Goal: Task Accomplishment & Management: Manage account settings

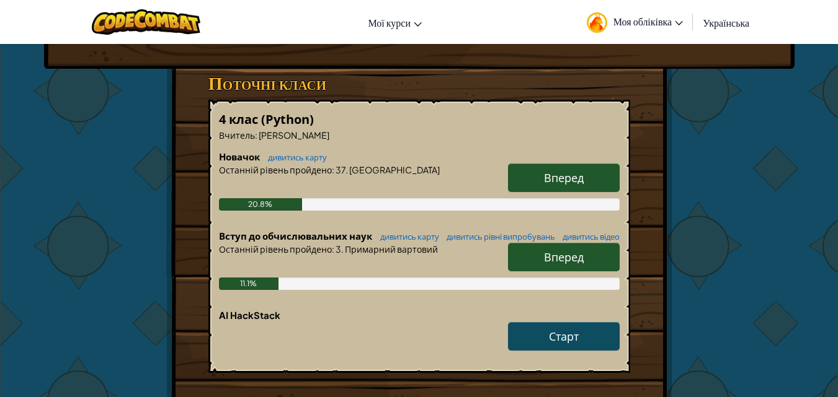
scroll to position [186, 0]
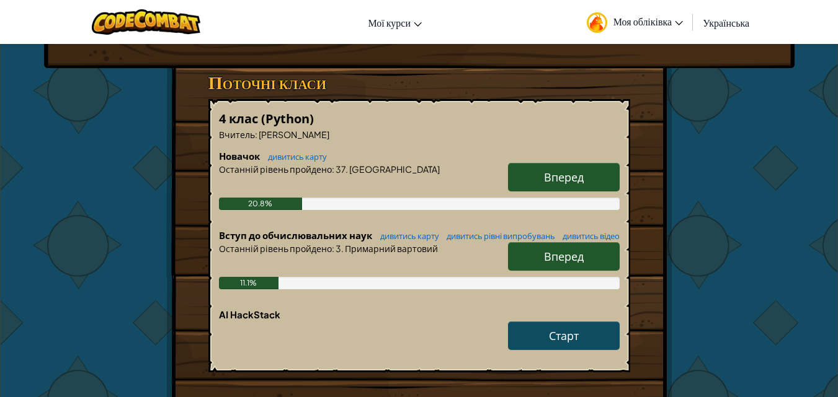
click at [575, 264] on span "Вперед" at bounding box center [564, 256] width 40 height 14
select select "uk"
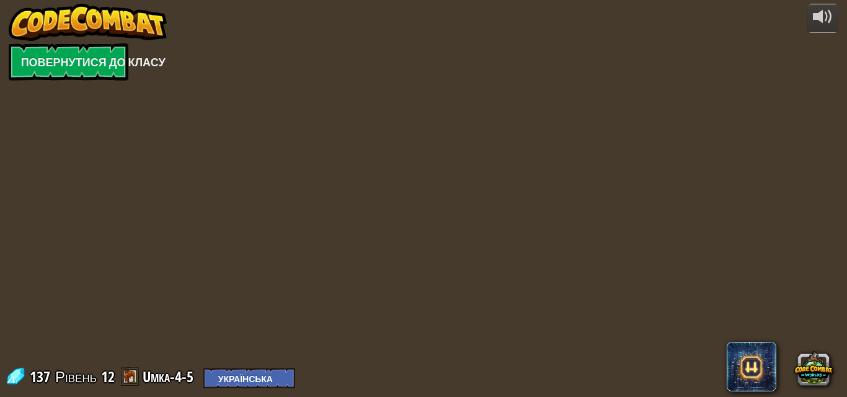
select select "uk"
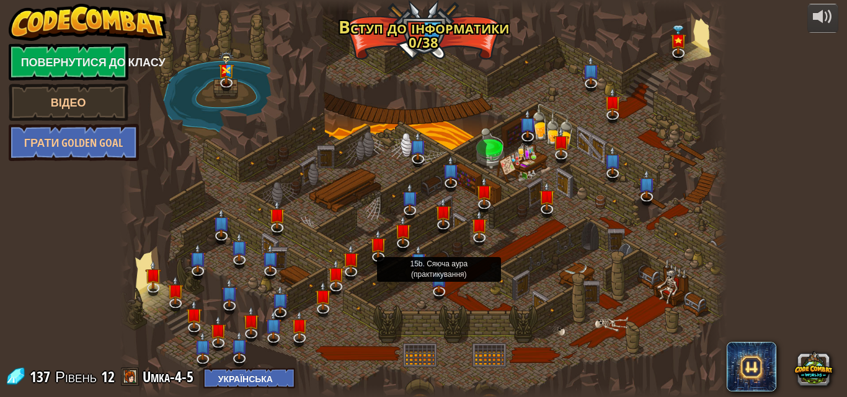
select select "uk"
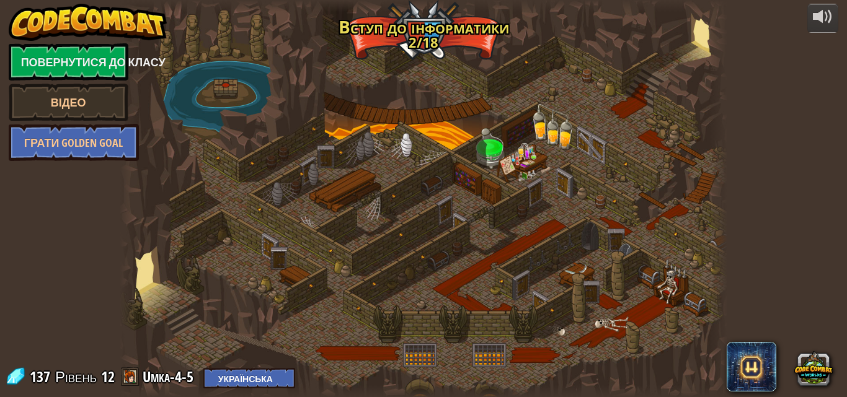
select select "uk"
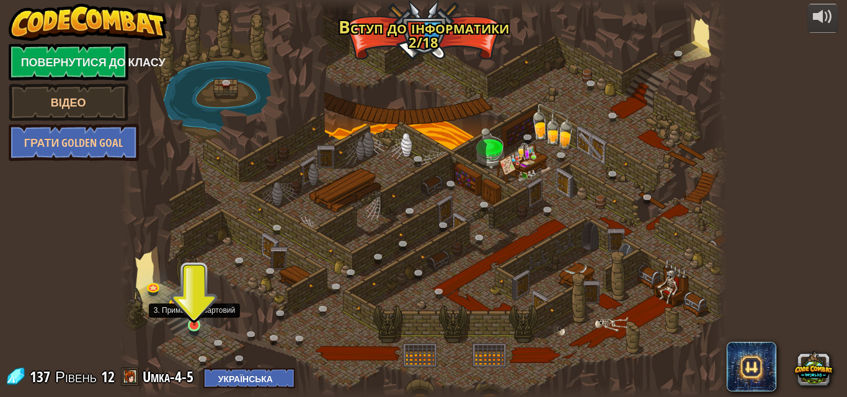
click at [191, 326] on img at bounding box center [194, 309] width 14 height 33
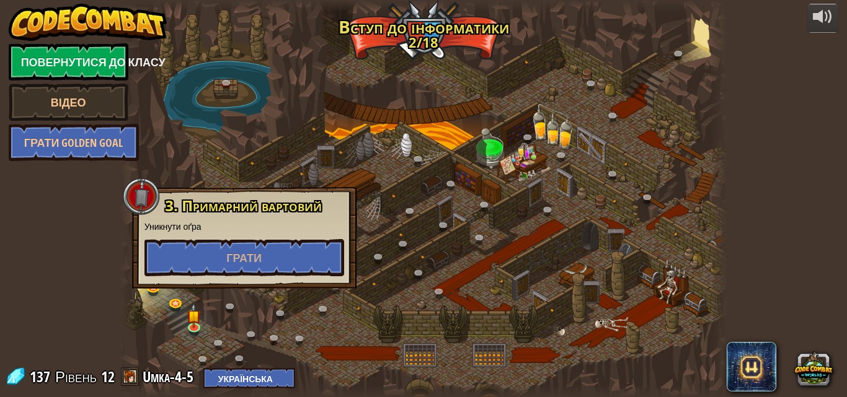
click at [464, 296] on div at bounding box center [424, 198] width 608 height 397
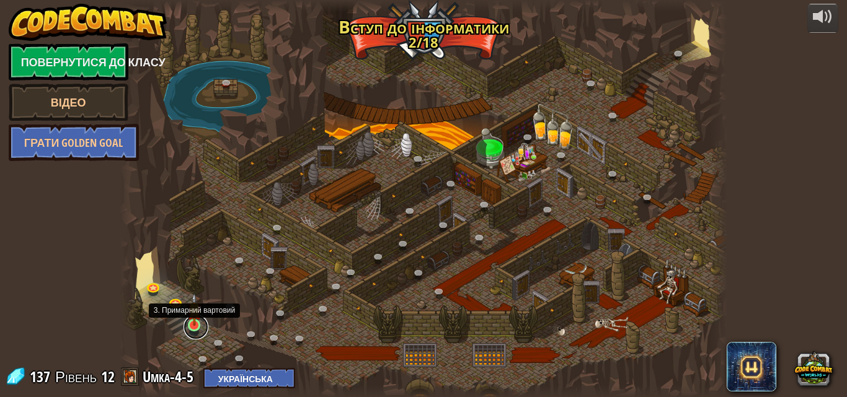
click at [191, 331] on link at bounding box center [196, 327] width 25 height 25
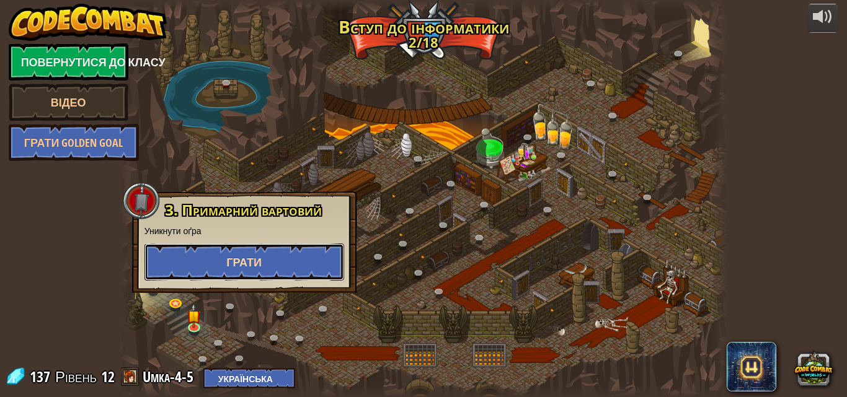
click at [327, 260] on button "Грати" at bounding box center [244, 262] width 200 height 37
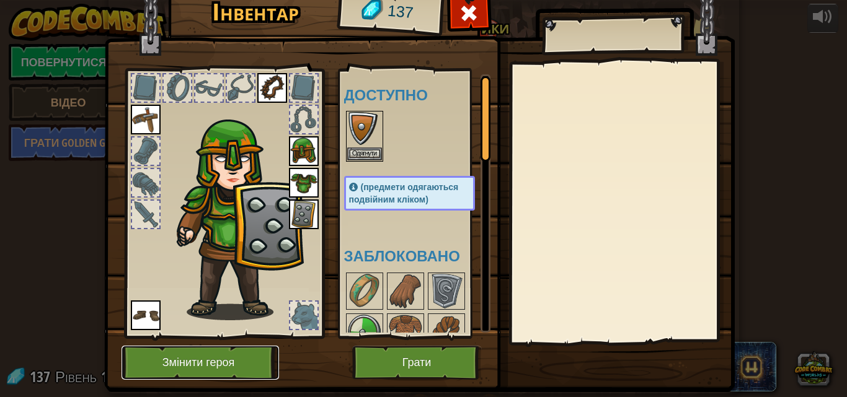
click at [239, 353] on button "Змінити героя" at bounding box center [201, 363] width 158 height 34
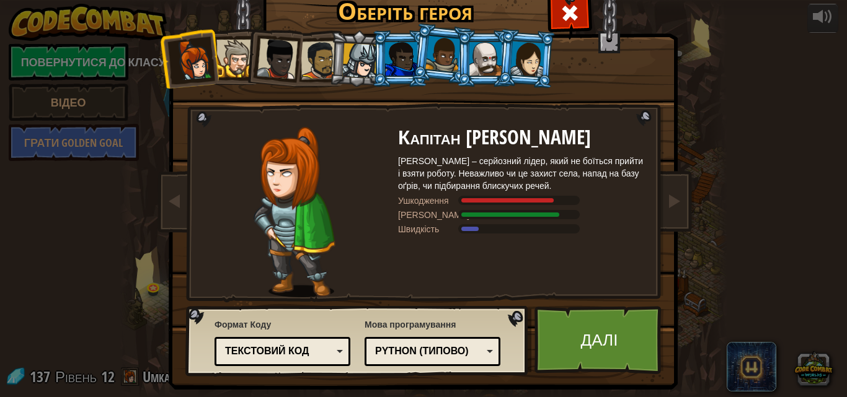
drag, startPoint x: 337, startPoint y: 47, endPoint x: 352, endPoint y: 60, distance: 19.9
click at [338, 50] on li at bounding box center [358, 59] width 59 height 60
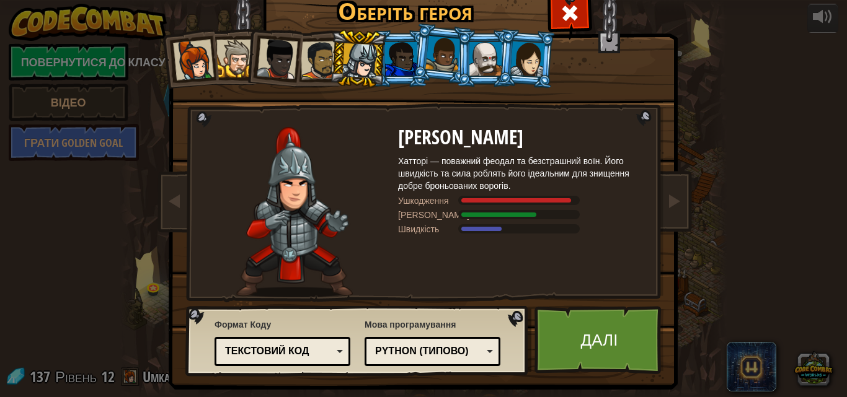
click at [301, 58] on div at bounding box center [320, 60] width 38 height 38
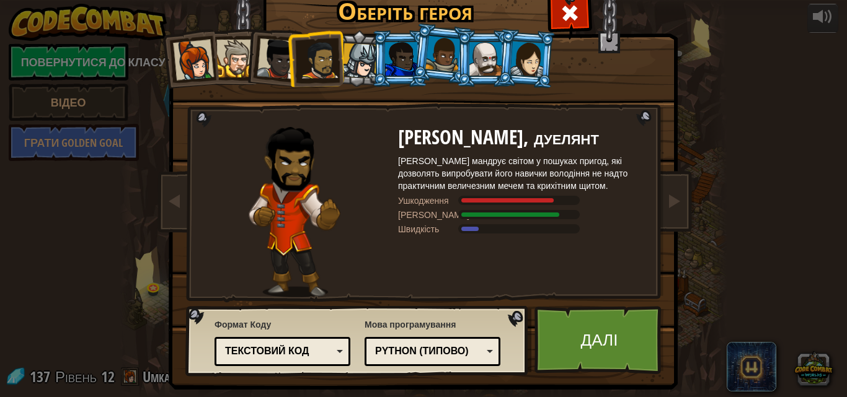
click at [278, 52] on div at bounding box center [277, 58] width 41 height 41
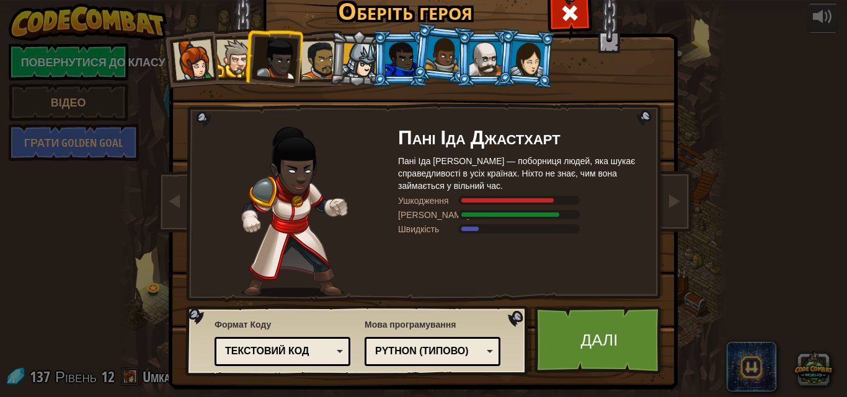
click at [226, 61] on div at bounding box center [235, 59] width 38 height 38
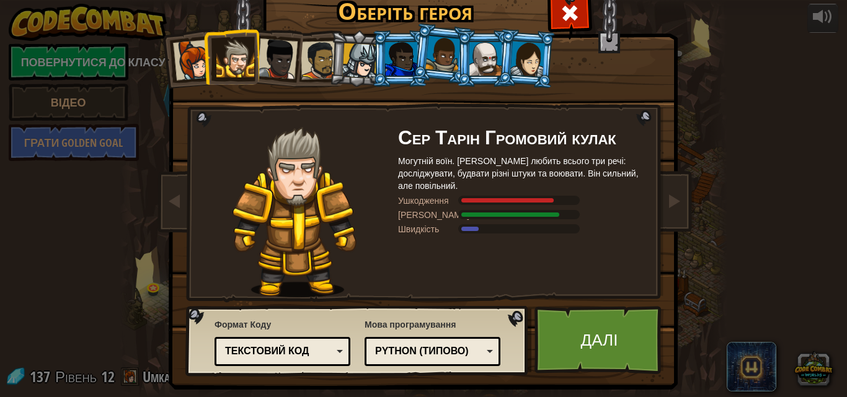
click at [441, 54] on div at bounding box center [442, 54] width 35 height 37
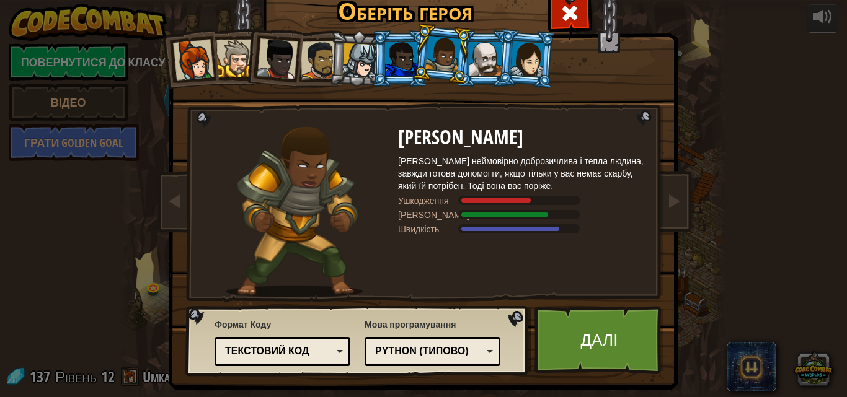
drag, startPoint x: 476, startPoint y: 56, endPoint x: 469, endPoint y: 55, distance: 6.3
click at [471, 56] on div at bounding box center [485, 58] width 32 height 33
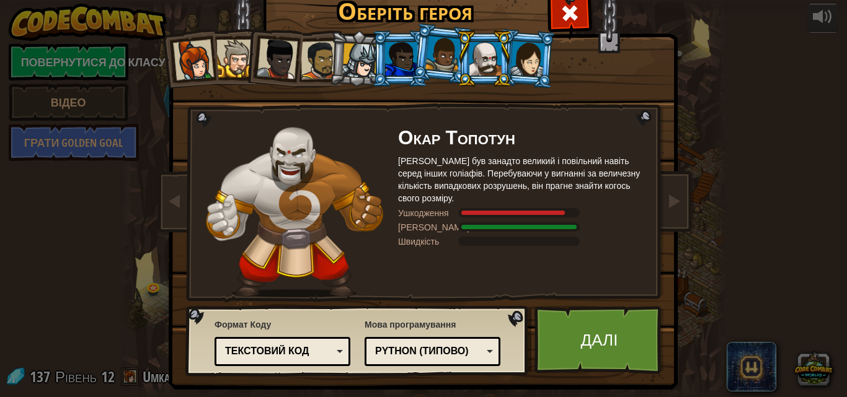
click at [542, 67] on li at bounding box center [527, 59] width 60 height 60
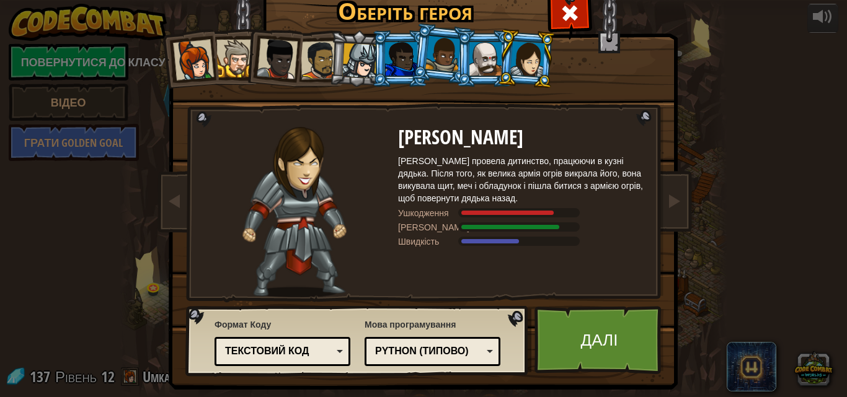
drag, startPoint x: 463, startPoint y: 50, endPoint x: 473, endPoint y: 53, distance: 10.0
click at [471, 53] on li at bounding box center [484, 58] width 56 height 56
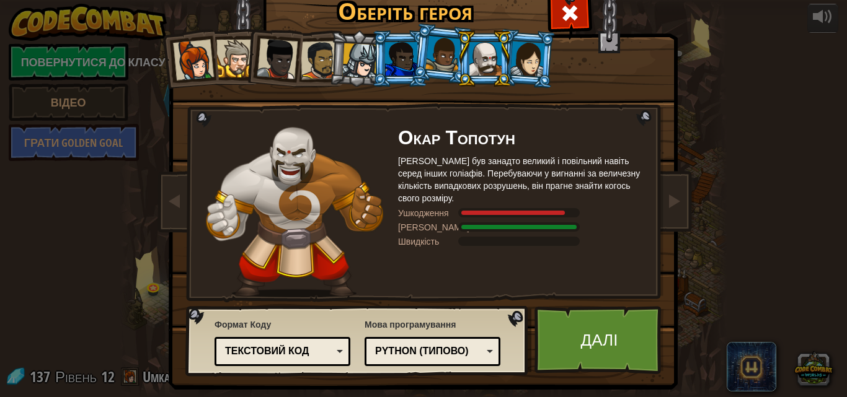
click at [473, 53] on div at bounding box center [485, 58] width 32 height 33
click at [403, 52] on div at bounding box center [401, 58] width 32 height 33
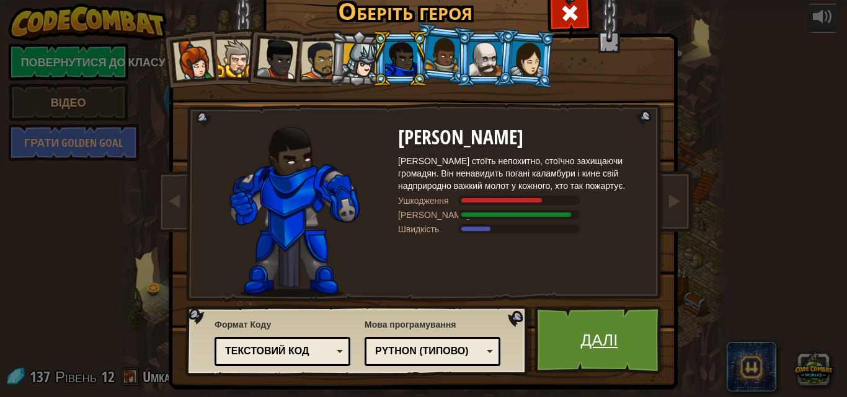
click at [637, 323] on link "Далі" at bounding box center [600, 340] width 130 height 68
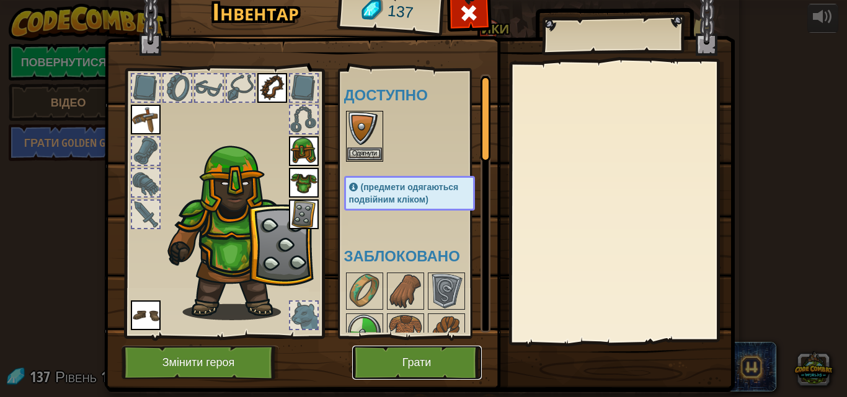
click at [459, 372] on button "Грати" at bounding box center [417, 363] width 130 height 34
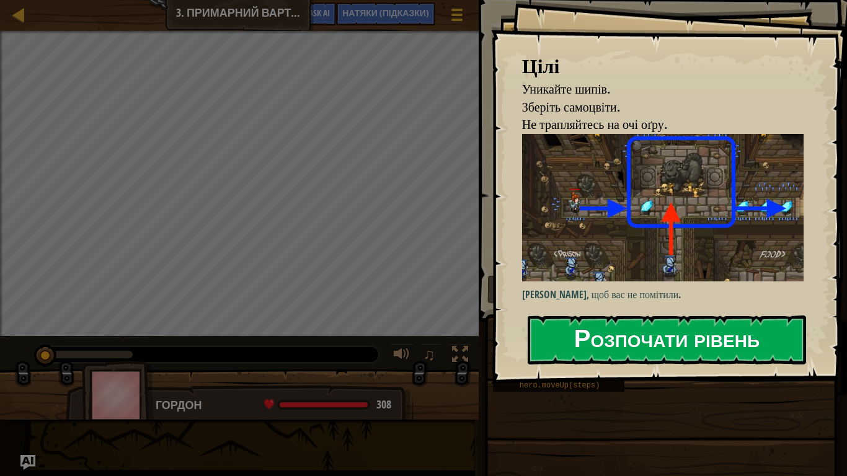
click at [701, 335] on button "Розпочати рівень" at bounding box center [667, 340] width 278 height 49
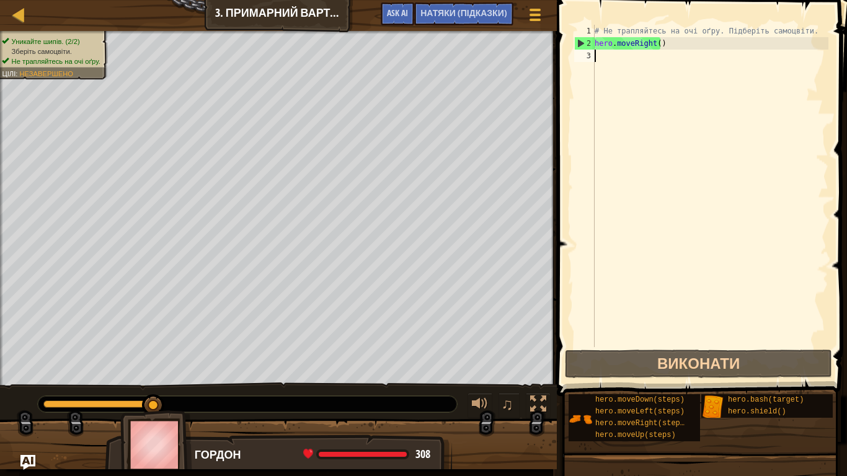
click at [646, 61] on div "# Не трапляйтесь на очі оґру. Підберіть самоцвіти. hero . moveRight ( )" at bounding box center [710, 198] width 236 height 347
click at [644, 63] on div "# Не трапляйтесь на очі оґру. Підберіть самоцвіти. hero . moveRight ( )" at bounding box center [710, 198] width 236 height 347
click at [605, 52] on div "# Не трапляйтесь на очі оґру. Підберіть самоцвіти. hero . moveRight ( )" at bounding box center [710, 198] width 236 height 347
click at [601, 56] on div "# Не трапляйтесь на очі оґру. Підберіть самоцвіти. hero . moveRight ( )" at bounding box center [710, 198] width 236 height 347
type textarea "h"
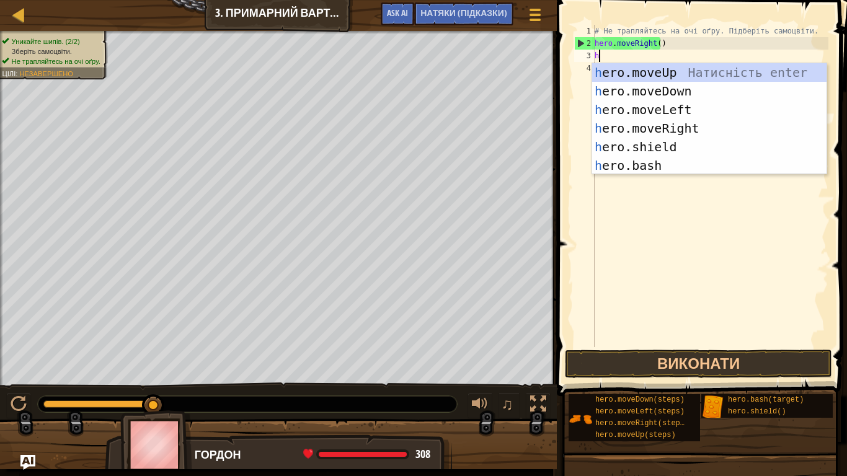
scroll to position [6, 0]
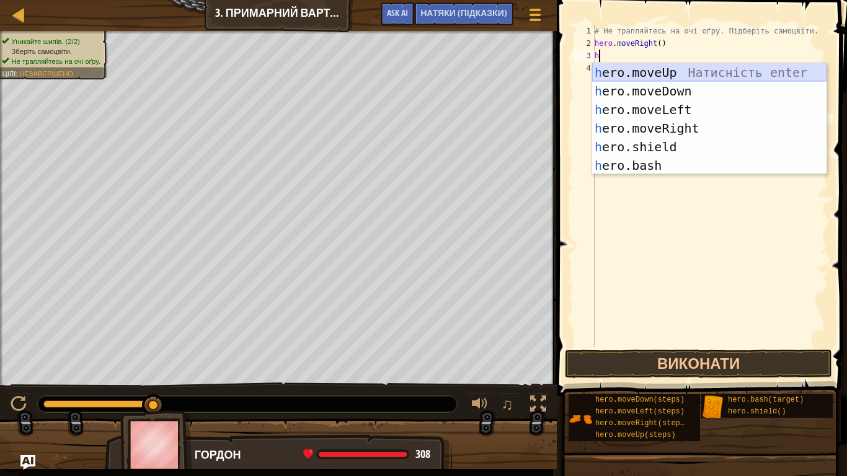
click at [646, 66] on div "h ero.moveUp Натисність enter h ero.moveDown Натисність enter h ero.moveLeft На…" at bounding box center [709, 137] width 234 height 149
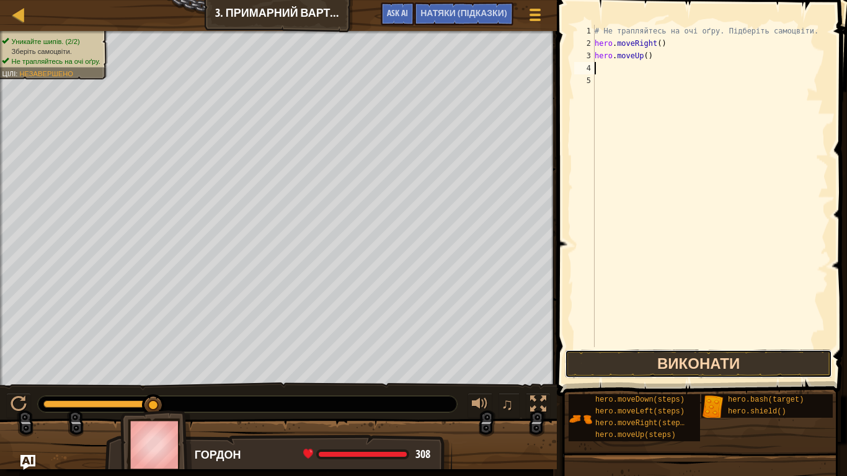
click at [786, 357] on button "Виконати" at bounding box center [698, 364] width 267 height 29
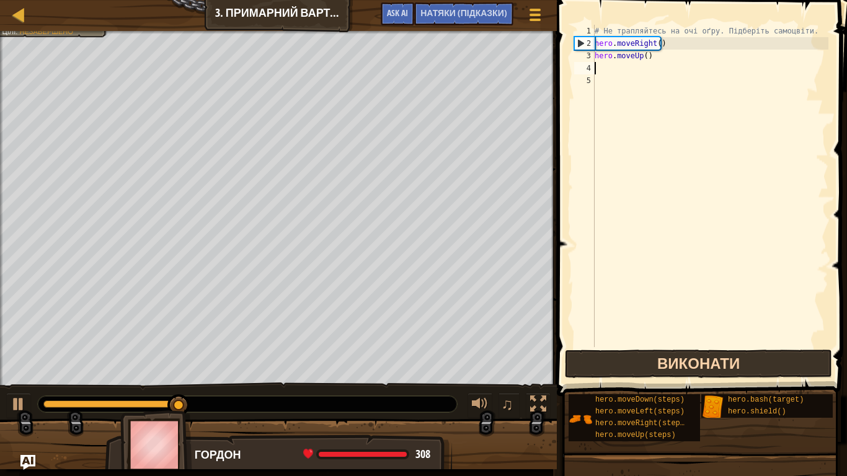
type textarea "h"
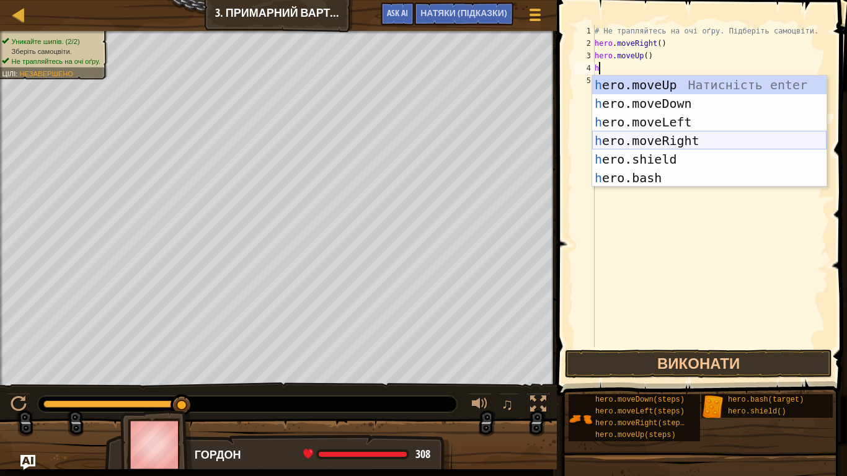
click at [738, 136] on div "h ero.moveUp Натисність enter h ero.moveDown Натисність enter h ero.moveLeft На…" at bounding box center [709, 150] width 234 height 149
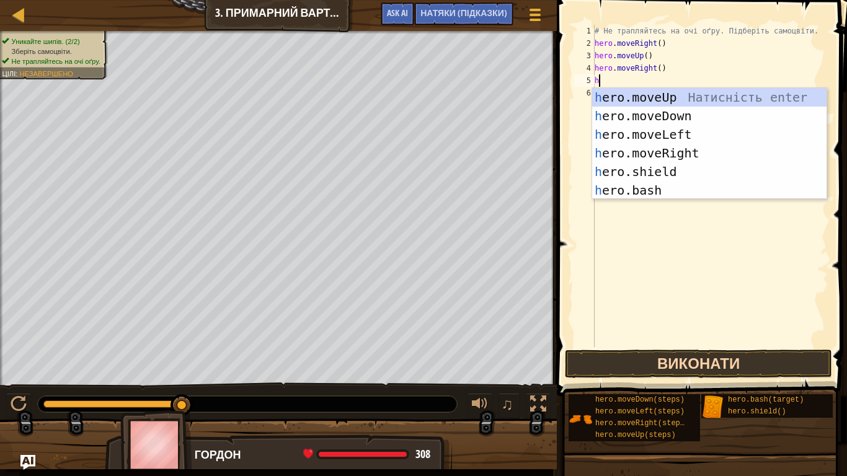
type textarea "h"
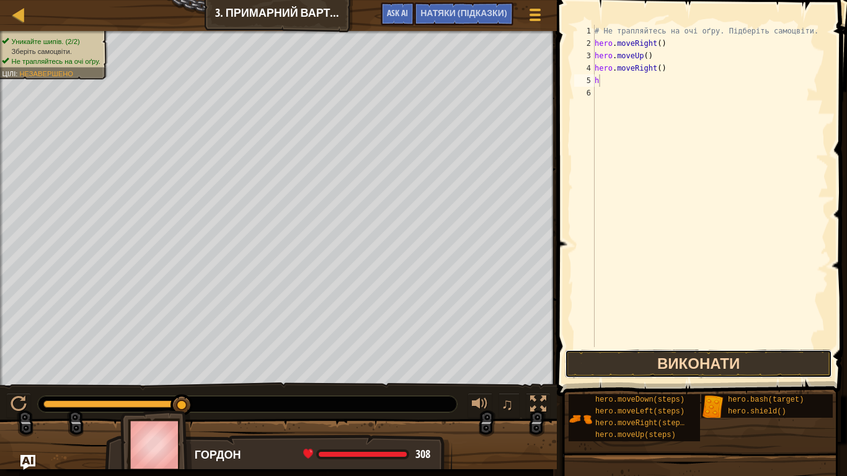
click at [775, 357] on button "Виконати" at bounding box center [698, 364] width 267 height 29
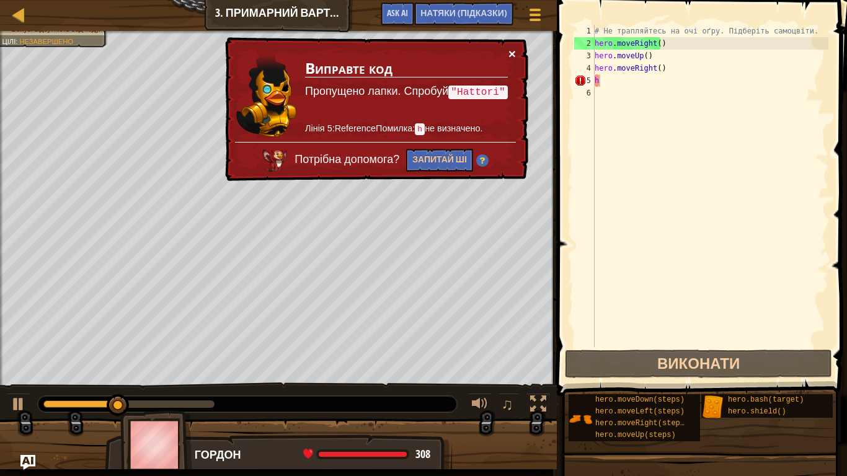
click at [510, 47] on div "× Виправте код Пропущено лапки. Спробуй "Hattori" Лінія 5:ReferenceПомилка: h н…" at bounding box center [376, 109] width 308 height 149
click at [516, 50] on div "× Виправте код Пропущено лапки. Спробуй "Hattori" Лінія 5:ReferenceПомилка: h н…" at bounding box center [376, 109] width 308 height 149
click at [516, 51] on div "× Виправте код Пропущено лапки. Спробуй "Hattori" Лінія 5:ReferenceПомилка: h н…" at bounding box center [375, 109] width 307 height 147
drag, startPoint x: 516, startPoint y: 51, endPoint x: 509, endPoint y: 56, distance: 8.8
click at [509, 56] on div "× Виправте код Пропущено лапки. Спробуй "Hattori" Лінія 5:ReferenceПомилка: h н…" at bounding box center [375, 109] width 308 height 149
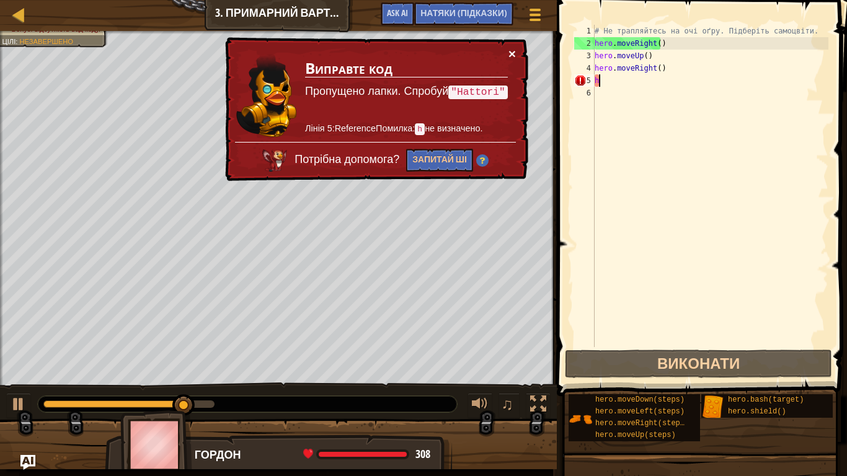
click at [511, 49] on button "×" at bounding box center [511, 53] width 7 height 13
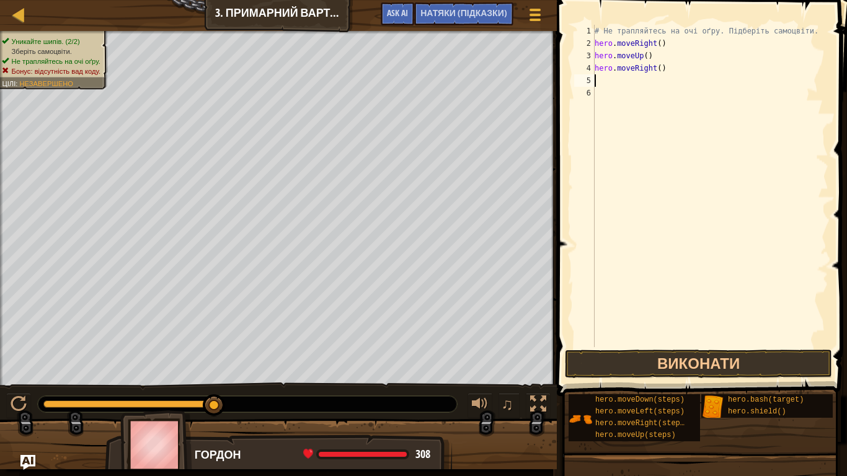
type textarea "H"
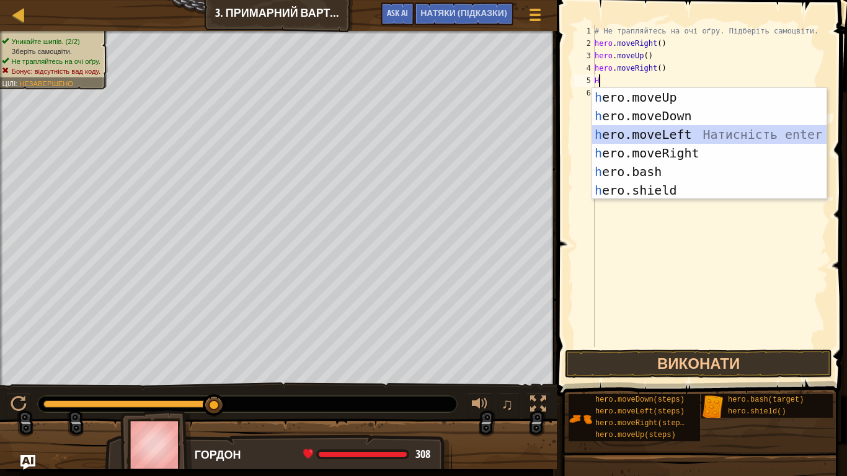
click at [761, 125] on div "h ero.moveUp Натисність enter h ero.moveDown Натисність enter h ero.moveLeft На…" at bounding box center [709, 162] width 234 height 149
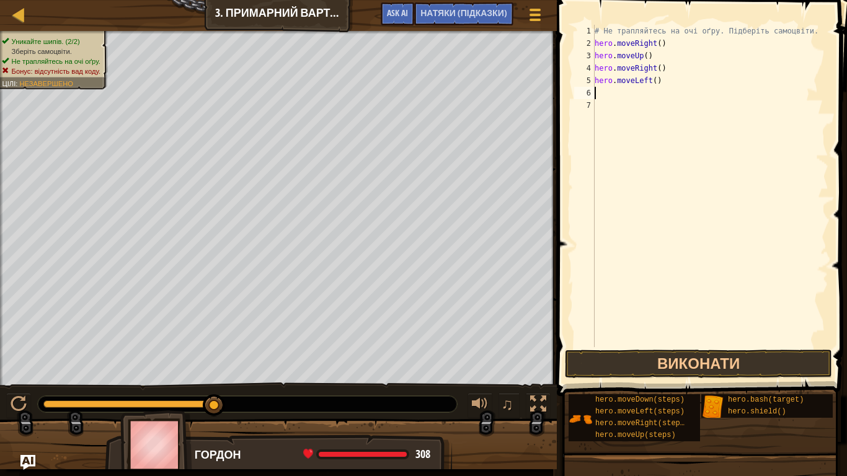
click at [618, 90] on div "# Не трапляйтесь на очі оґру. Підберіть самоцвіти. hero . moveRight ( ) hero . …" at bounding box center [710, 198] width 236 height 347
type textarea "hero"
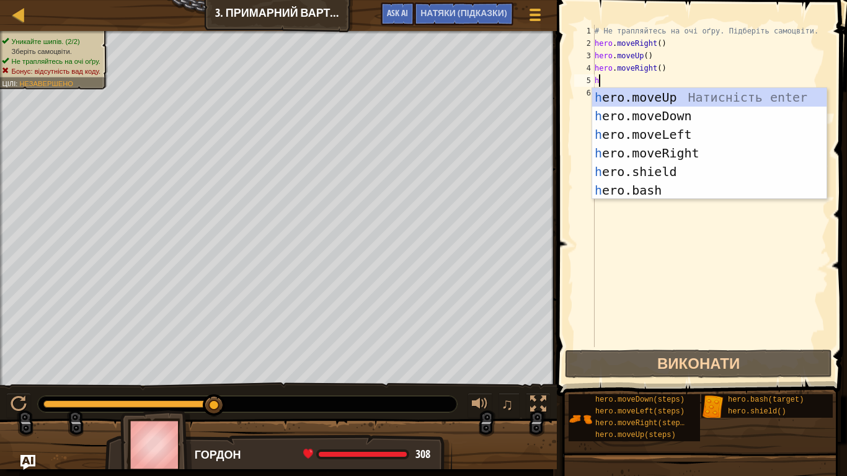
type textarea "h"
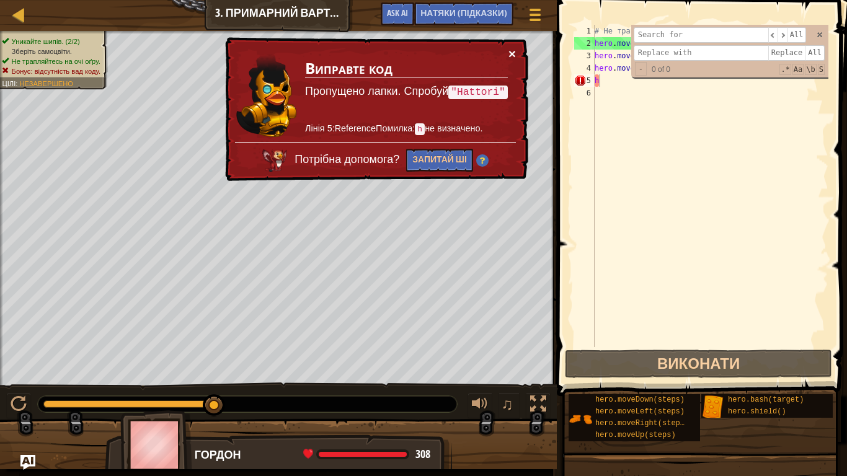
click at [512, 51] on button "×" at bounding box center [511, 53] width 7 height 13
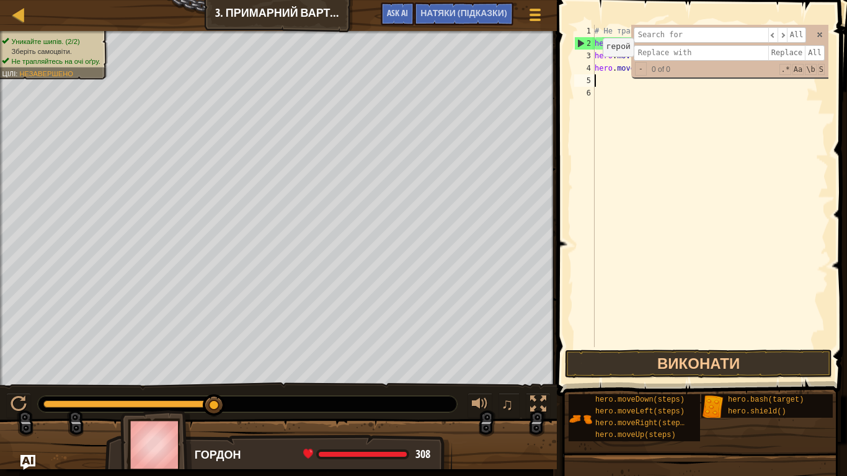
type textarea "h"
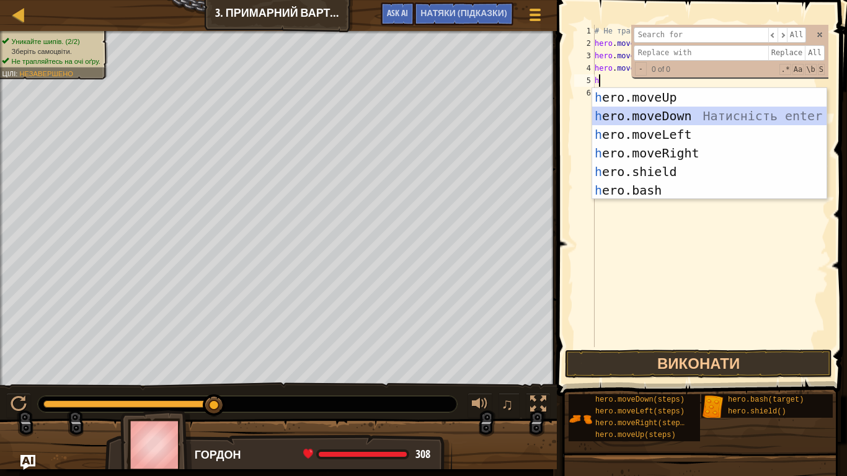
click at [633, 118] on div "h ero.moveUp Натисність enter h ero.moveDown Натисність enter h ero.moveLeft На…" at bounding box center [709, 162] width 234 height 149
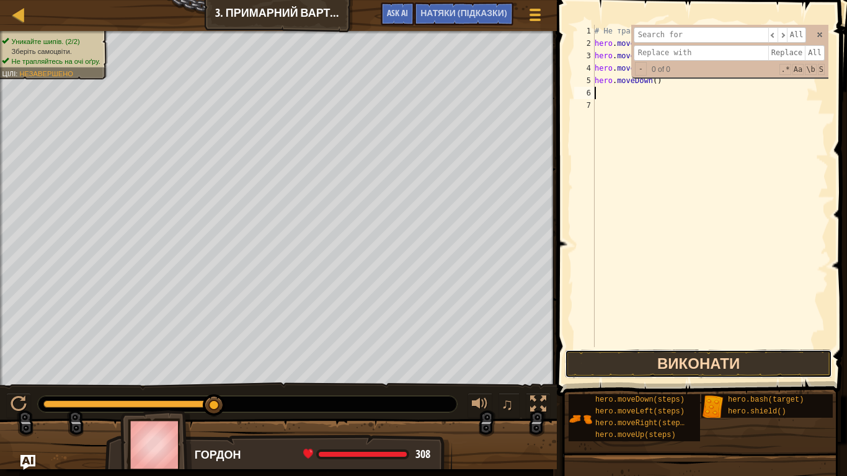
click at [764, 363] on button "Виконати" at bounding box center [698, 364] width 267 height 29
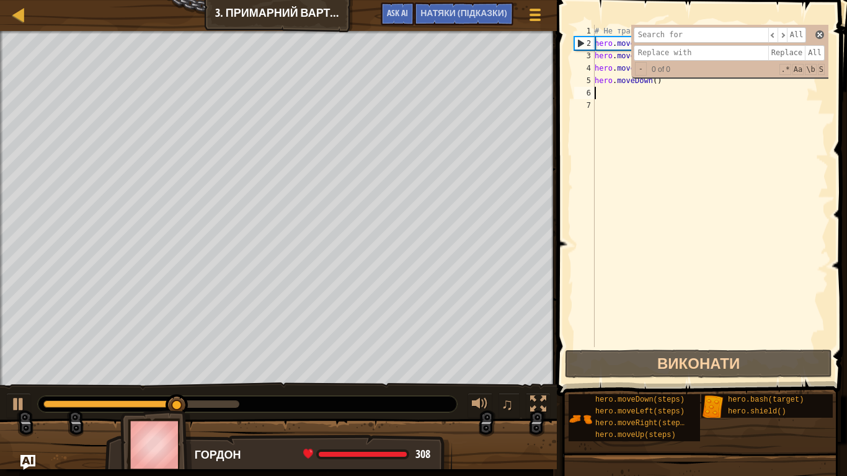
click at [823, 33] on span at bounding box center [819, 34] width 9 height 9
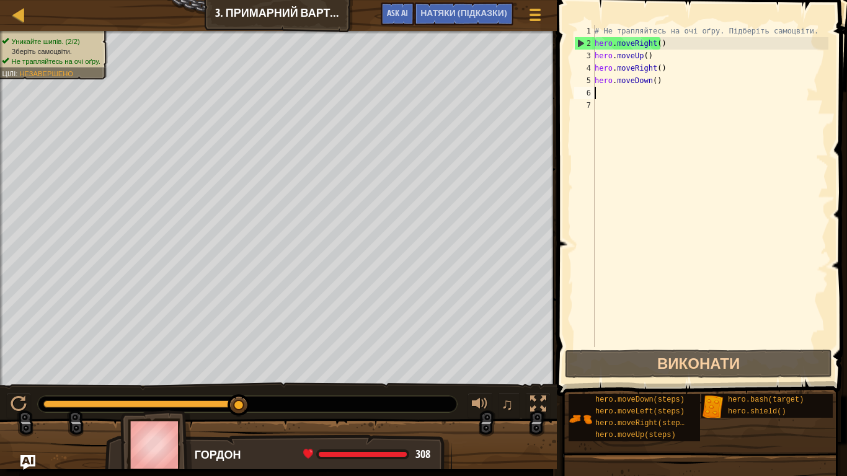
type textarea "h"
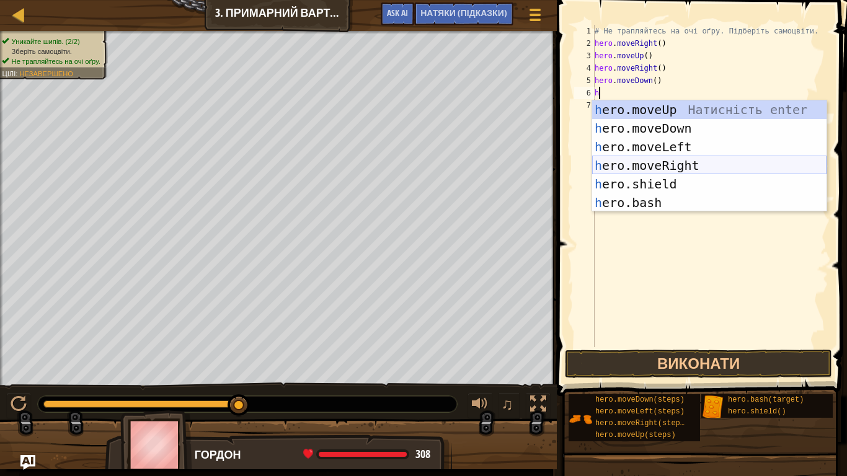
click at [695, 162] on div "h ero.moveUp Натисність enter h ero.moveDown Натисність enter h ero.moveLeft На…" at bounding box center [709, 174] width 234 height 149
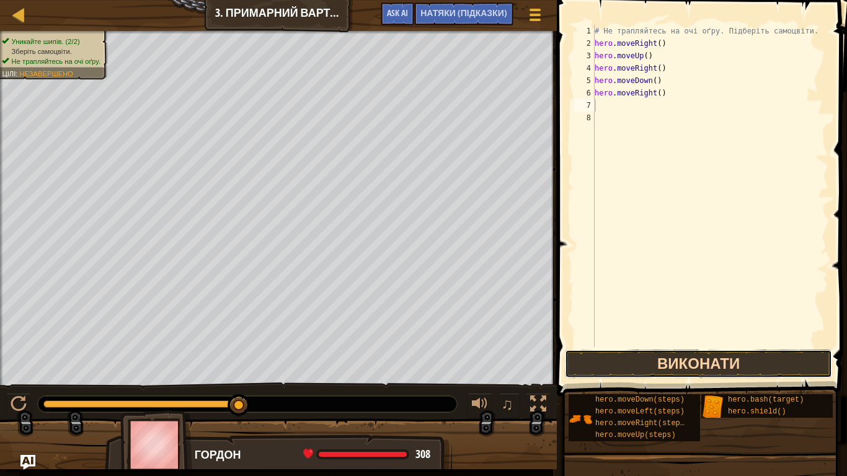
click at [778, 357] on button "Виконати" at bounding box center [698, 364] width 267 height 29
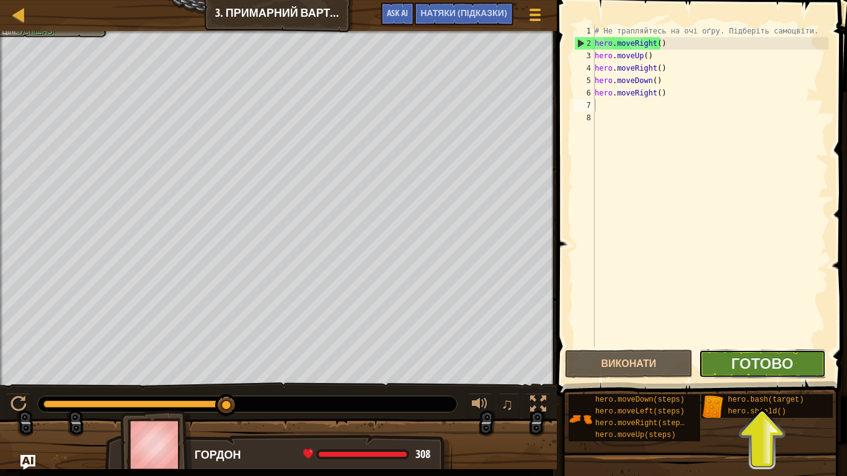
click at [709, 353] on button "Готово" at bounding box center [762, 364] width 127 height 29
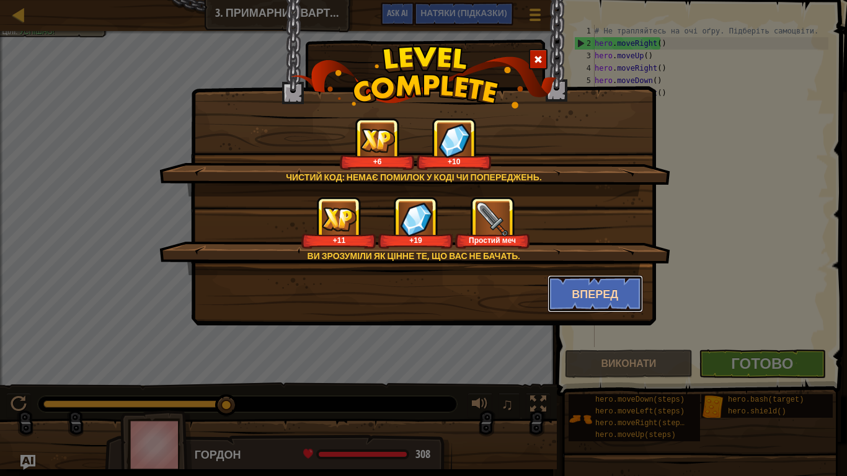
click at [562, 285] on button "Вперед" at bounding box center [596, 293] width 96 height 37
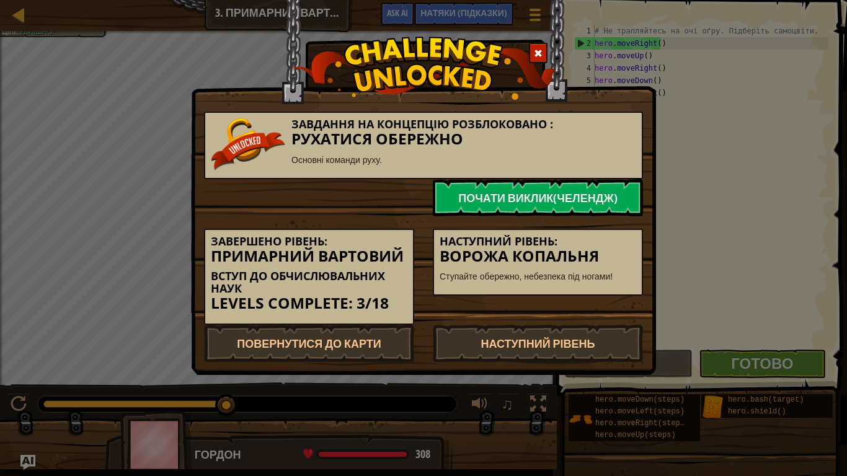
click at [529, 56] on div at bounding box center [538, 53] width 19 height 20
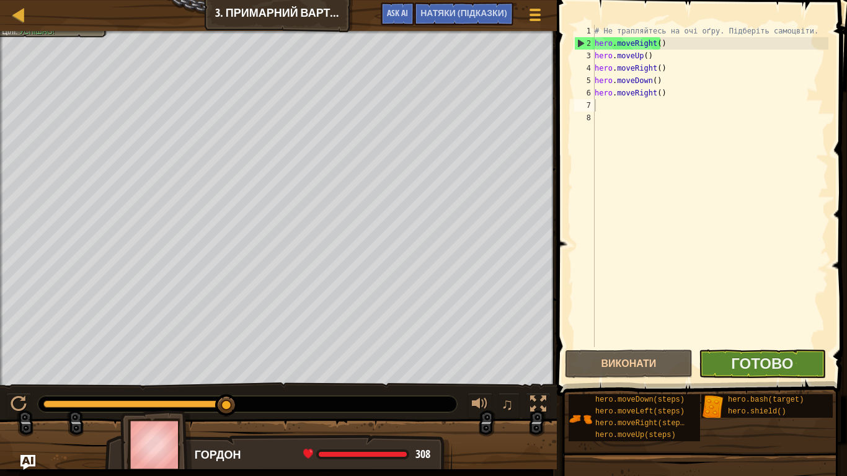
drag, startPoint x: 793, startPoint y: 384, endPoint x: 793, endPoint y: 368, distance: 16.1
click at [793, 368] on button "Готово" at bounding box center [762, 364] width 127 height 29
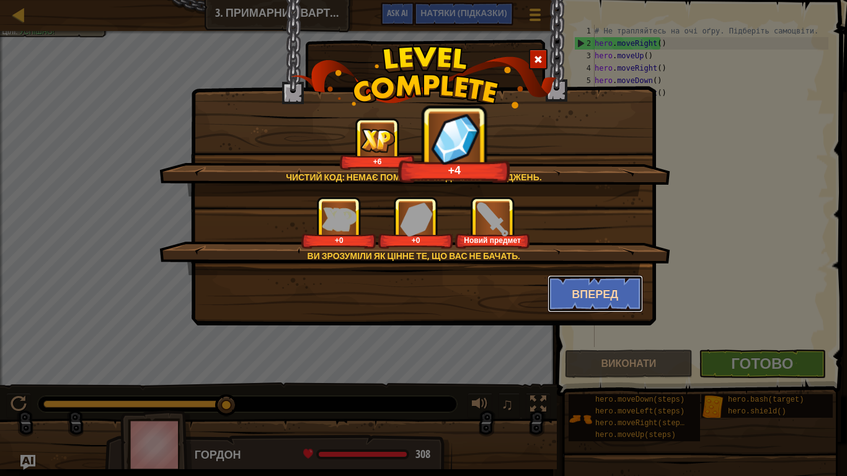
click at [584, 306] on button "Вперед" at bounding box center [596, 293] width 96 height 37
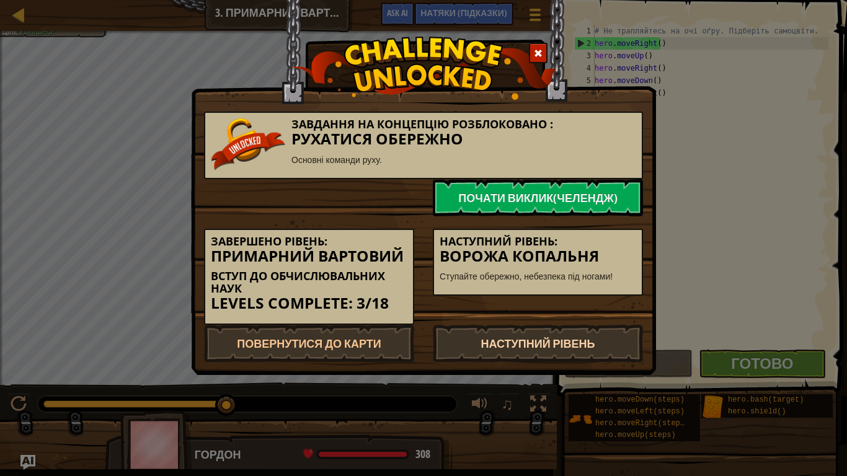
click at [574, 340] on link "Наступний рівень" at bounding box center [538, 343] width 210 height 37
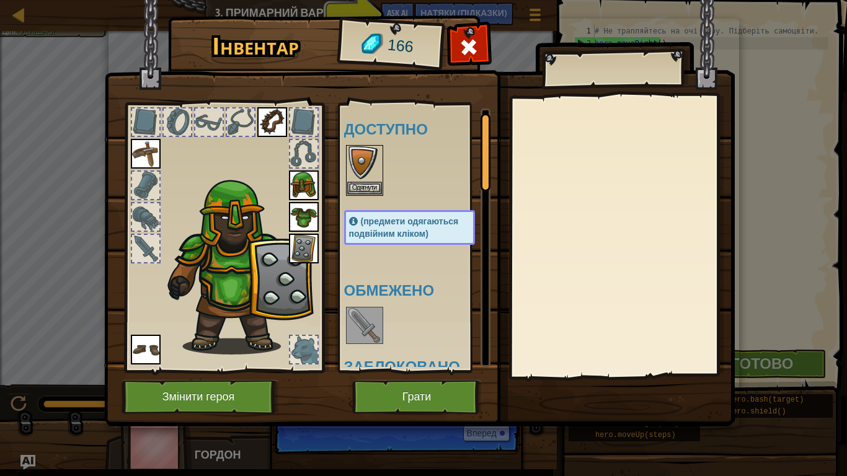
scroll to position [124, 0]
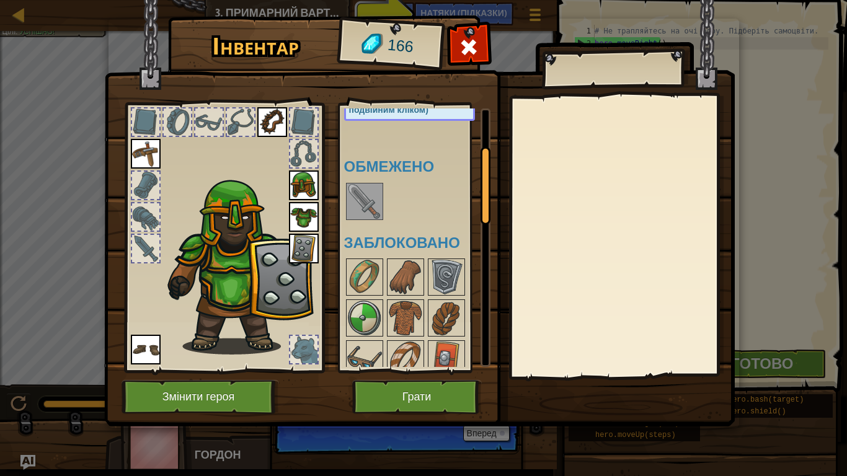
click at [359, 202] on img at bounding box center [364, 201] width 35 height 35
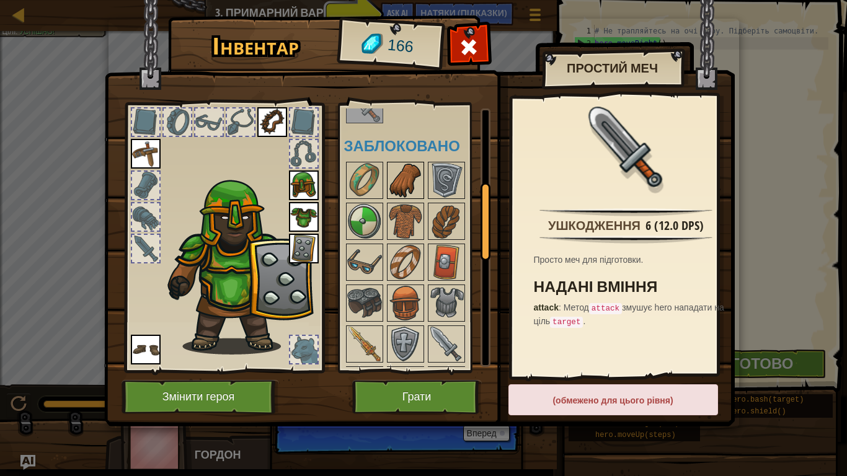
scroll to position [248, 0]
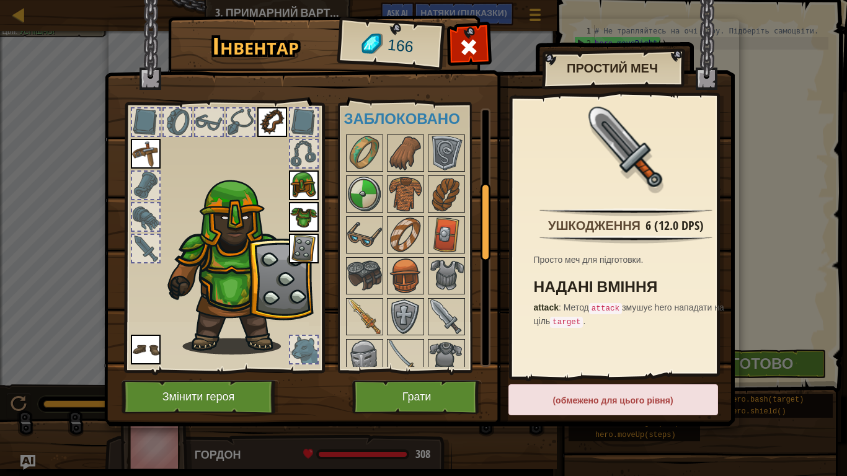
click at [319, 346] on div at bounding box center [224, 234] width 205 height 279
click at [309, 363] on div at bounding box center [303, 349] width 27 height 27
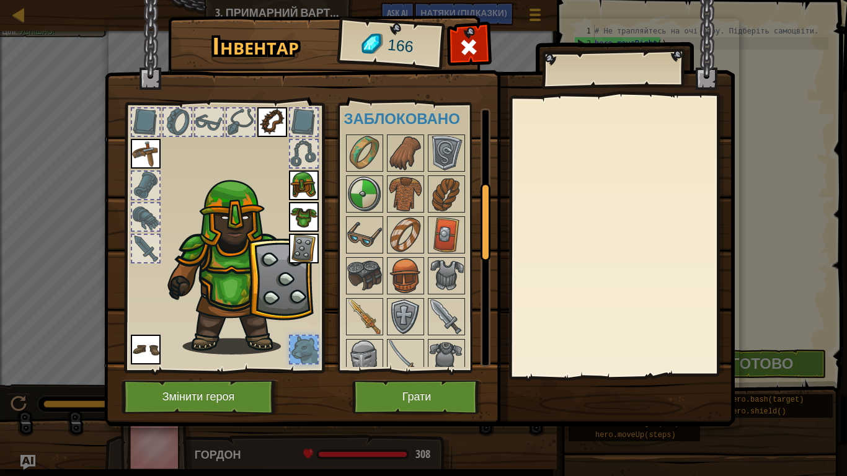
click at [311, 362] on div at bounding box center [303, 349] width 27 height 27
click at [311, 252] on img at bounding box center [304, 249] width 30 height 30
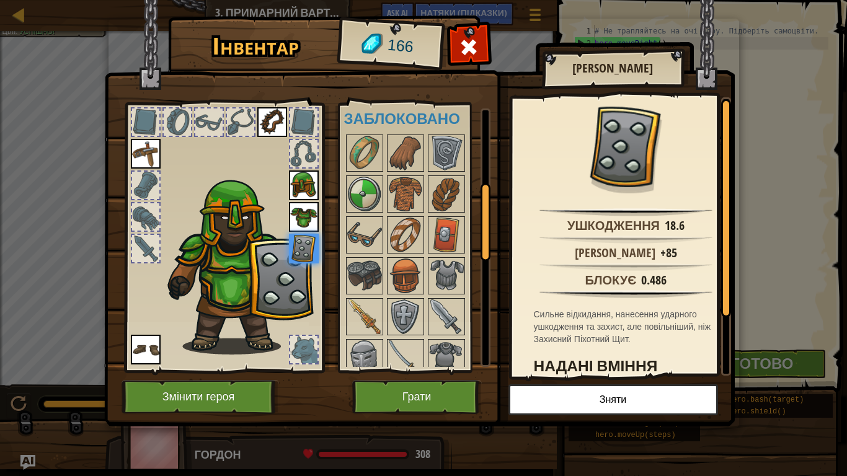
click at [311, 252] on img at bounding box center [304, 249] width 30 height 30
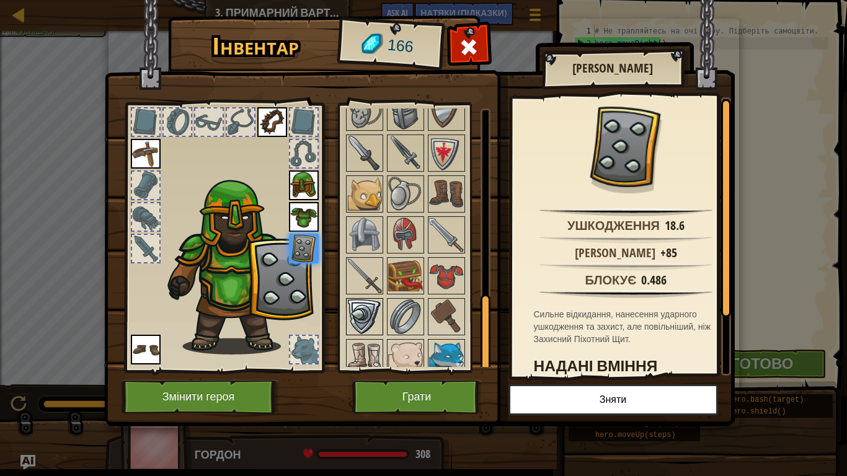
scroll to position [628, 0]
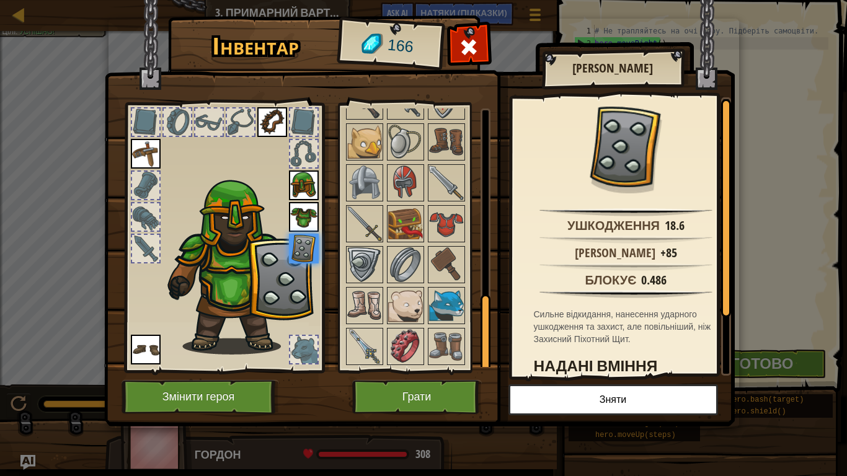
drag, startPoint x: 331, startPoint y: 158, endPoint x: 324, endPoint y: 152, distance: 9.3
click at [322, 152] on div "Інвентар 166 Доступно Одягнути Одягнути Одягнути Одягнути Одягнути Одягнути Одя…" at bounding box center [424, 223] width 631 height 409
click at [367, 147] on img at bounding box center [364, 142] width 35 height 35
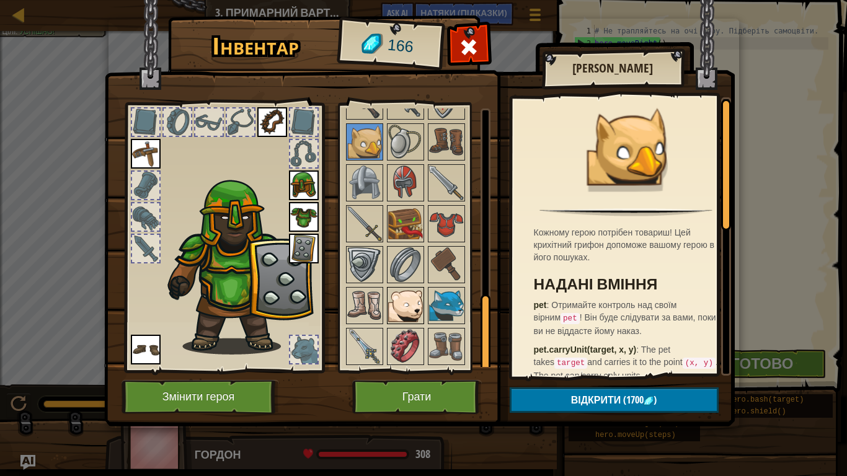
click at [410, 304] on img at bounding box center [405, 305] width 35 height 35
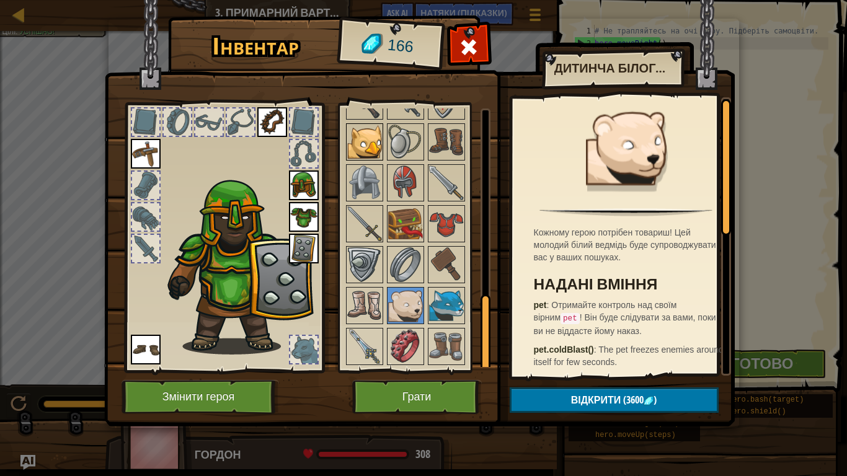
click at [364, 144] on img at bounding box center [364, 142] width 35 height 35
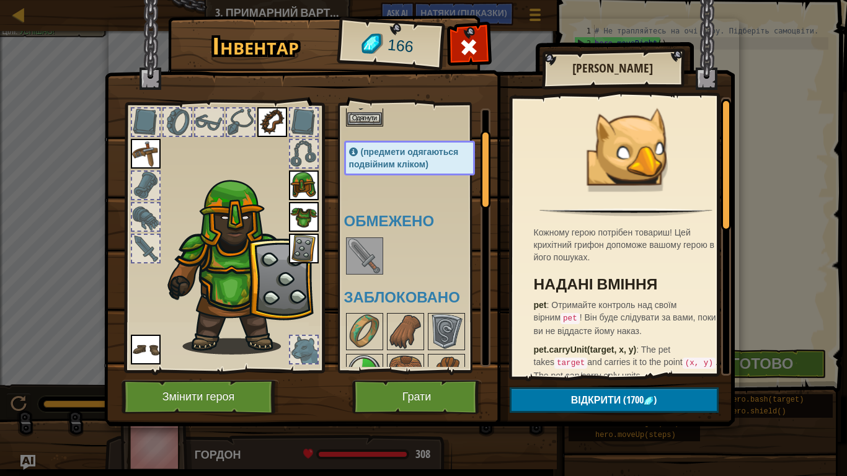
scroll to position [255, 0]
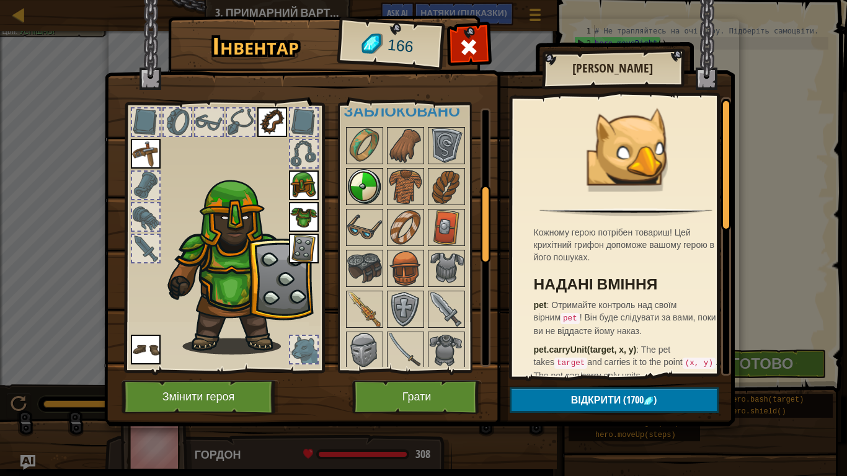
click at [359, 192] on img at bounding box center [364, 186] width 35 height 35
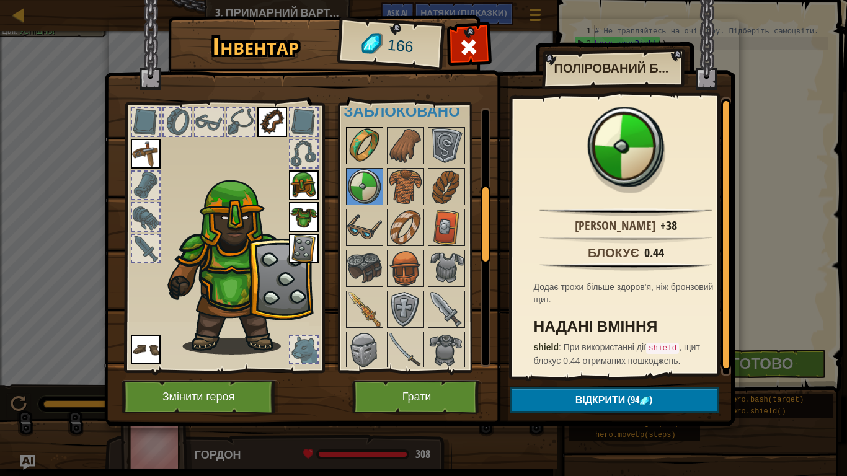
click at [367, 140] on img at bounding box center [364, 145] width 35 height 35
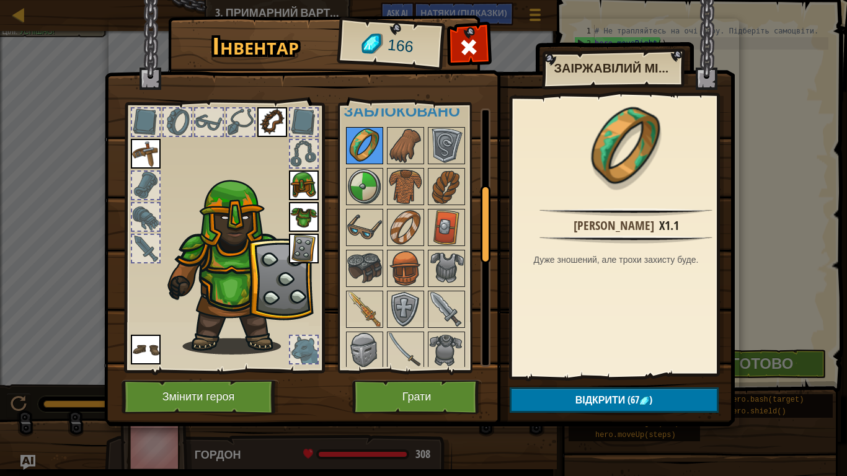
click at [362, 142] on img at bounding box center [364, 145] width 35 height 35
click at [132, 220] on div at bounding box center [145, 216] width 27 height 27
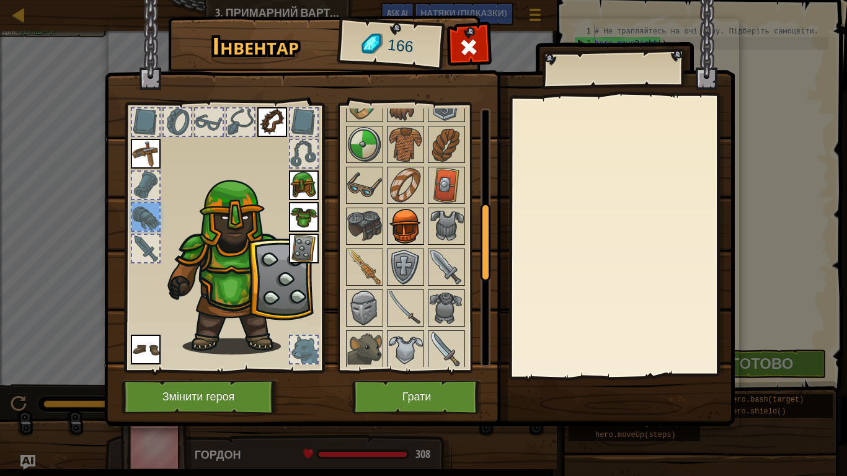
scroll to position [318, 0]
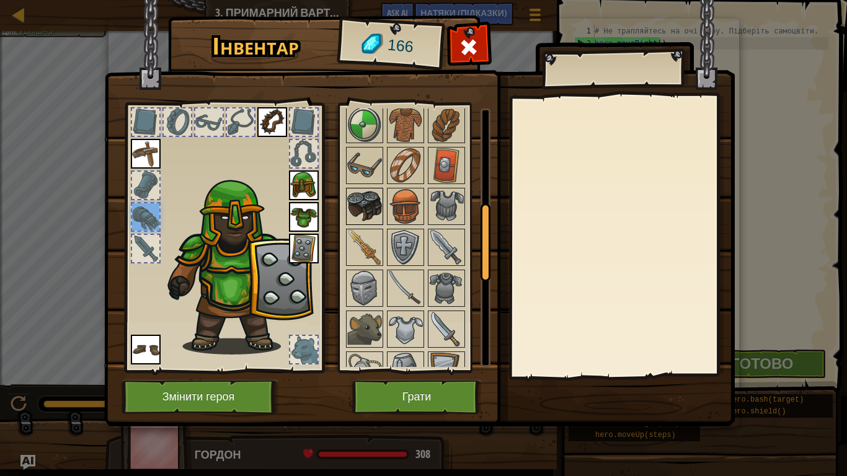
click at [352, 216] on img at bounding box center [364, 206] width 35 height 35
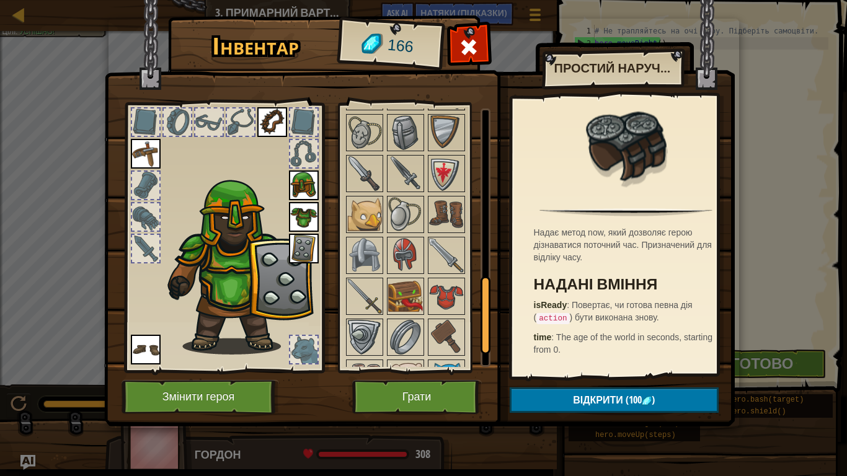
scroll to position [566, 0]
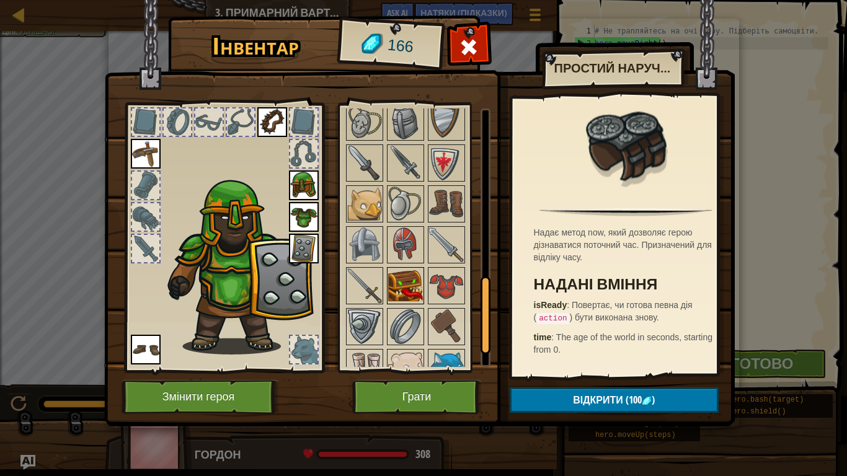
click at [414, 278] on img at bounding box center [405, 286] width 35 height 35
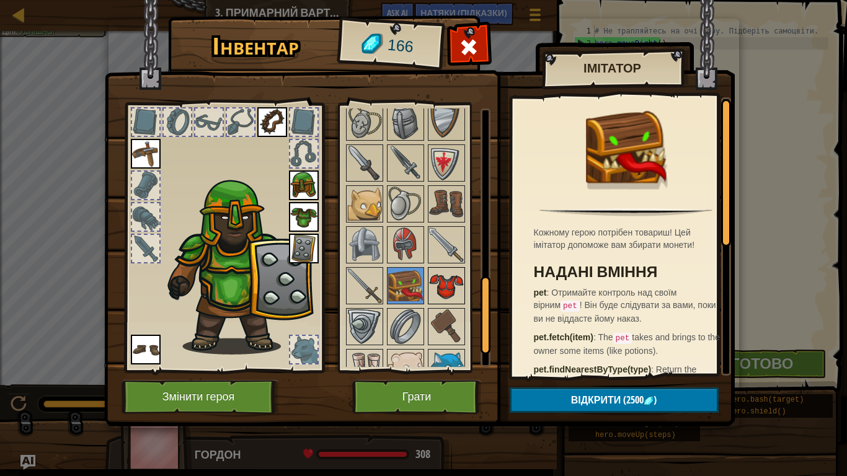
click at [435, 277] on img at bounding box center [446, 286] width 35 height 35
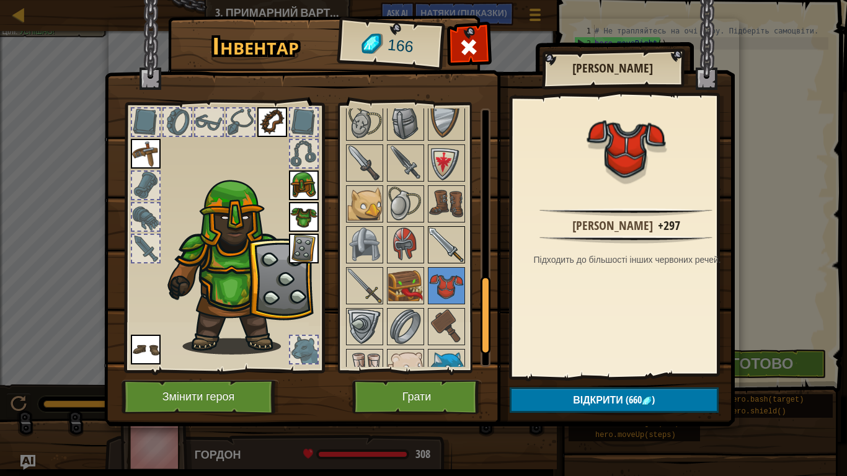
click at [437, 257] on img at bounding box center [446, 245] width 35 height 35
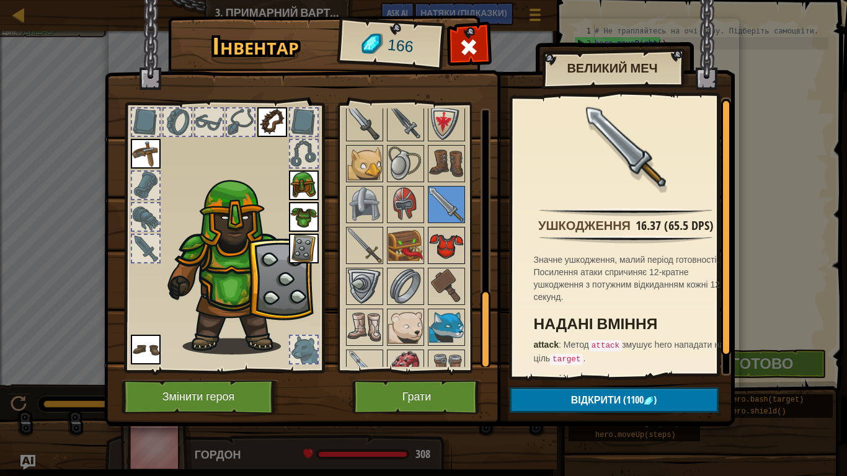
scroll to position [628, 0]
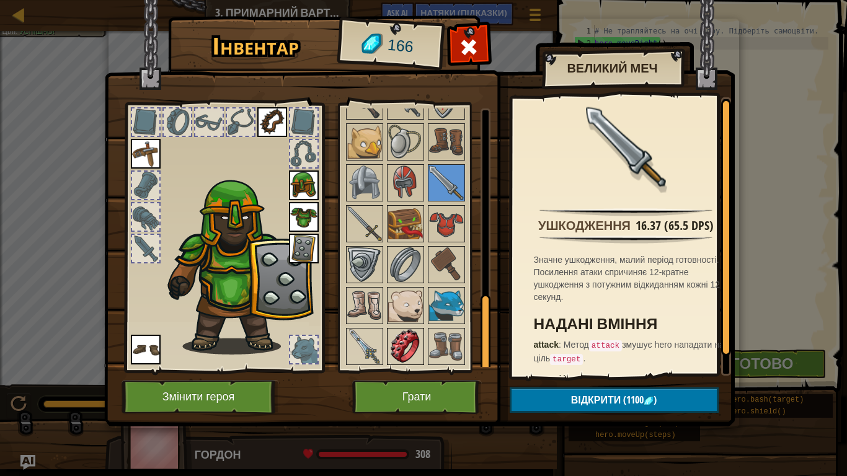
drag, startPoint x: 419, startPoint y: 345, endPoint x: 411, endPoint y: 350, distance: 9.5
click at [411, 350] on img at bounding box center [405, 346] width 35 height 35
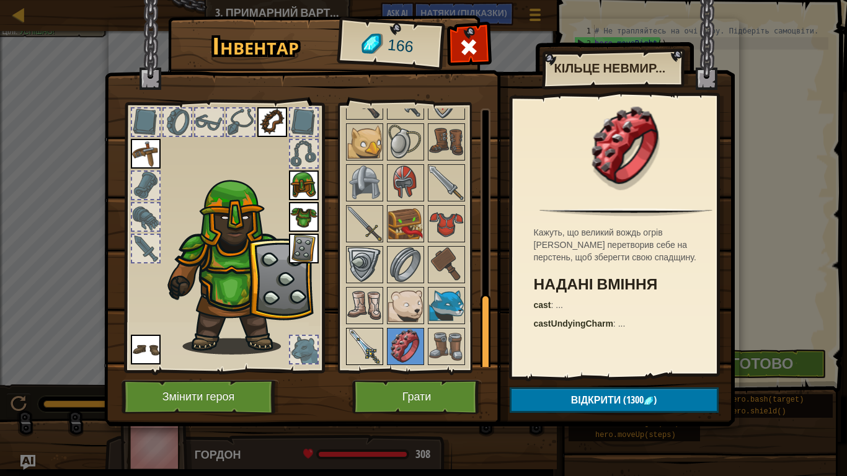
click at [368, 342] on img at bounding box center [364, 346] width 35 height 35
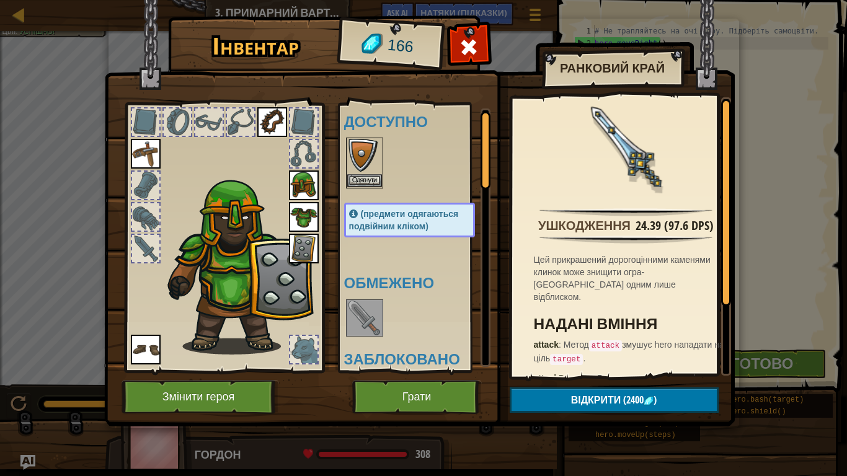
scroll to position [0, 0]
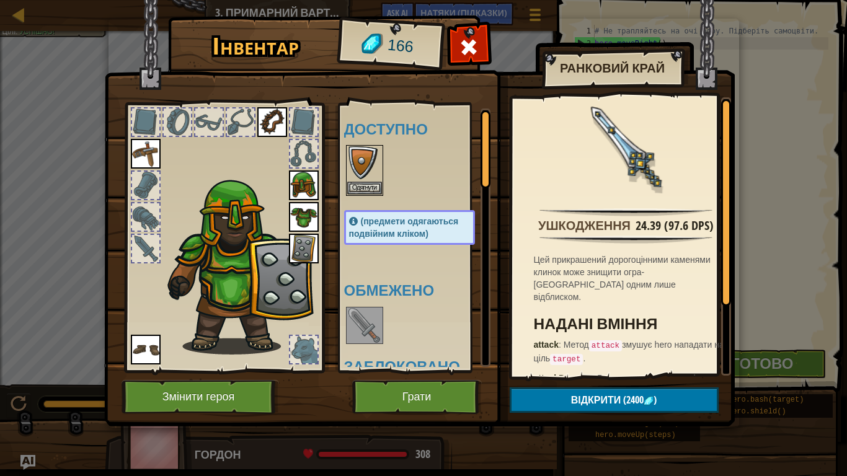
click at [307, 318] on img at bounding box center [238, 264] width 152 height 180
click at [149, 257] on div at bounding box center [145, 248] width 27 height 27
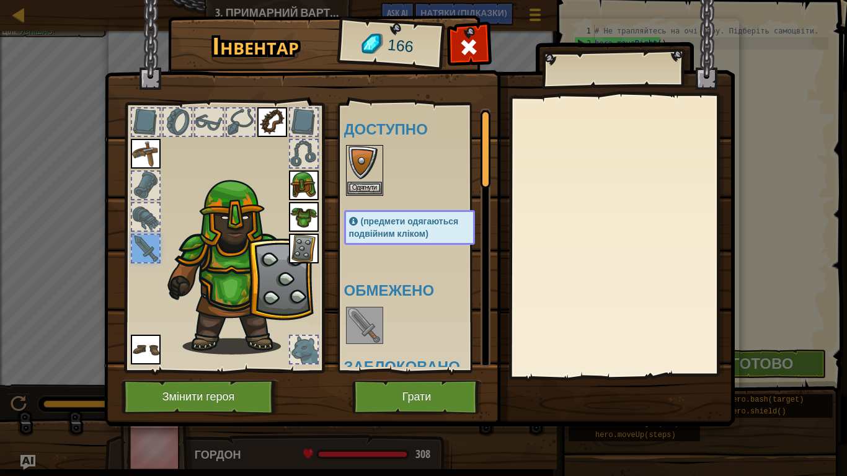
click at [355, 327] on img at bounding box center [364, 325] width 35 height 35
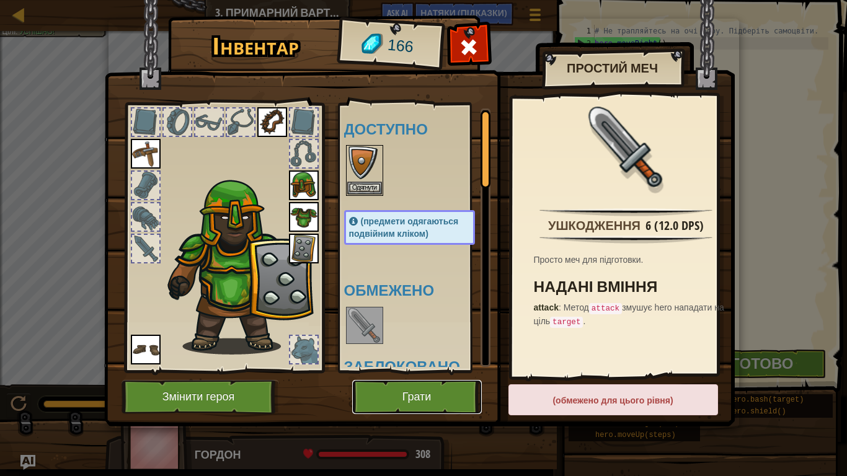
click at [415, 397] on button "Грати" at bounding box center [417, 397] width 130 height 34
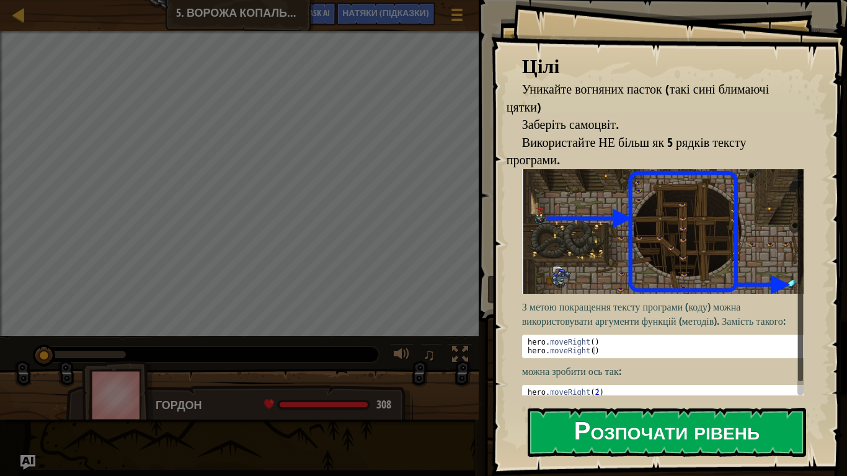
click at [671, 397] on button "Розпочати рівень" at bounding box center [667, 432] width 278 height 49
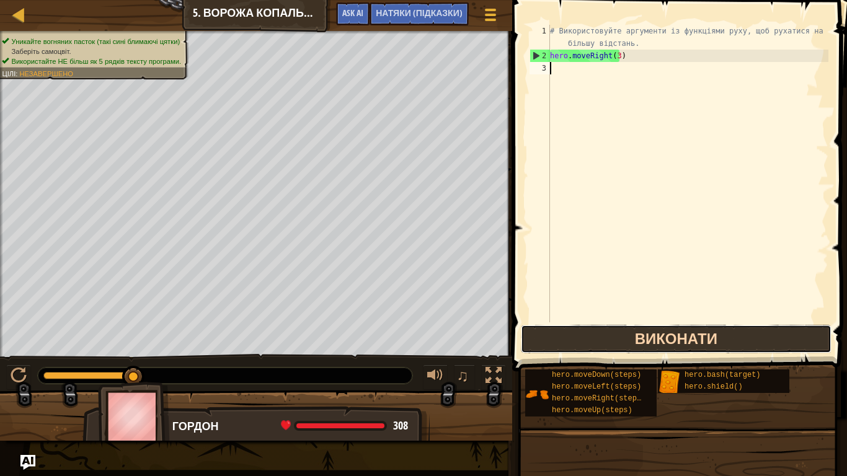
click at [605, 340] on button "Виконати" at bounding box center [676, 339] width 311 height 29
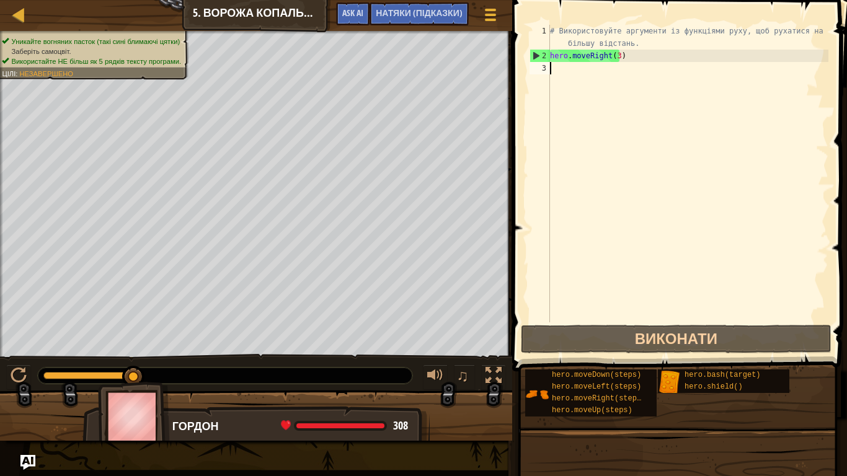
type textarea "h"
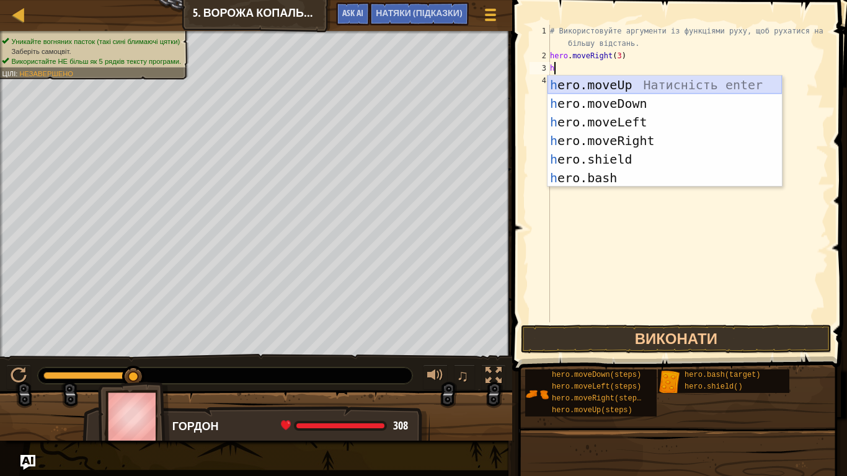
click at [633, 77] on div "h ero.moveUp Натисність enter h ero.moveDown Натисність enter h ero.moveLeft На…" at bounding box center [665, 150] width 234 height 149
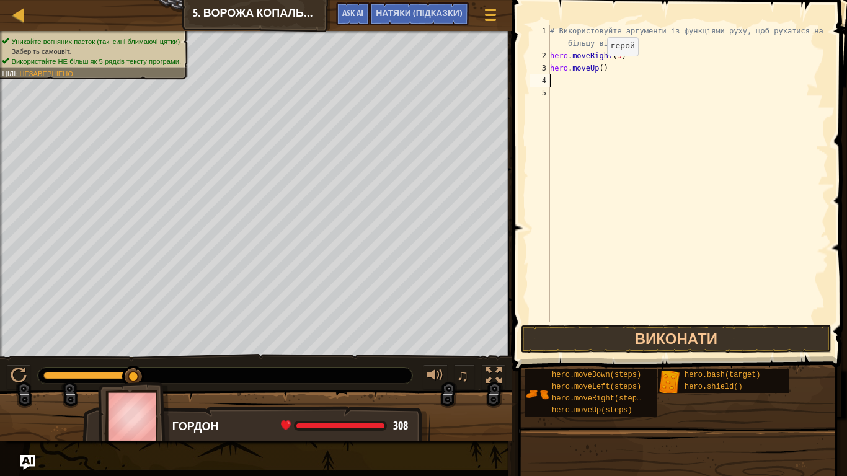
click at [597, 68] on div "# Використовуйте аргументи із функціями руху, щоб рухатися на більшу відстань. …" at bounding box center [688, 192] width 281 height 335
click at [600, 69] on div "# Використовуйте аргументи із функціями руху, щоб рухатися на більшу відстань. …" at bounding box center [688, 192] width 281 height 335
click at [664, 337] on button "Виконати" at bounding box center [676, 339] width 311 height 29
type textarea "hero.moveUp(1)"
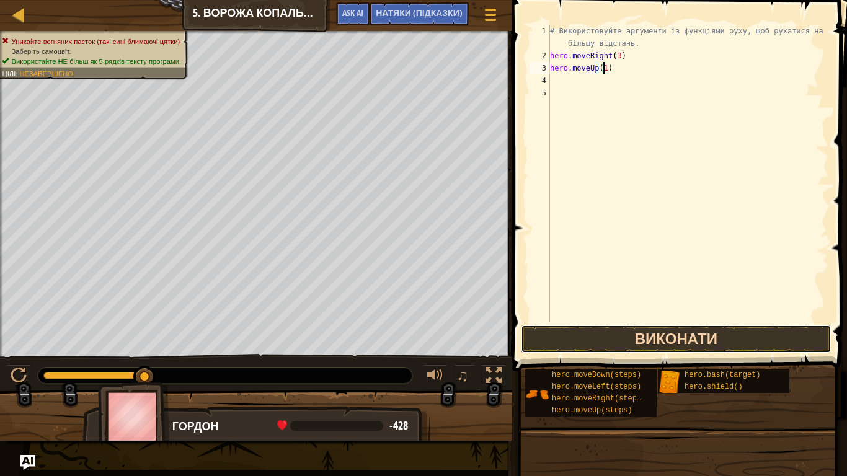
click at [687, 335] on button "Виконати" at bounding box center [676, 339] width 311 height 29
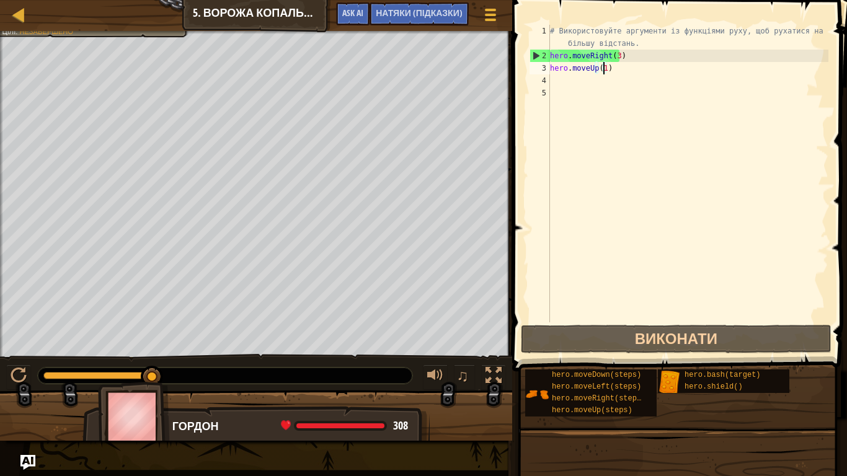
click at [557, 77] on div "# Використовуйте аргументи із функціями руху, щоб рухатися на більшу відстань. …" at bounding box center [688, 192] width 281 height 335
type textarea "h"
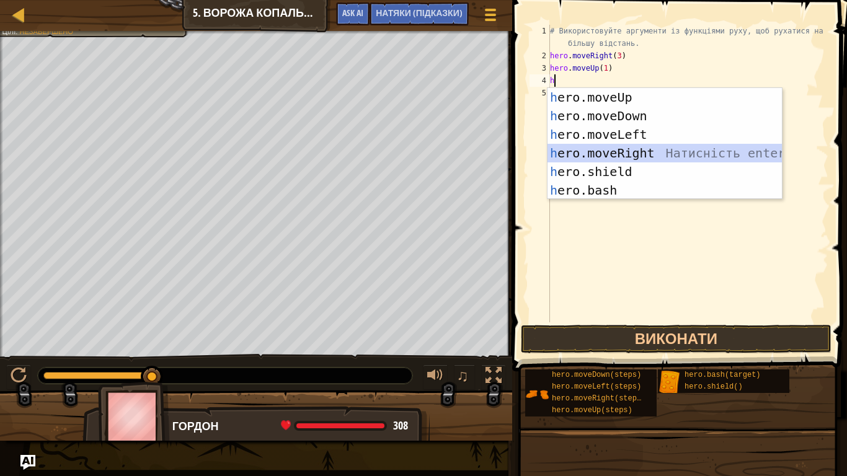
click at [703, 147] on div "h ero.moveUp Натисність enter h ero.moveDown Натисність enter h ero.moveLeft На…" at bounding box center [665, 162] width 234 height 149
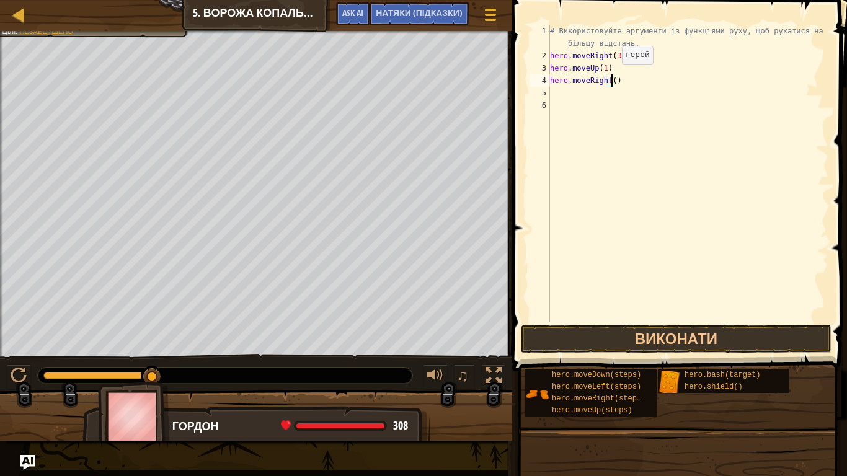
click at [611, 77] on div "# Використовуйте аргументи із функціями руху, щоб рухатися на більшу відстань. …" at bounding box center [688, 192] width 281 height 335
type textarea "hero.moveRight(1)"
click at [658, 344] on button "Виконати" at bounding box center [676, 339] width 311 height 29
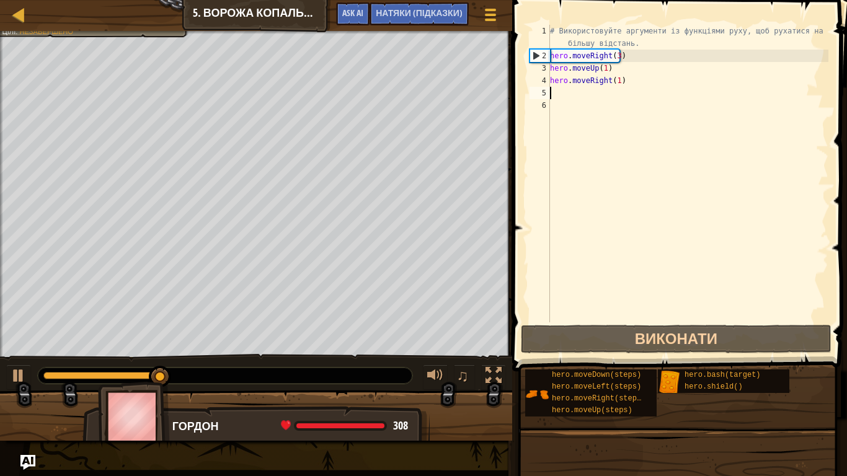
click at [557, 88] on div "# Використовуйте аргументи із функціями руху, щоб рухатися на більшу відстань. …" at bounding box center [688, 192] width 281 height 335
type textarea "h"
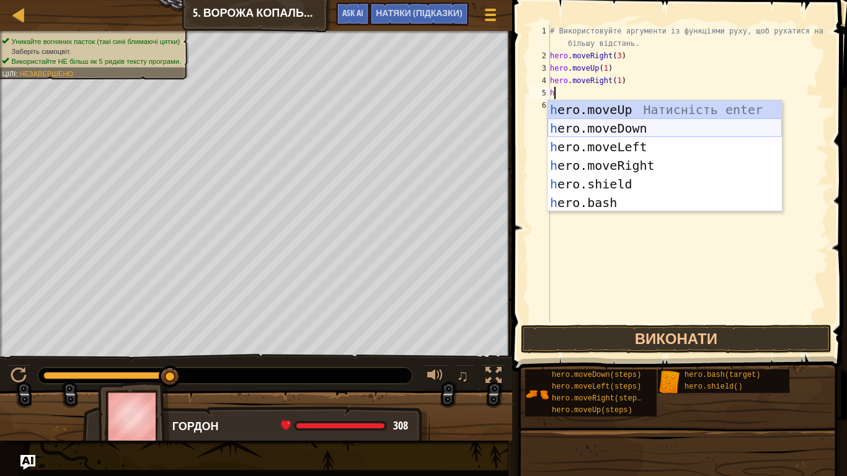
click at [606, 120] on div "h ero.moveUp Натисність enter h ero.moveDown Натисність enter h ero.moveLeft На…" at bounding box center [665, 174] width 234 height 149
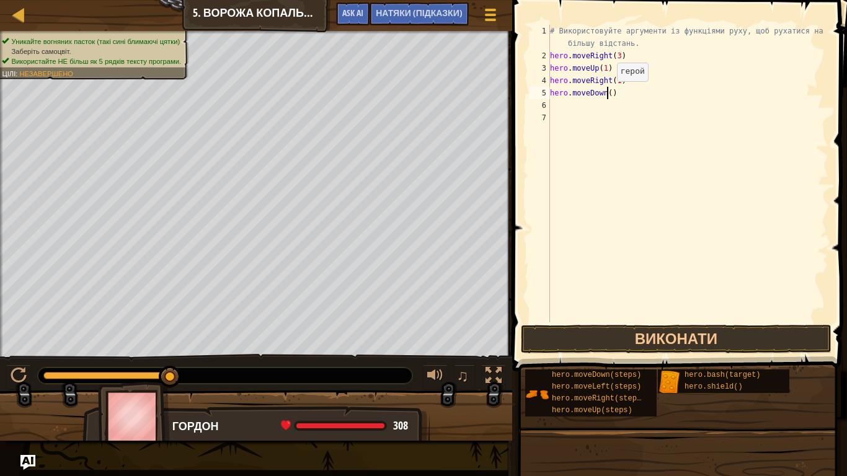
click at [606, 94] on div "# Використовуйте аргументи із функціями руху, щоб рухатися на більшу відстань. …" at bounding box center [688, 192] width 281 height 335
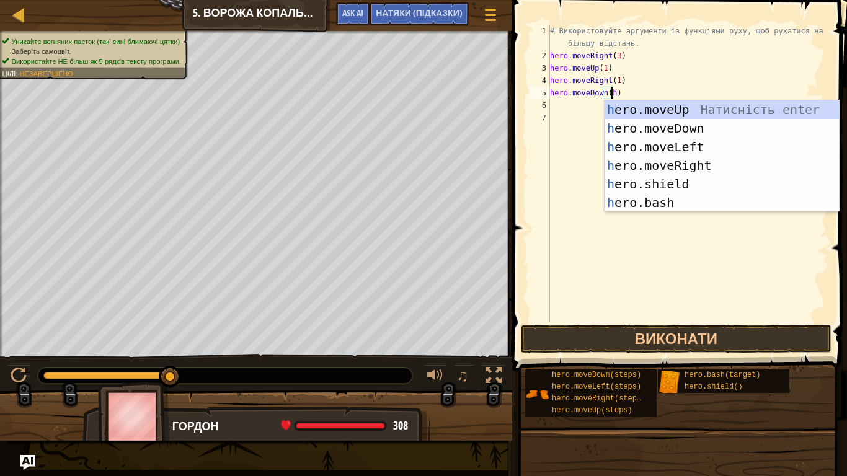
scroll to position [6, 4]
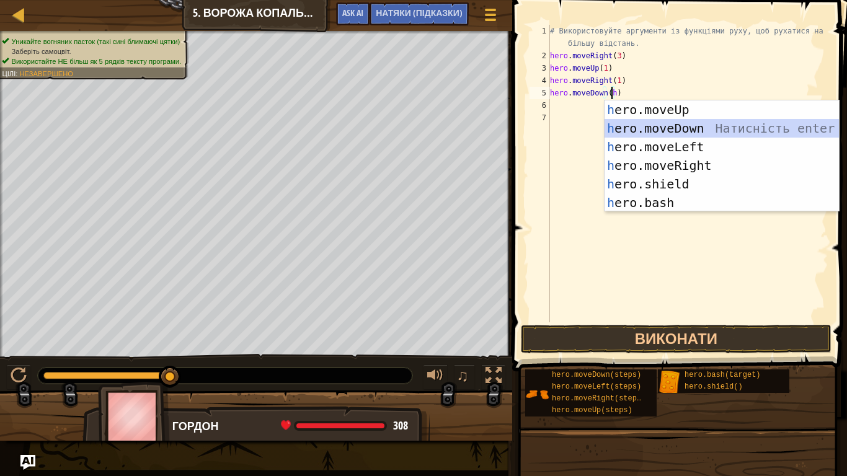
click at [621, 135] on div "h ero.moveUp Натисність enter h ero.moveDown Натисність enter h ero.moveLeft На…" at bounding box center [722, 174] width 234 height 149
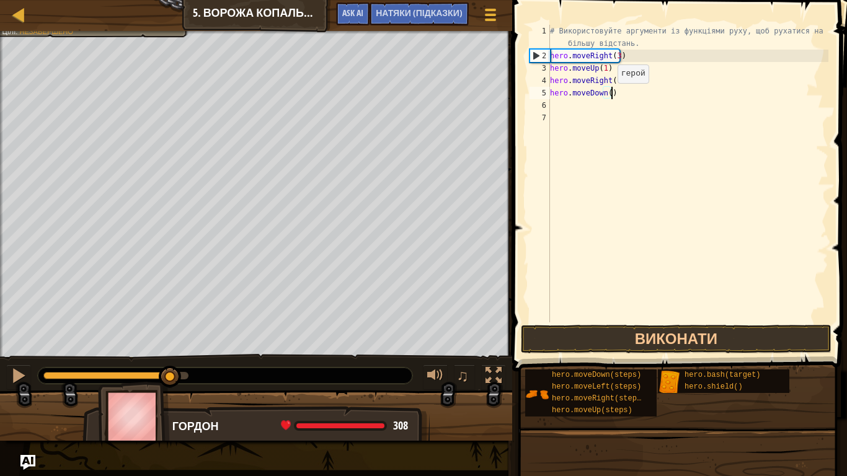
click at [607, 95] on div "# Використовуйте аргументи із функціями руху, щоб рухатися на більшу відстань. …" at bounding box center [688, 192] width 281 height 335
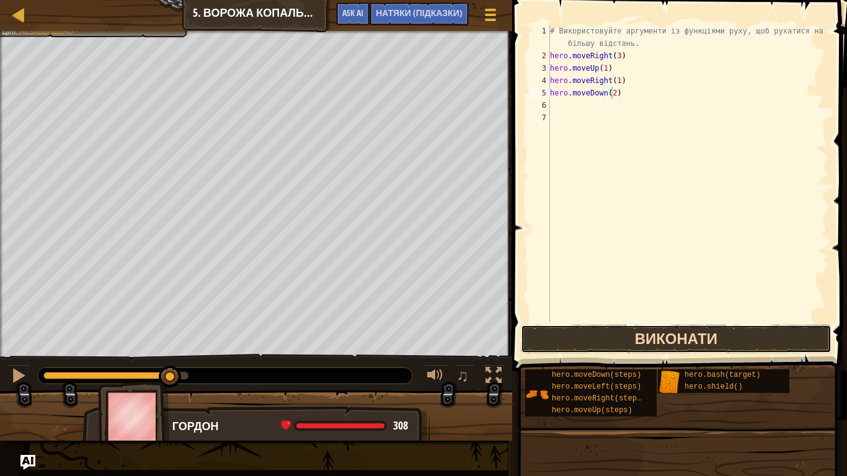
click at [628, 332] on button "Виконати" at bounding box center [676, 339] width 311 height 29
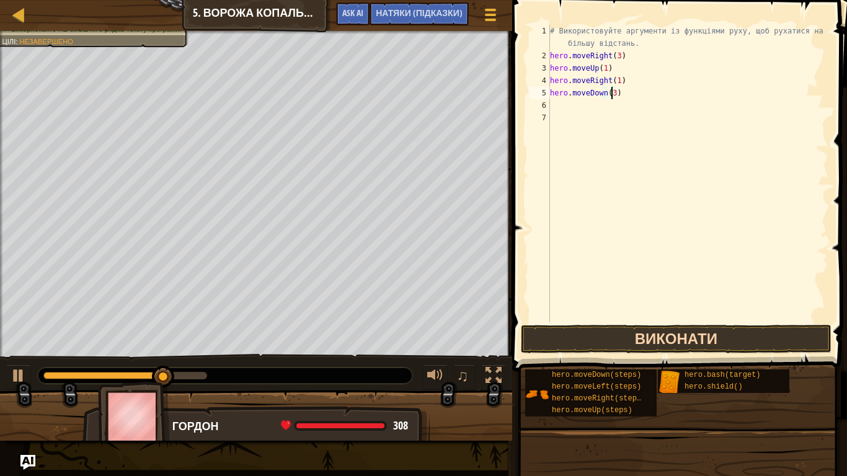
type textarea "hero.moveDown(3)"
click at [643, 340] on button "Виконати" at bounding box center [676, 339] width 311 height 29
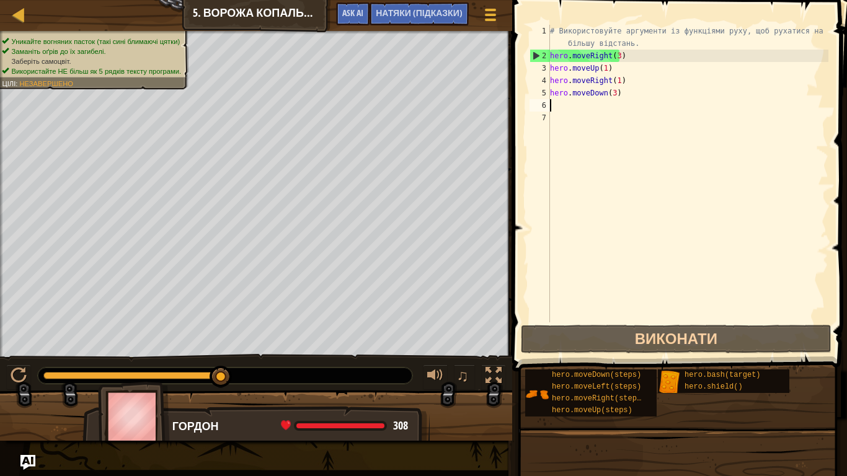
click at [552, 100] on div "# Використовуйте аргументи із функціями руху, щоб рухатися на більшу відстань. …" at bounding box center [688, 192] width 281 height 335
type textarea "h"
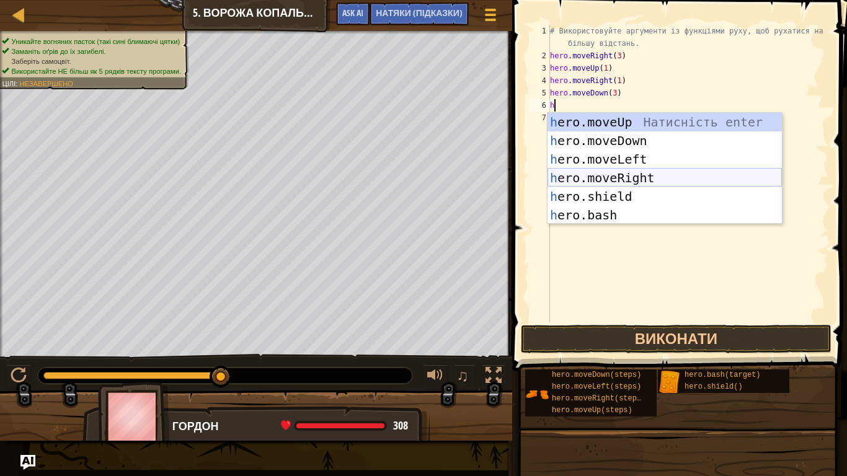
click at [641, 176] on div "h ero.moveUp Натисність enter h ero.moveDown Натисність enter h ero.moveLeft На…" at bounding box center [665, 187] width 234 height 149
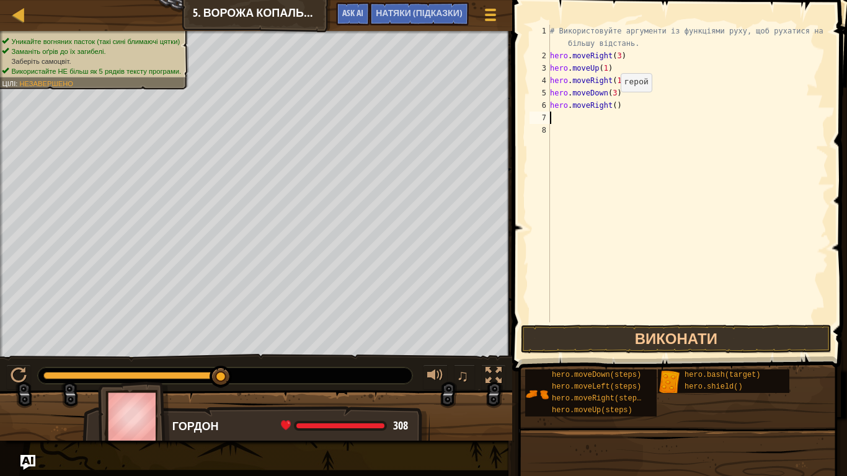
click at [610, 104] on div "# Використовуйте аргументи із функціями руху, щоб рухатися на більшу відстань. …" at bounding box center [688, 192] width 281 height 335
type textarea "hero.moveRight(2)"
click at [628, 334] on button "Виконати" at bounding box center [676, 339] width 311 height 29
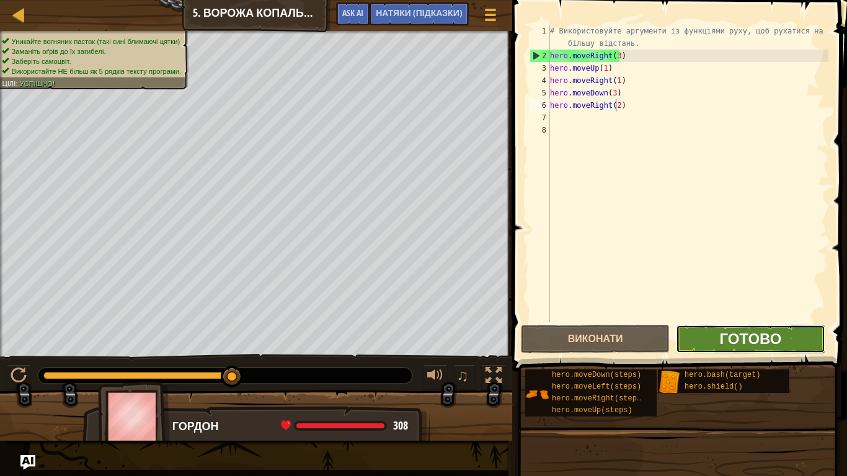
click at [745, 340] on span "Готово" at bounding box center [750, 339] width 62 height 20
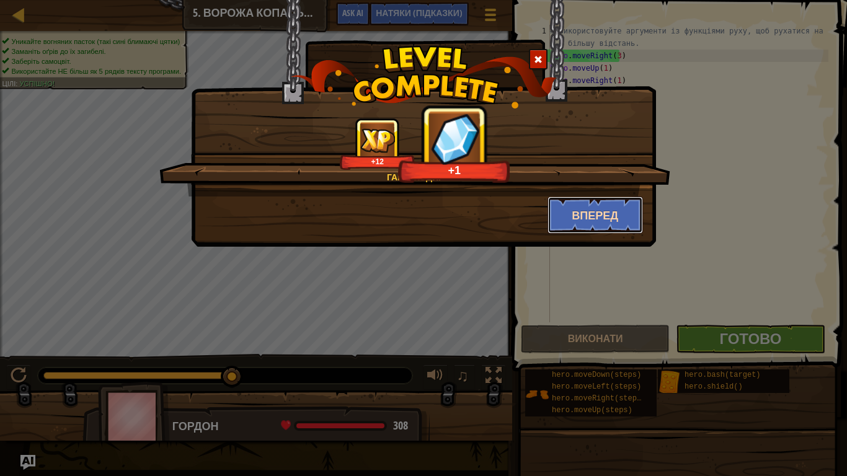
click at [592, 214] on button "Вперед" at bounding box center [596, 215] width 96 height 37
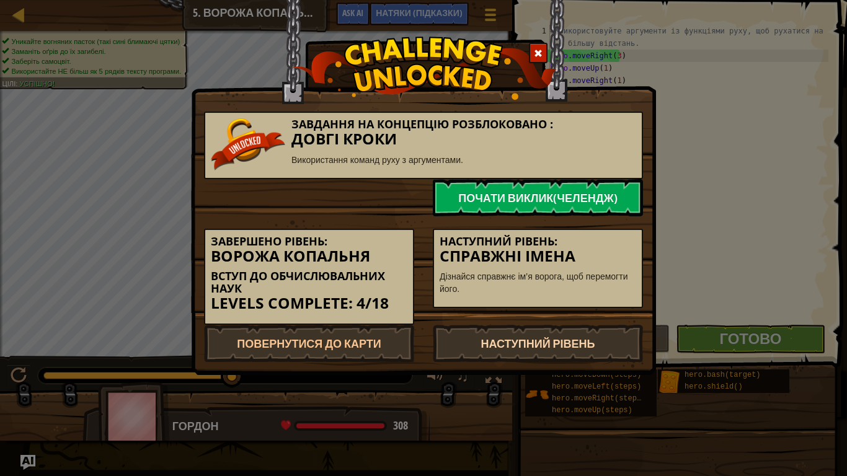
click at [628, 345] on link "Наступний рівень" at bounding box center [538, 343] width 210 height 37
click at [615, 353] on link "Наступний рівень" at bounding box center [538, 343] width 210 height 37
click at [519, 336] on link "Наступний рівень" at bounding box center [538, 343] width 210 height 37
click at [512, 352] on link "Наступний рівень" at bounding box center [538, 343] width 210 height 37
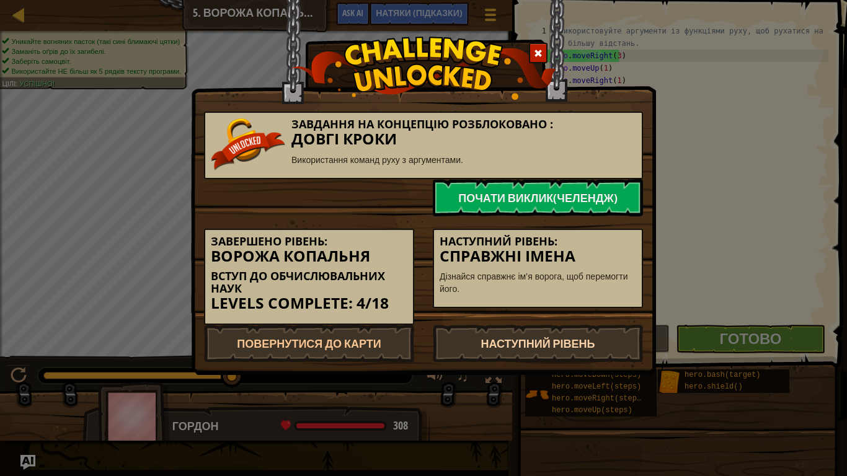
click at [501, 358] on link "Наступний рівень" at bounding box center [538, 343] width 210 height 37
drag, startPoint x: 501, startPoint y: 357, endPoint x: 501, endPoint y: 339, distance: 18.0
click at [501, 349] on link "Наступний рівень" at bounding box center [538, 343] width 210 height 37
click at [501, 339] on link "Наступний рівень" at bounding box center [538, 343] width 210 height 37
drag, startPoint x: 501, startPoint y: 339, endPoint x: 498, endPoint y: 353, distance: 14.0
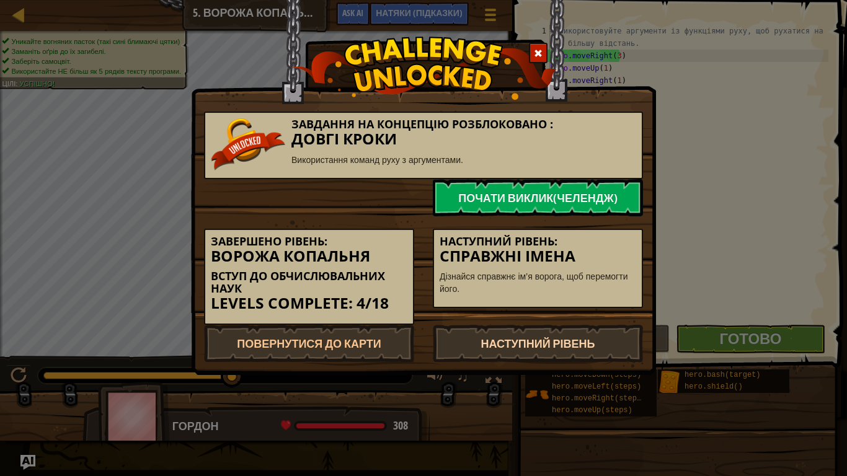
click at [498, 353] on link "Наступний рівень" at bounding box center [538, 343] width 210 height 37
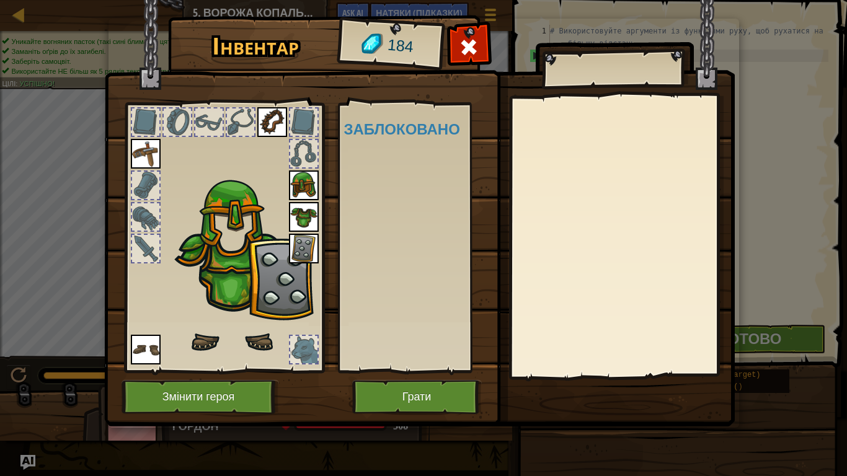
click at [140, 213] on div at bounding box center [145, 216] width 27 height 27
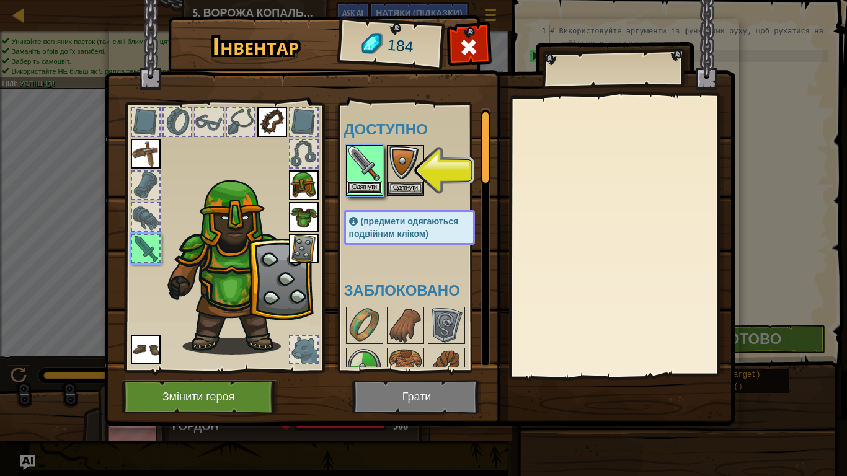
click at [366, 185] on button "Одягнути" at bounding box center [364, 187] width 35 height 13
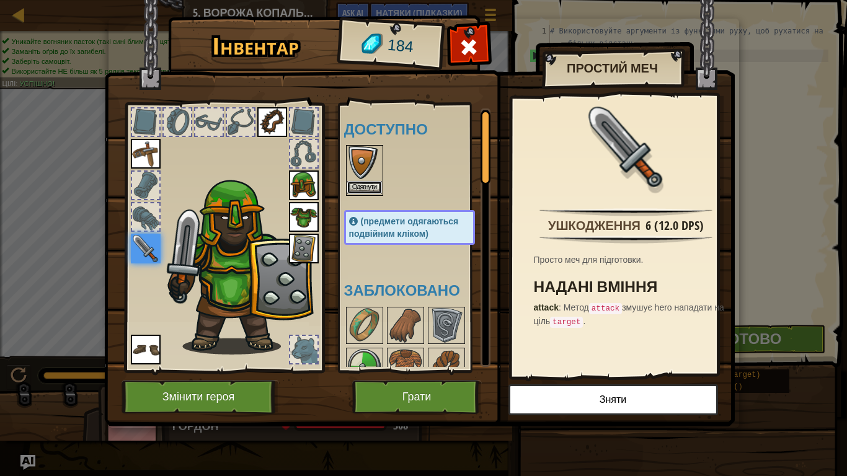
click at [370, 182] on button "Одягнути" at bounding box center [364, 187] width 35 height 13
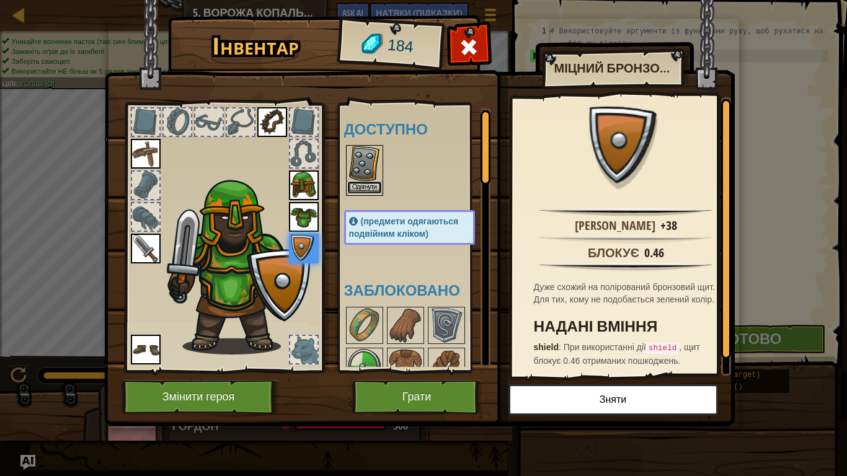
click at [363, 184] on button "Одягнути" at bounding box center [364, 187] width 35 height 13
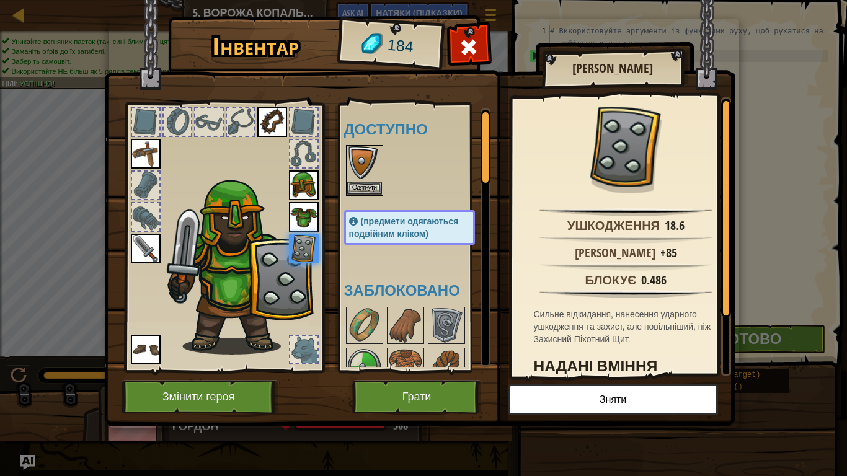
click at [178, 113] on div at bounding box center [177, 122] width 27 height 27
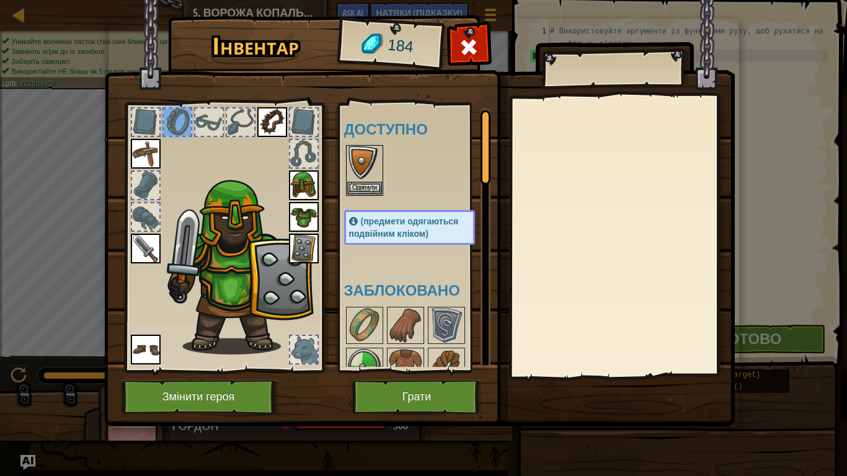
click at [211, 121] on div at bounding box center [208, 122] width 27 height 27
click at [233, 118] on div at bounding box center [240, 122] width 27 height 27
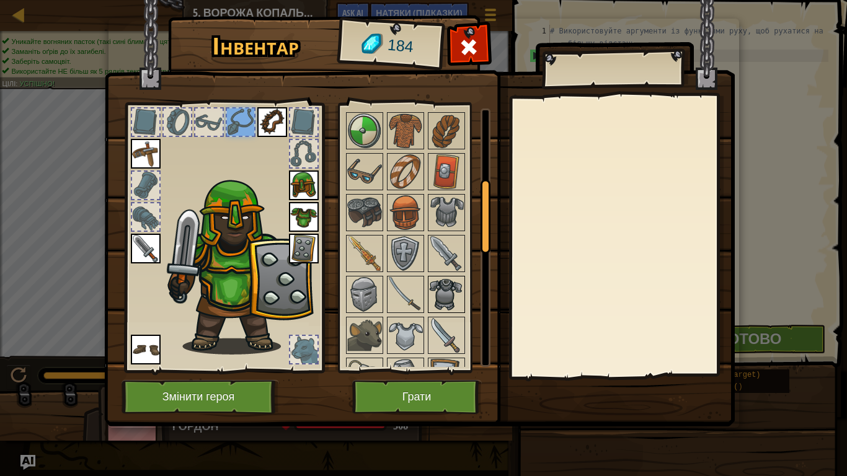
scroll to position [248, 0]
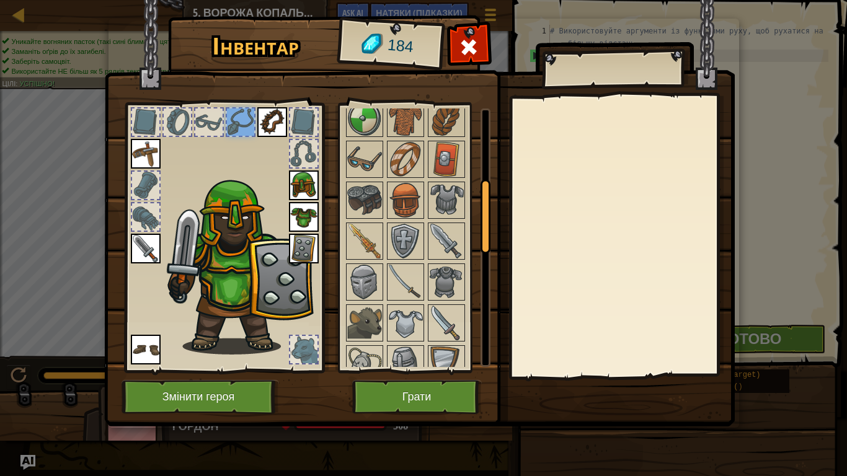
drag, startPoint x: 370, startPoint y: 247, endPoint x: 340, endPoint y: 234, distance: 32.5
click at [366, 249] on img at bounding box center [364, 241] width 35 height 35
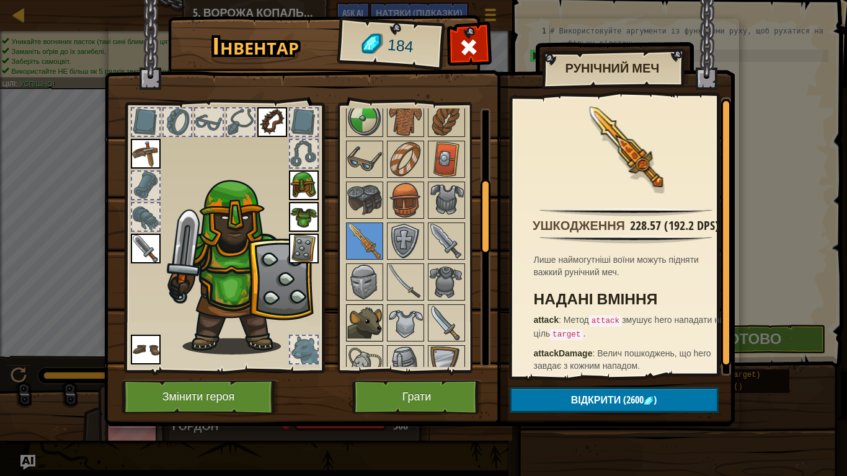
click at [362, 325] on img at bounding box center [364, 323] width 35 height 35
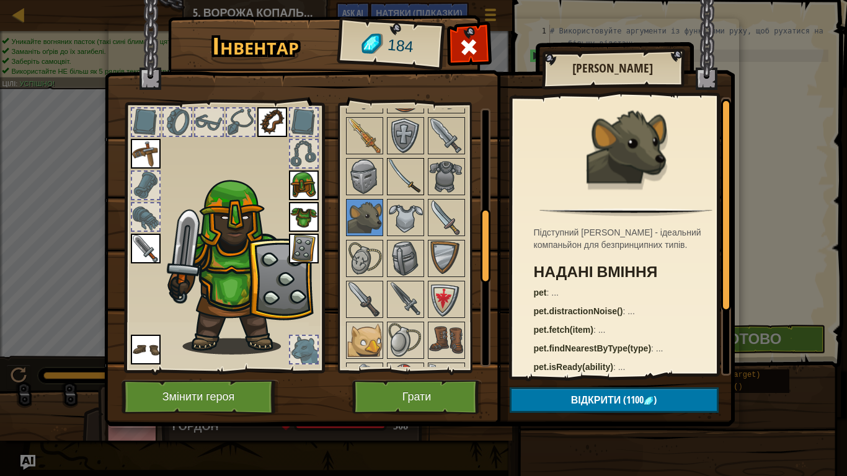
scroll to position [372, 0]
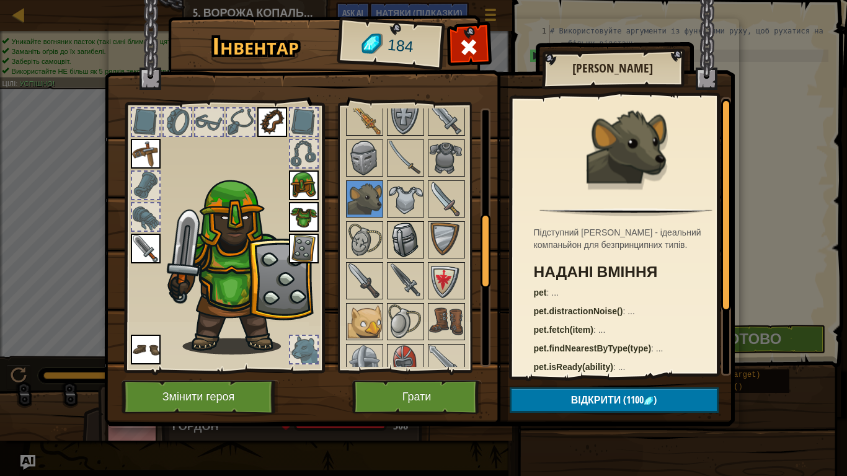
click at [402, 246] on img at bounding box center [405, 240] width 35 height 35
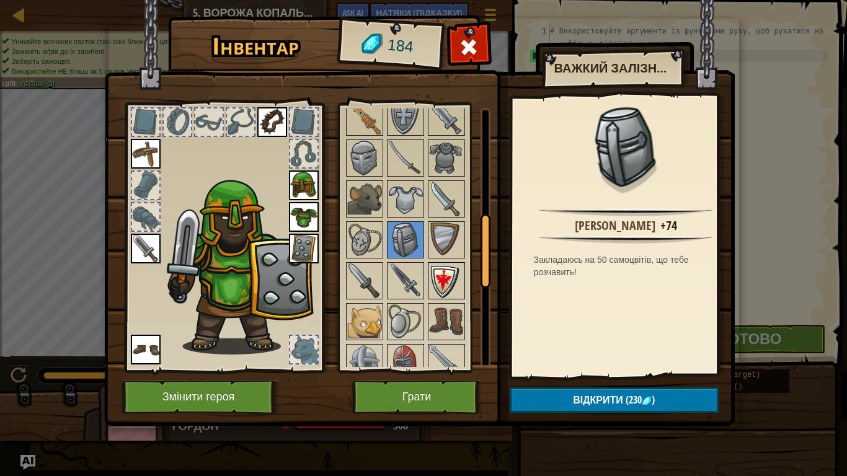
click at [440, 276] on img at bounding box center [446, 281] width 35 height 35
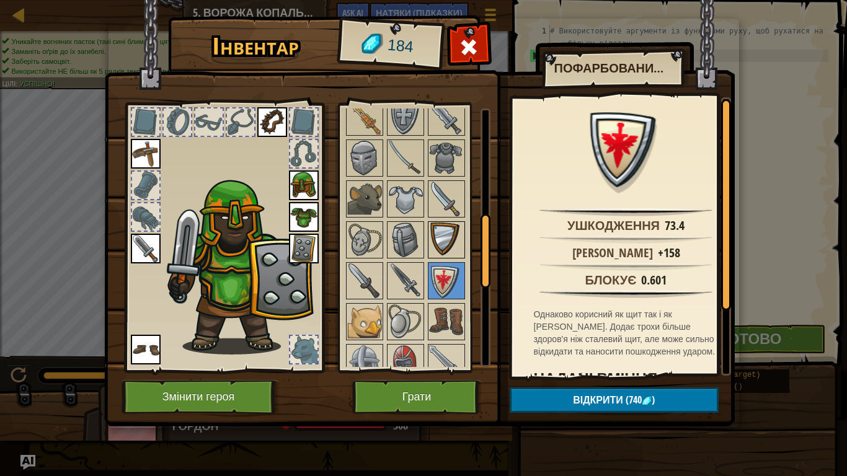
click at [443, 246] on img at bounding box center [446, 240] width 35 height 35
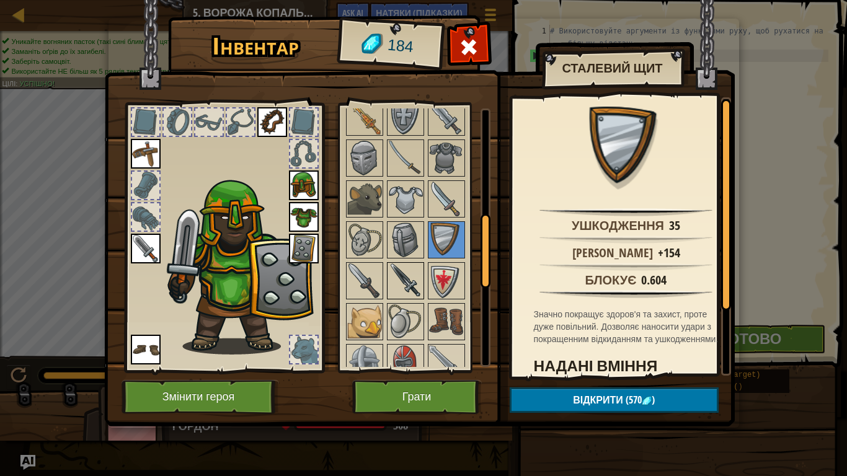
click at [418, 270] on img at bounding box center [405, 281] width 35 height 35
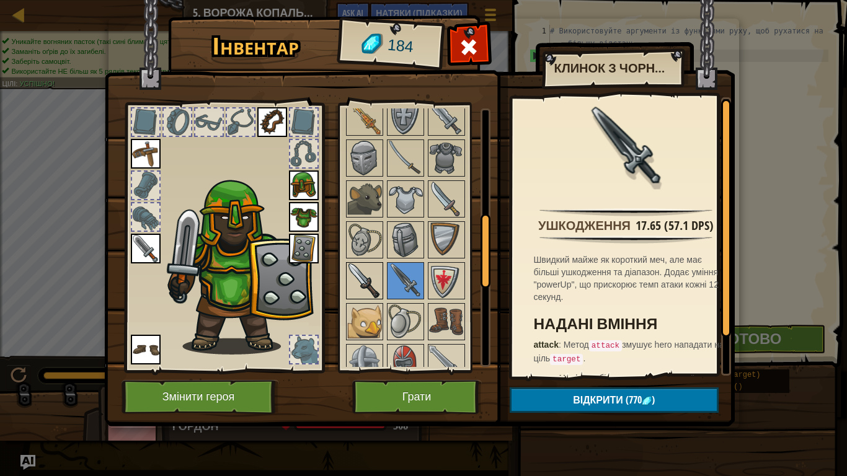
click at [365, 275] on img at bounding box center [364, 281] width 35 height 35
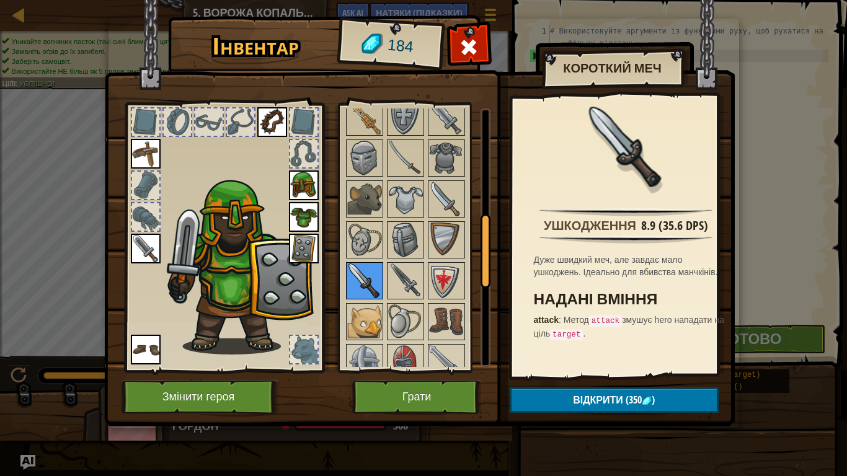
scroll to position [434, 0]
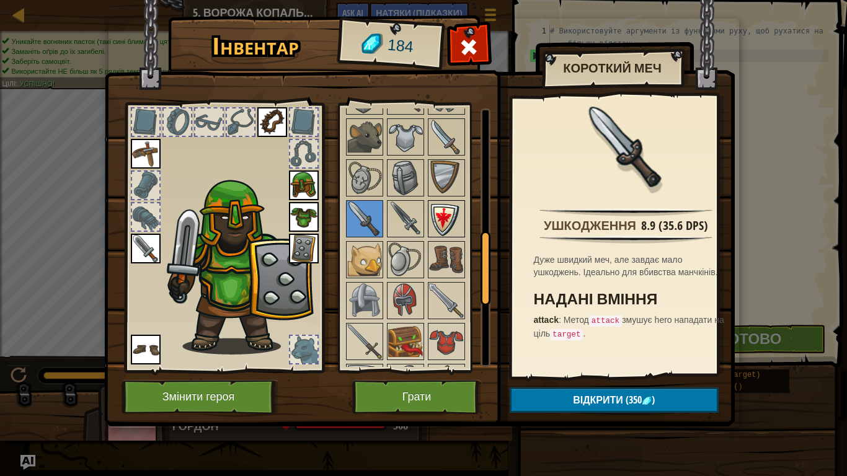
click at [438, 211] on img at bounding box center [446, 219] width 35 height 35
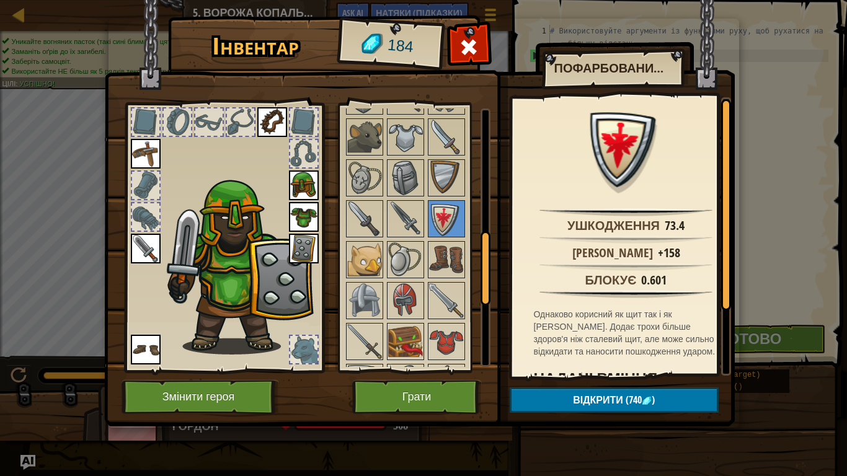
click at [450, 156] on div at bounding box center [422, 239] width 156 height 737
click at [442, 169] on img at bounding box center [446, 178] width 35 height 35
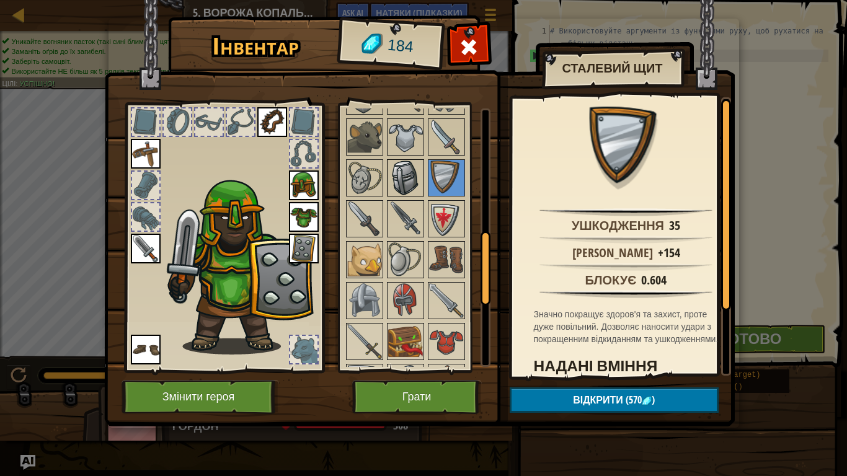
click at [411, 166] on img at bounding box center [405, 178] width 35 height 35
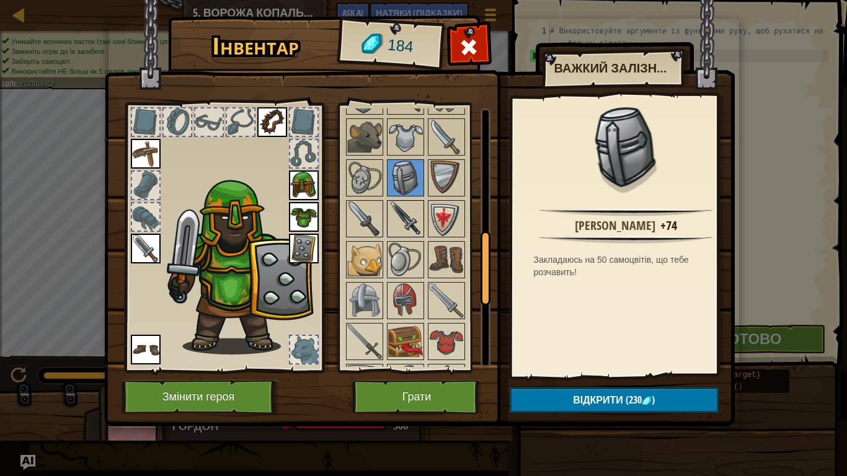
click at [405, 211] on img at bounding box center [405, 219] width 35 height 35
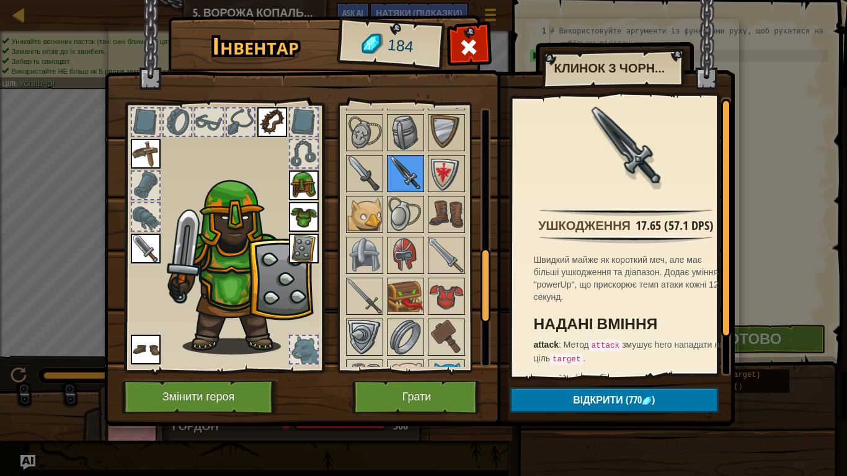
scroll to position [496, 0]
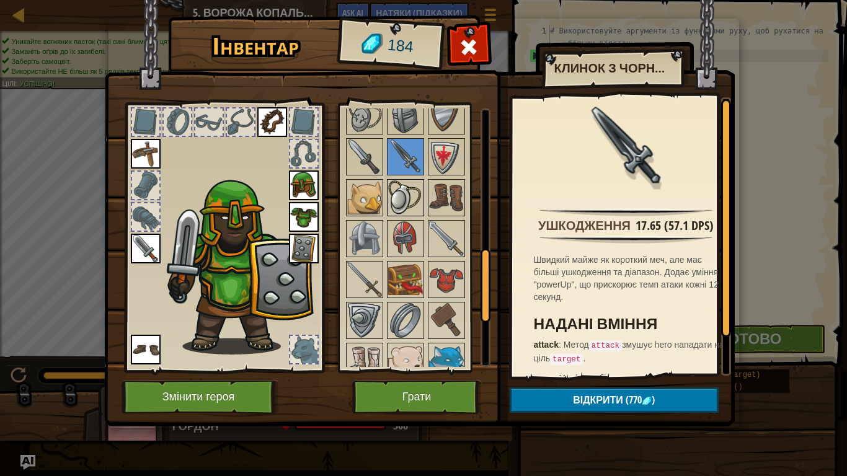
click at [403, 211] on img at bounding box center [405, 197] width 35 height 35
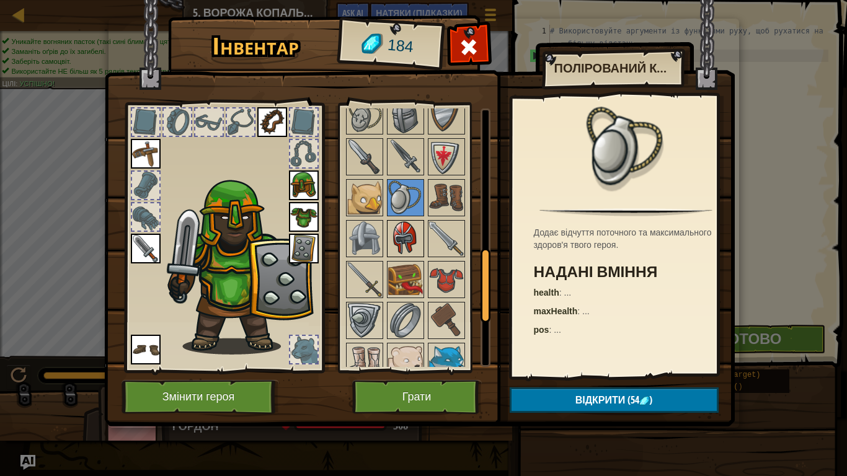
click at [397, 229] on img at bounding box center [405, 238] width 35 height 35
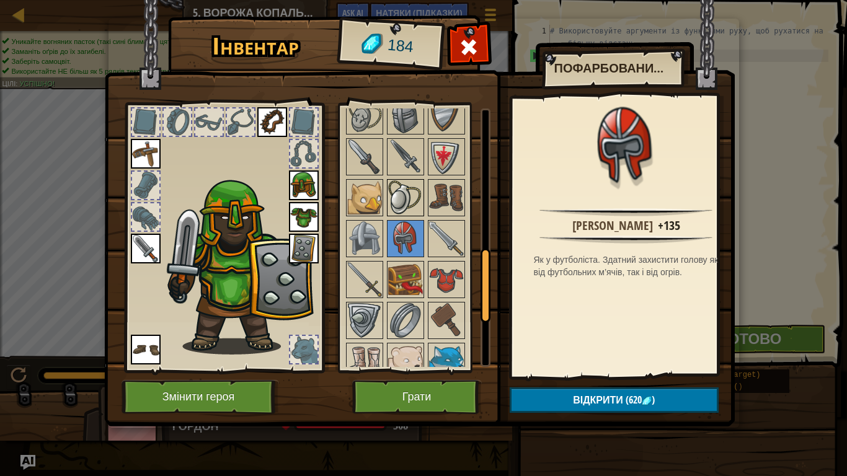
click at [406, 204] on img at bounding box center [405, 197] width 35 height 35
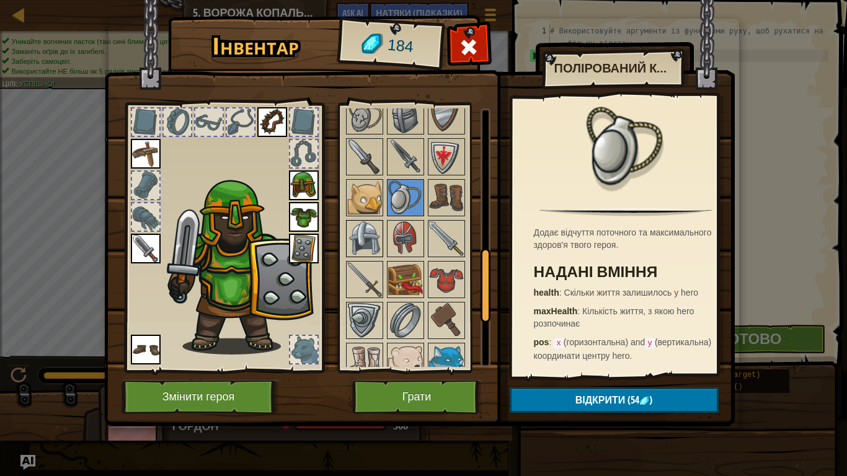
click at [369, 242] on img at bounding box center [364, 238] width 35 height 35
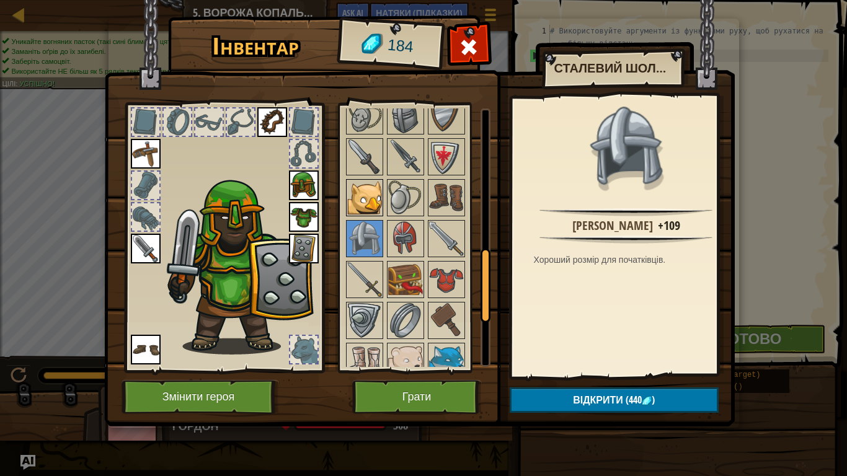
click at [357, 195] on img at bounding box center [364, 197] width 35 height 35
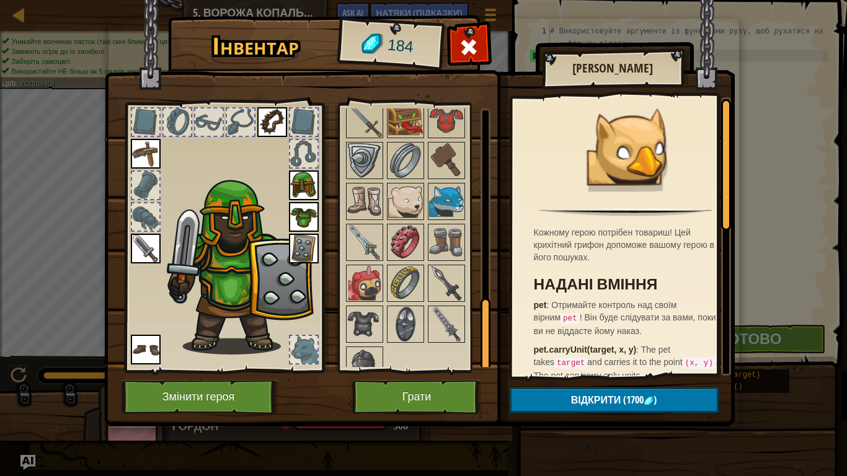
scroll to position [675, 0]
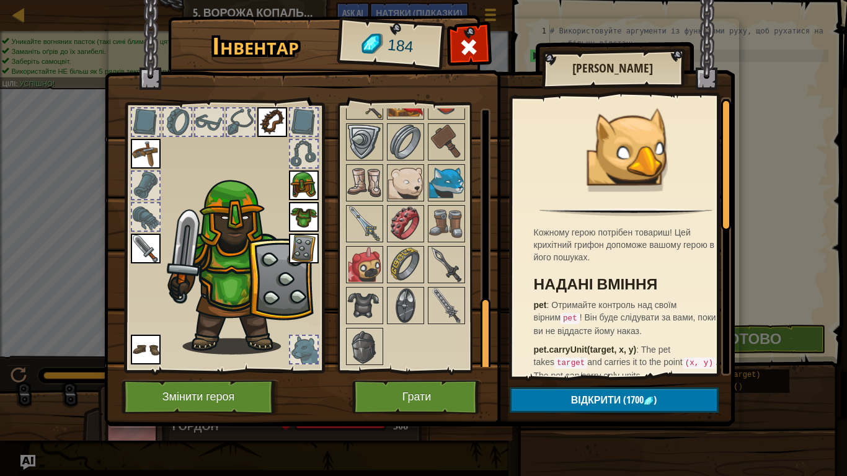
click at [369, 168] on img at bounding box center [364, 183] width 35 height 35
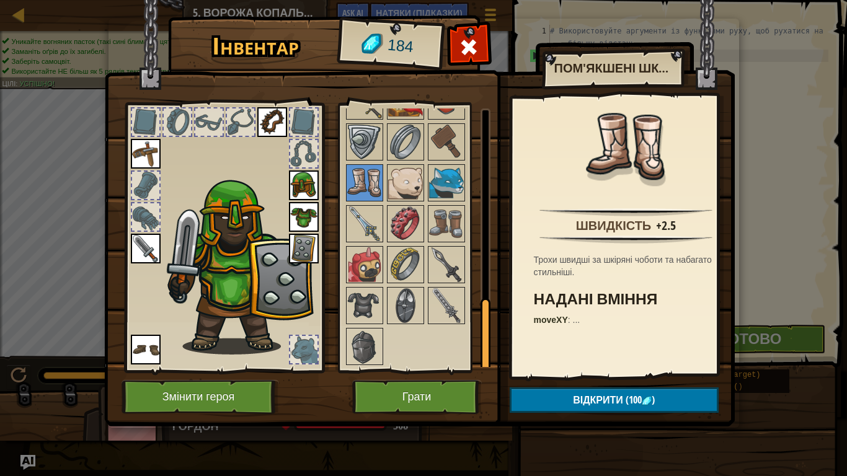
drag, startPoint x: 665, startPoint y: 384, endPoint x: 665, endPoint y: 404, distance: 19.9
click at [665, 397] on div "Інвентар 184 Доступно Одягнути Одягнути Одягнути Одягнути Одягнути Одягнути Одя…" at bounding box center [424, 223] width 631 height 409
click at [666, 397] on button "Відкрити (100 )" at bounding box center [614, 400] width 209 height 25
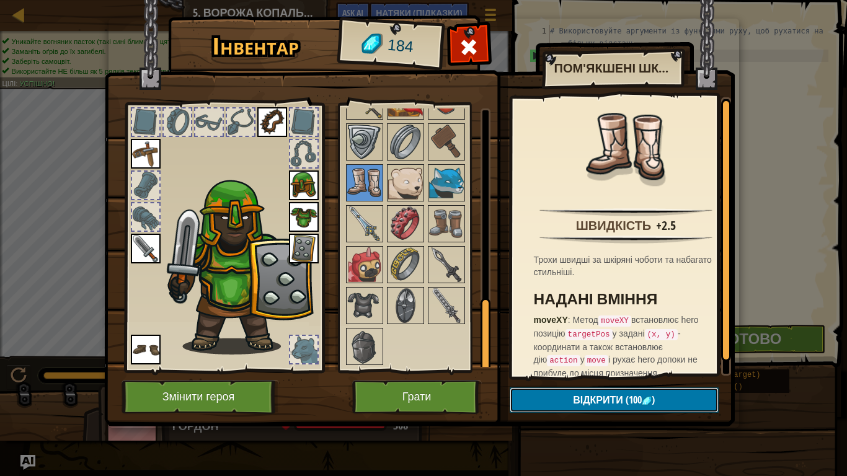
click at [660, 397] on button "Відкрити (100 )" at bounding box center [614, 400] width 209 height 25
click at [654, 397] on button "Підтвердити" at bounding box center [614, 400] width 209 height 25
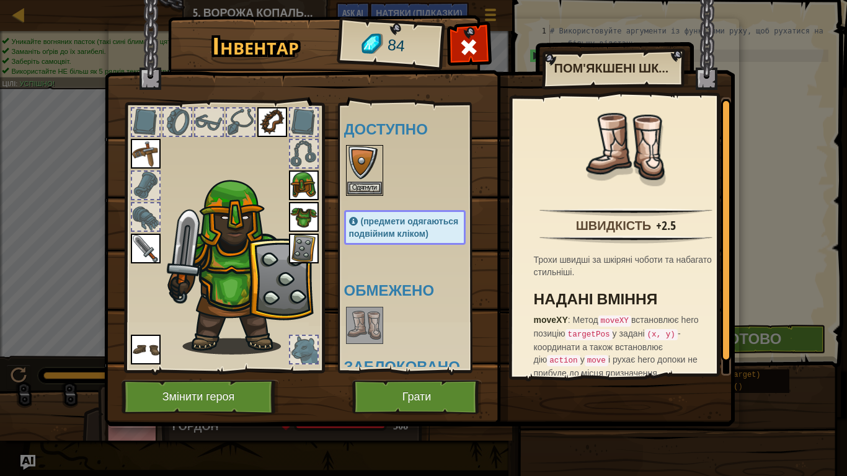
scroll to position [62, 0]
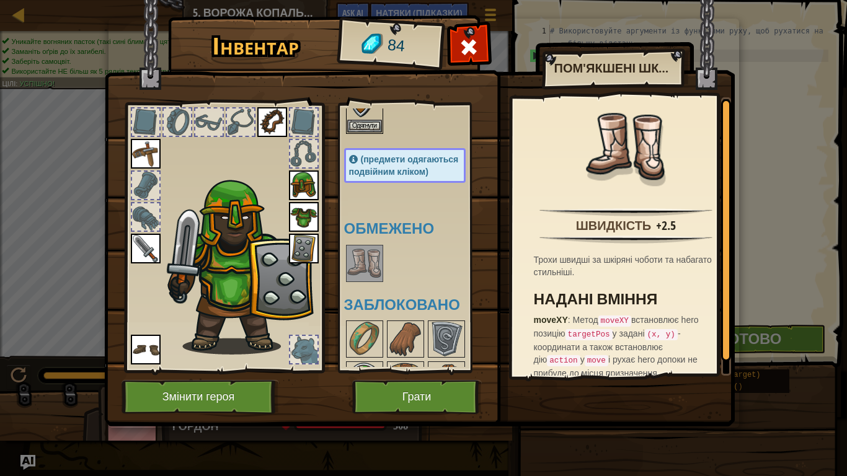
click at [373, 274] on img at bounding box center [364, 263] width 35 height 35
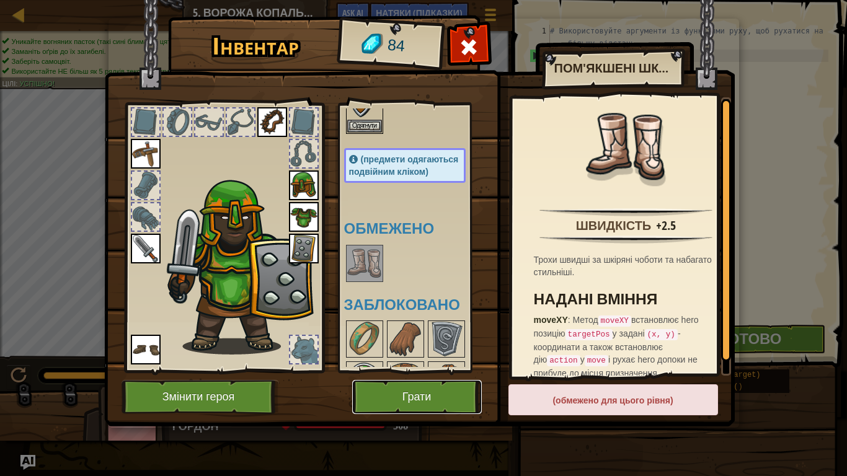
click at [417, 388] on button "Грати" at bounding box center [417, 397] width 130 height 34
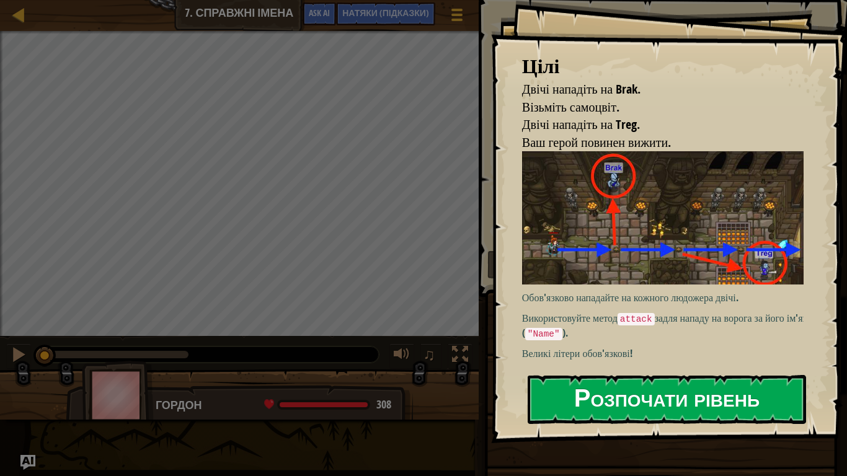
click at [630, 296] on div "[PERSON_NAME] нападіть на [GEOGRAPHIC_DATA]. Візьміть самоцвіт. Двічі нападіть …" at bounding box center [669, 221] width 356 height 443
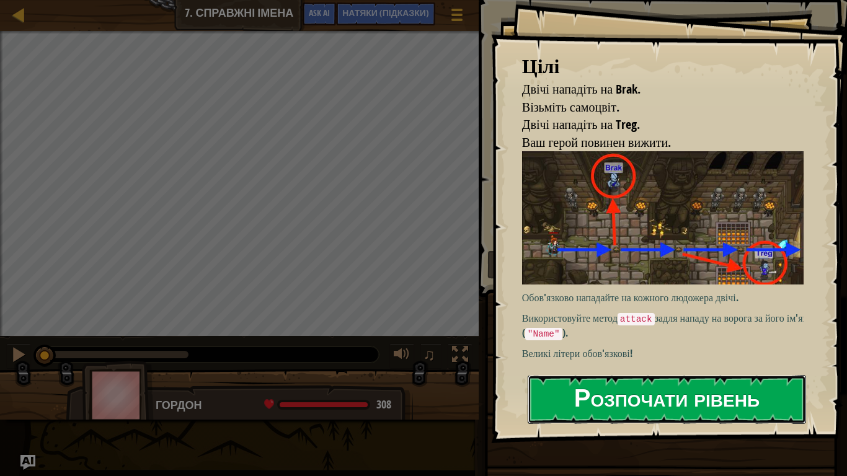
click at [621, 397] on button "Розпочати рівень" at bounding box center [667, 399] width 278 height 49
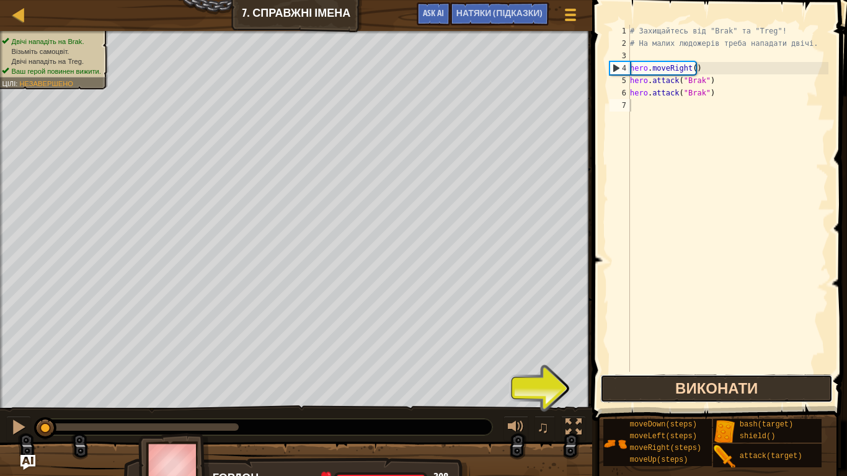
click at [644, 386] on button "Виконати" at bounding box center [716, 389] width 233 height 29
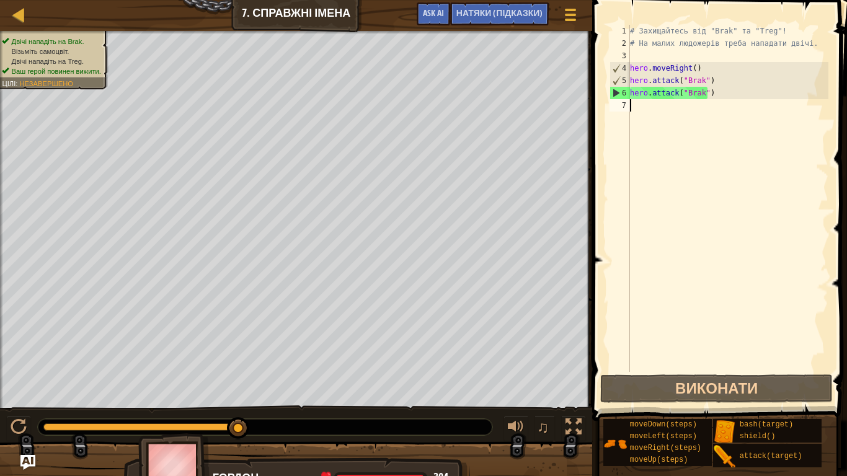
type textarea "h"
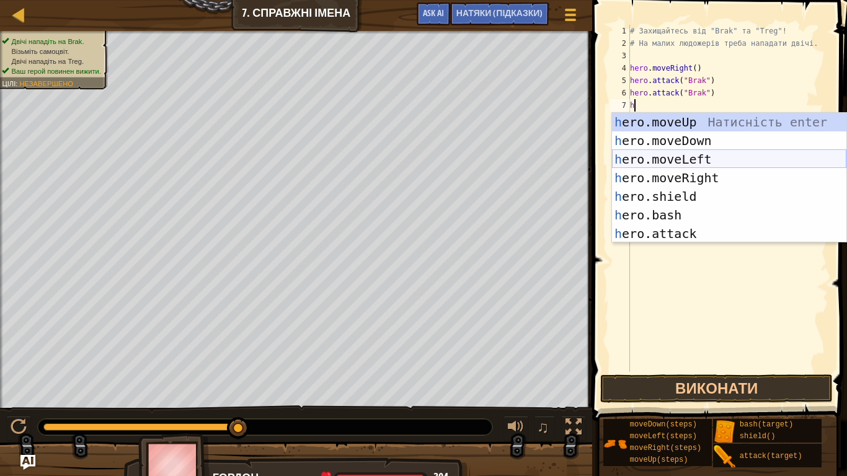
click at [739, 166] on div "h ero.moveUp Натисність enter h ero.moveDown Натисність enter h ero.moveLeft На…" at bounding box center [729, 196] width 234 height 167
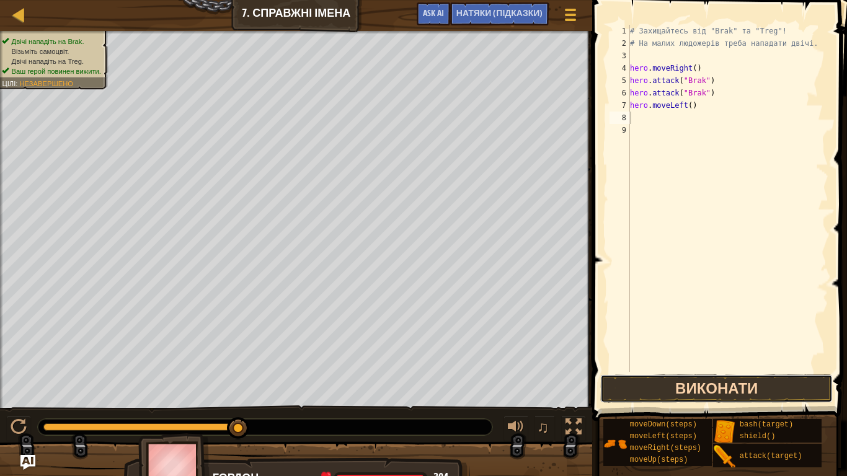
click at [687, 389] on button "Виконати" at bounding box center [716, 389] width 233 height 29
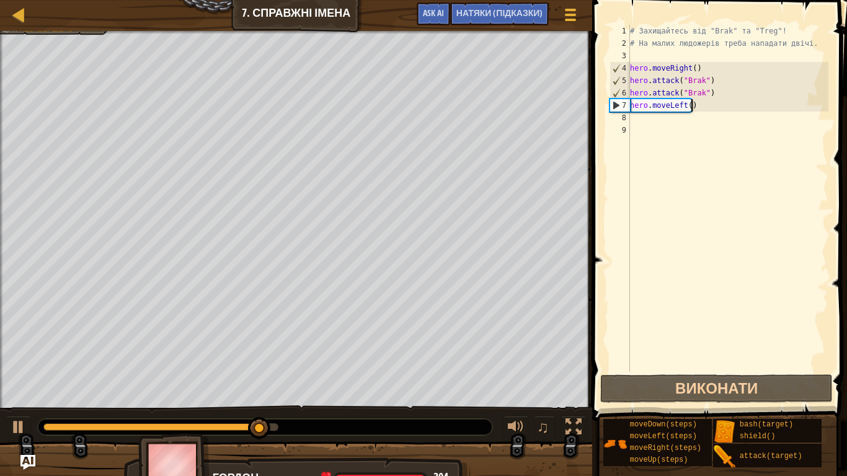
click at [699, 102] on div "# Захищайтесь від "Brak" та "Treg"! # На малих людожерів треба нападати двічі. …" at bounding box center [728, 211] width 201 height 372
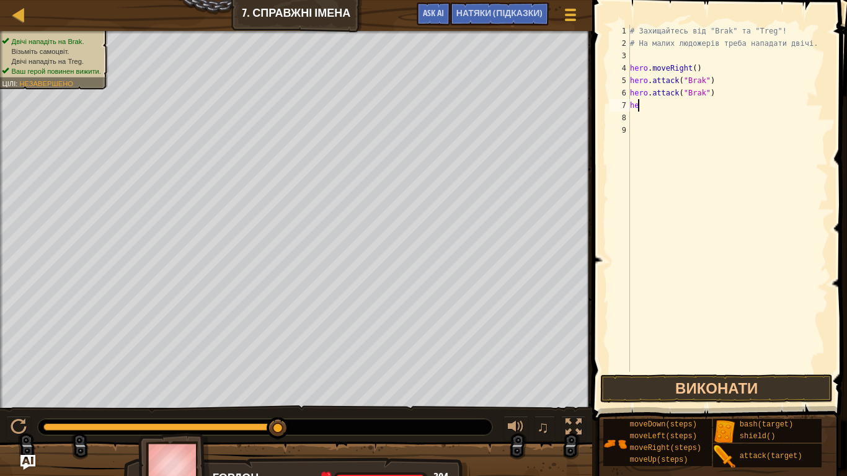
type textarea "h"
click at [752, 378] on button "Виконати" at bounding box center [716, 389] width 233 height 29
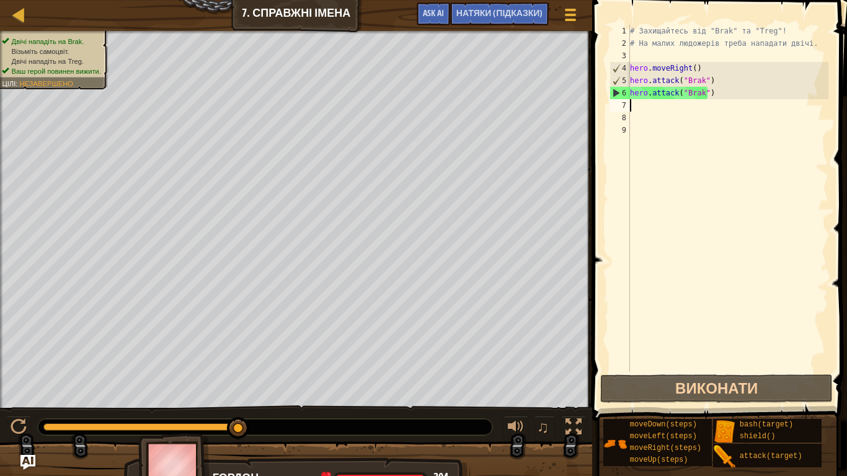
type textarea "h"
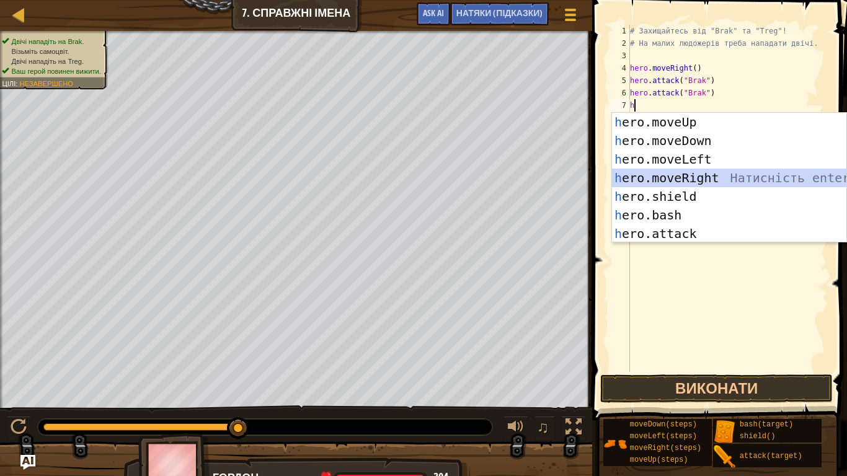
click at [696, 172] on div "h ero.moveUp Натисність enter h ero.moveDown Натисність enter h ero.moveLeft На…" at bounding box center [729, 196] width 234 height 167
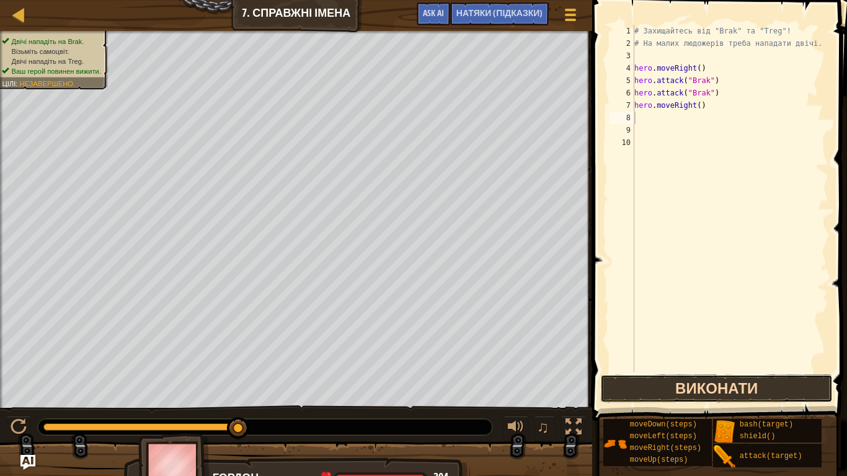
click at [697, 381] on button "Виконати" at bounding box center [716, 389] width 233 height 29
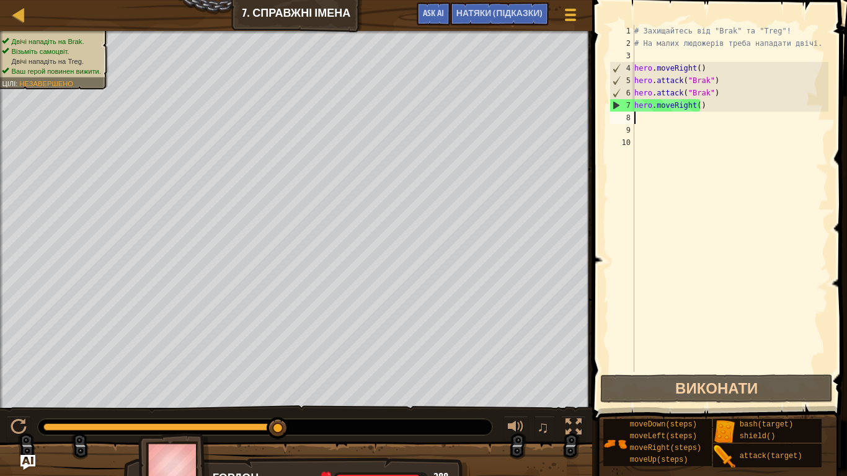
click at [646, 123] on div "# Захищайтесь від "Brak" та "Treg"! # На малих людожерів треба нападати двічі. …" at bounding box center [730, 211] width 197 height 372
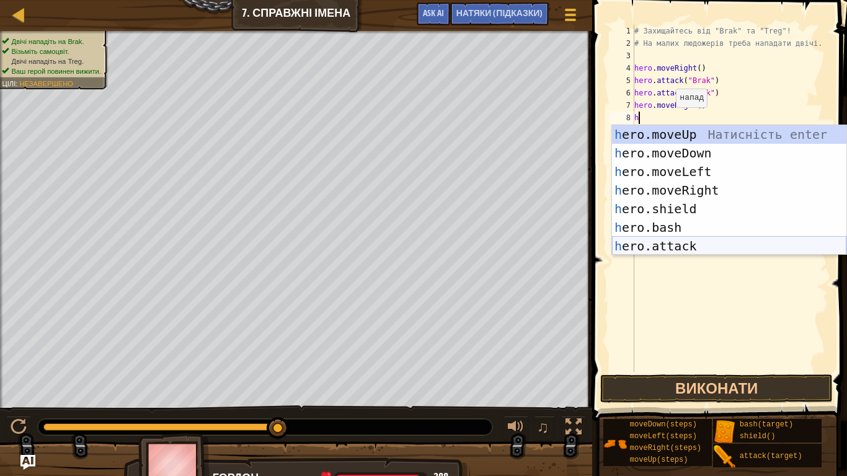
click at [722, 246] on div "h ero.moveUp Натисність enter h ero.moveDown Натисність enter h ero.moveLeft На…" at bounding box center [729, 208] width 234 height 167
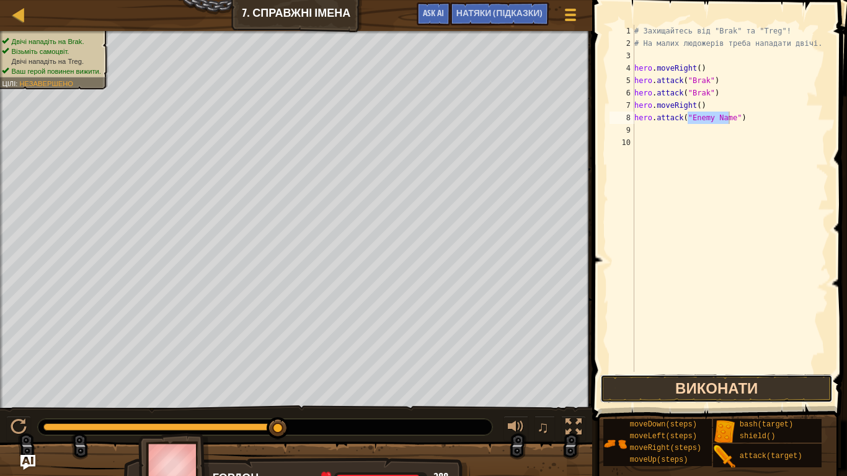
click at [735, 380] on button "Виконати" at bounding box center [716, 389] width 233 height 29
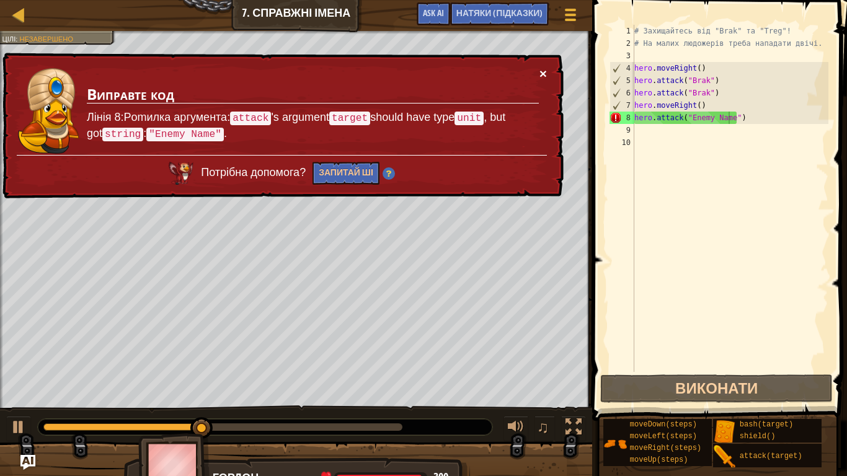
click at [541, 73] on button "×" at bounding box center [544, 76] width 8 height 13
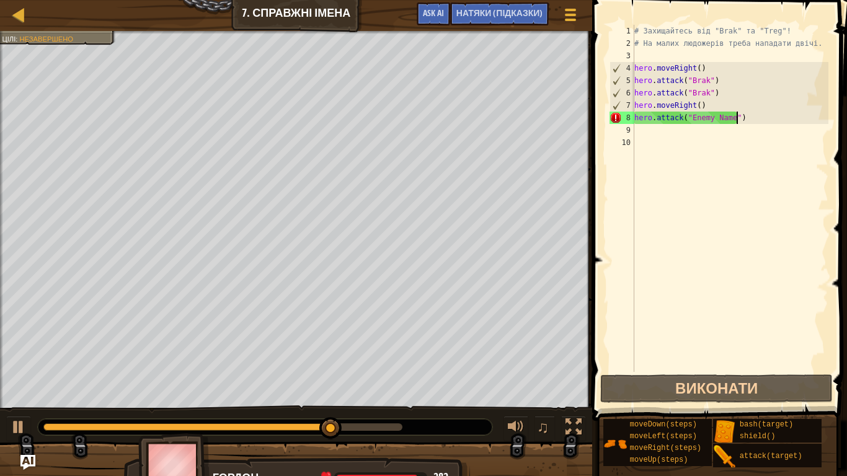
click at [739, 116] on div "# Захищайтесь від "Brak" та "Treg"! # На малих людожерів треба нападати двічі. …" at bounding box center [730, 211] width 197 height 372
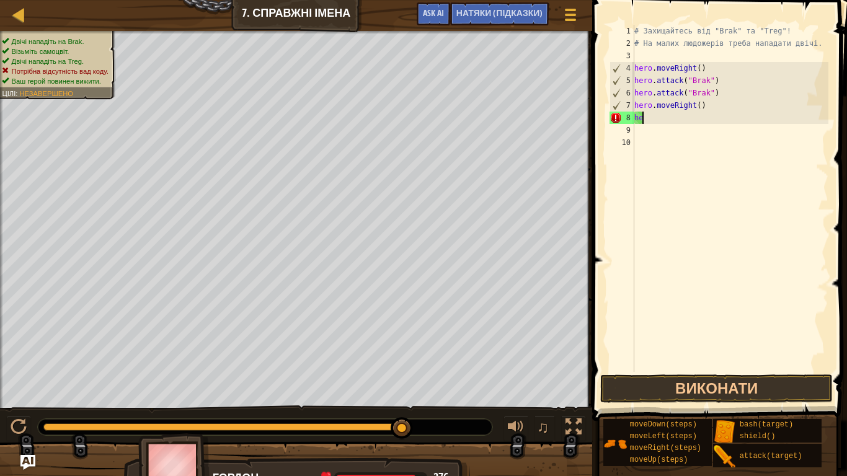
type textarea "h"
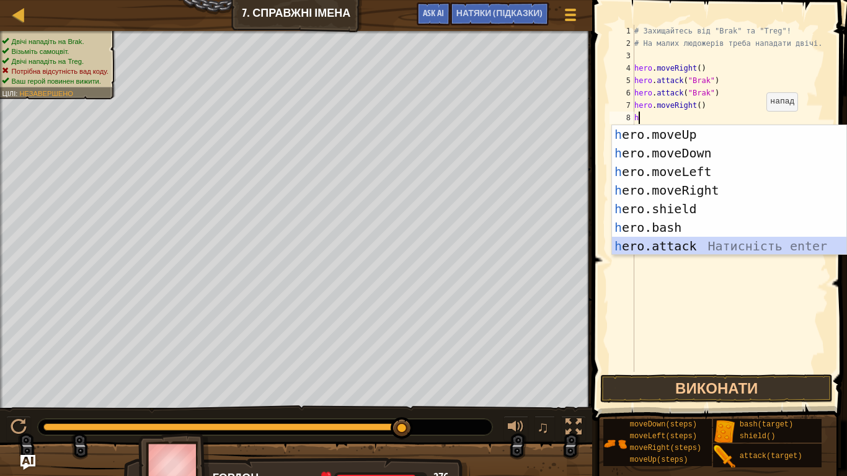
click at [699, 244] on div "h ero.moveUp Натисність enter h ero.moveDown Натисність enter h ero.moveLeft На…" at bounding box center [729, 208] width 234 height 167
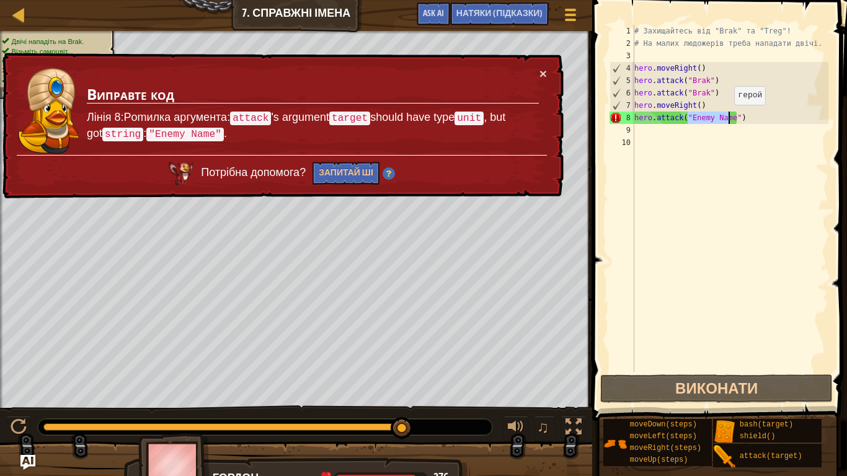
click at [728, 117] on div "# Захищайтесь від "Brak" та "Treg"! # На малих людожерів треба нападати двічі. …" at bounding box center [730, 198] width 197 height 347
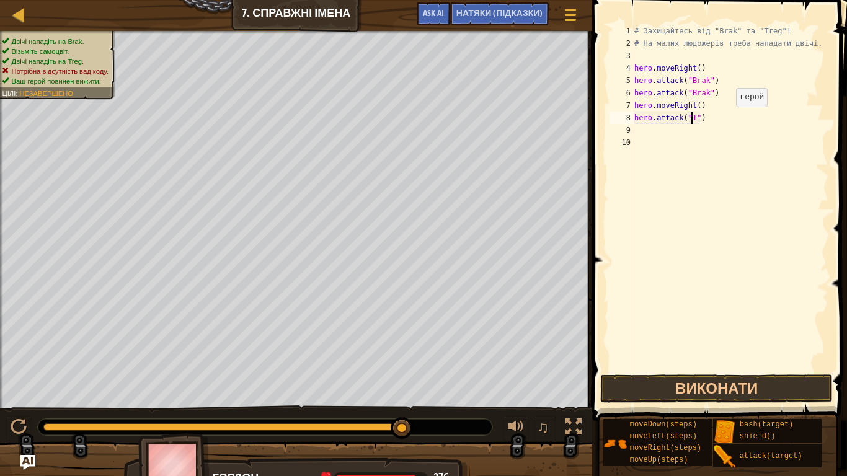
scroll to position [6, 4]
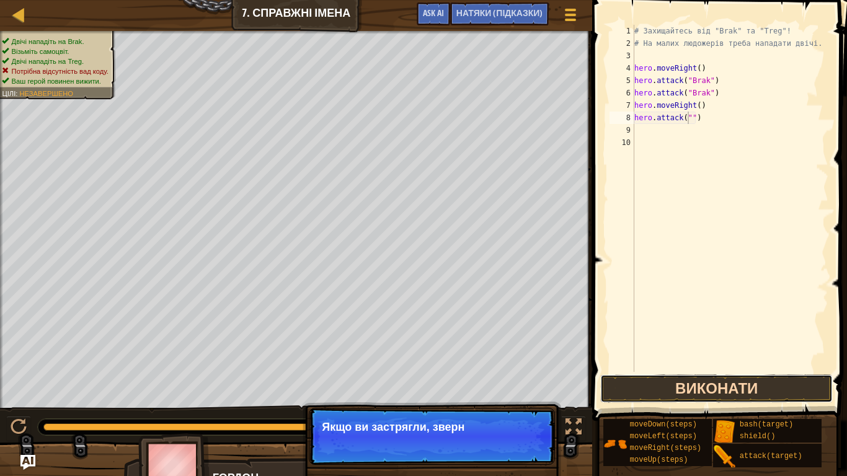
click at [802, 384] on button "Виконати" at bounding box center [716, 389] width 233 height 29
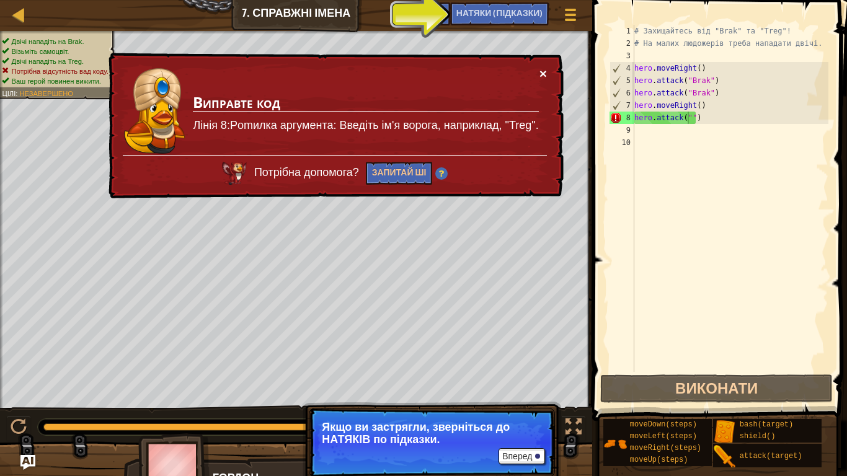
click at [546, 75] on button "×" at bounding box center [543, 73] width 7 height 13
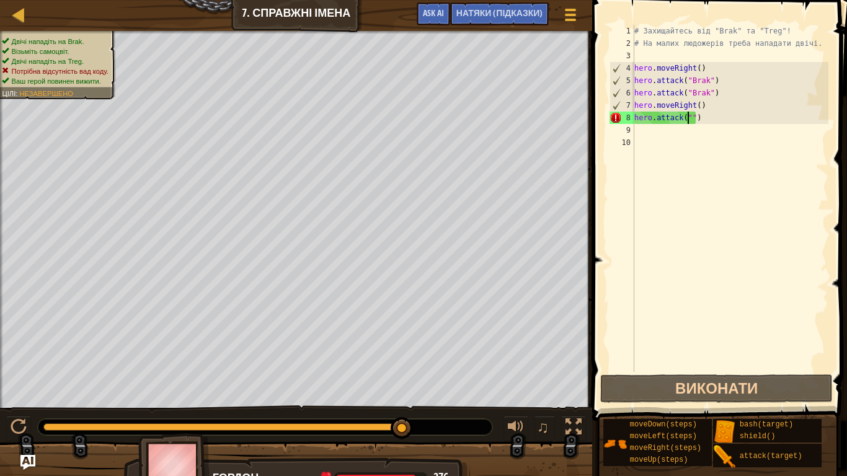
scroll to position [6, 5]
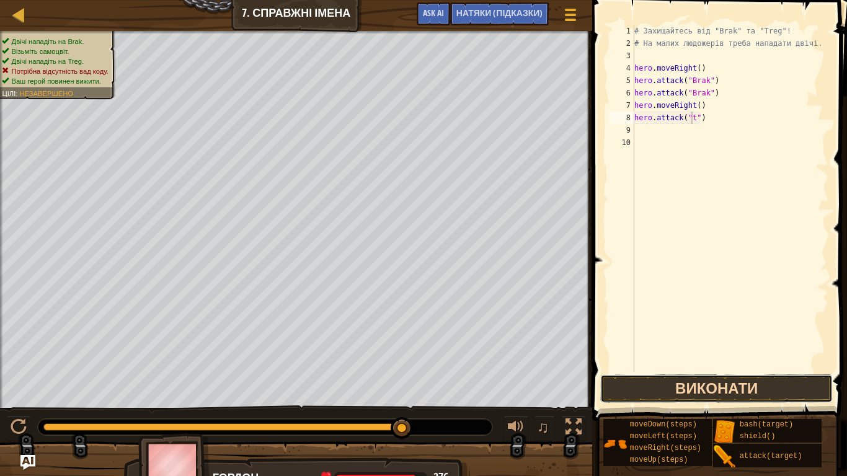
click at [796, 393] on button "Виконати" at bounding box center [716, 389] width 233 height 29
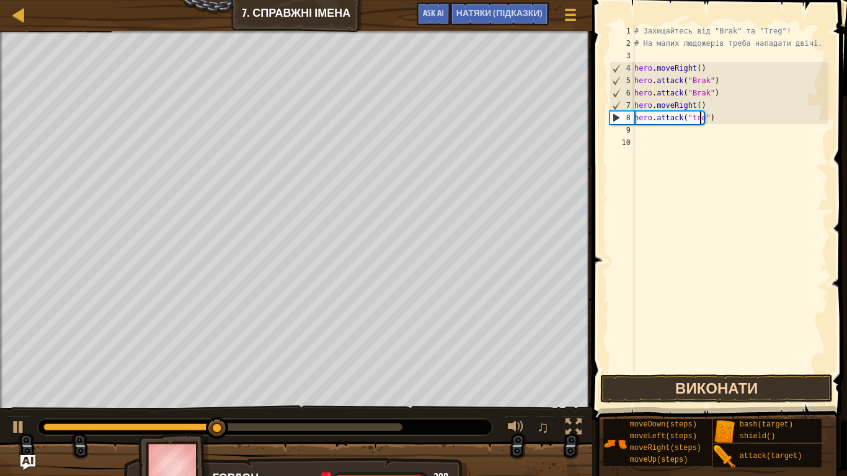
scroll to position [6, 6]
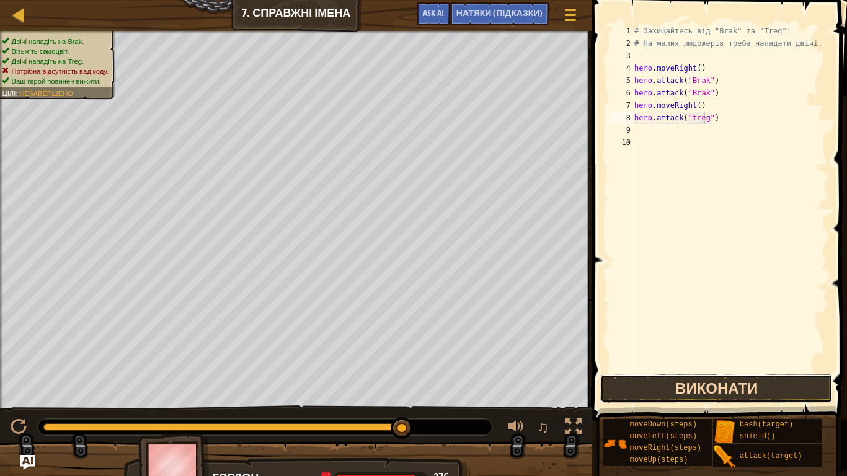
click at [770, 390] on button "Виконати" at bounding box center [716, 389] width 233 height 29
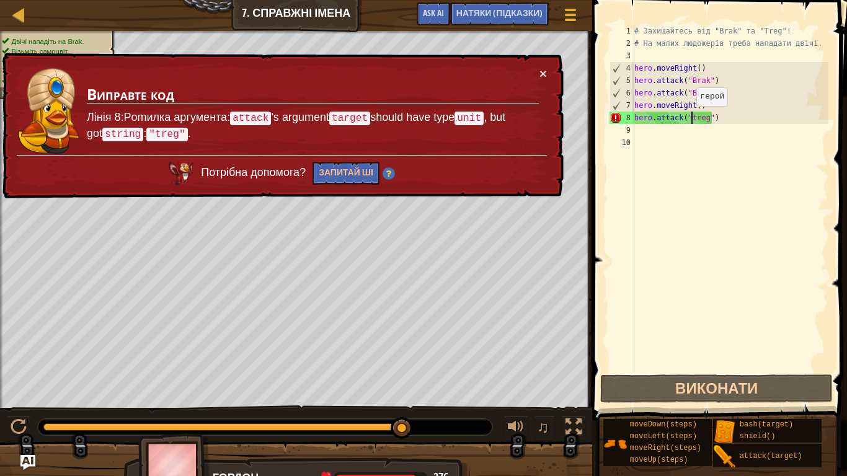
click at [690, 118] on div "# Захищайтесь від "Brak" та "Treg"! # На малих людожерів треба нападати двічі. …" at bounding box center [730, 211] width 197 height 372
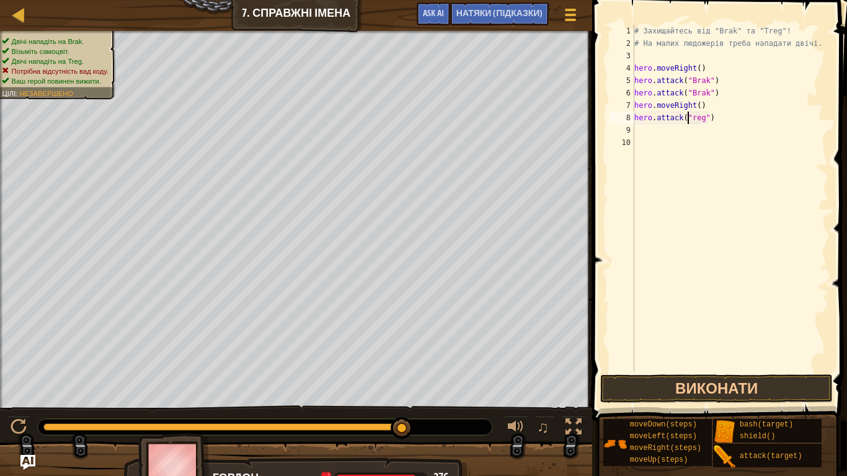
scroll to position [6, 5]
type textarea "hero.attack("Treg")"
click at [783, 394] on button "Виконати" at bounding box center [716, 389] width 233 height 29
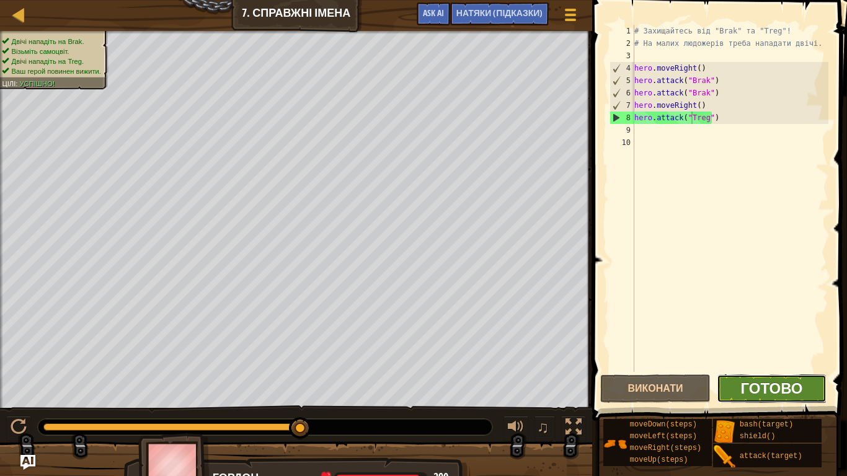
click at [791, 386] on span "Готово" at bounding box center [771, 388] width 62 height 20
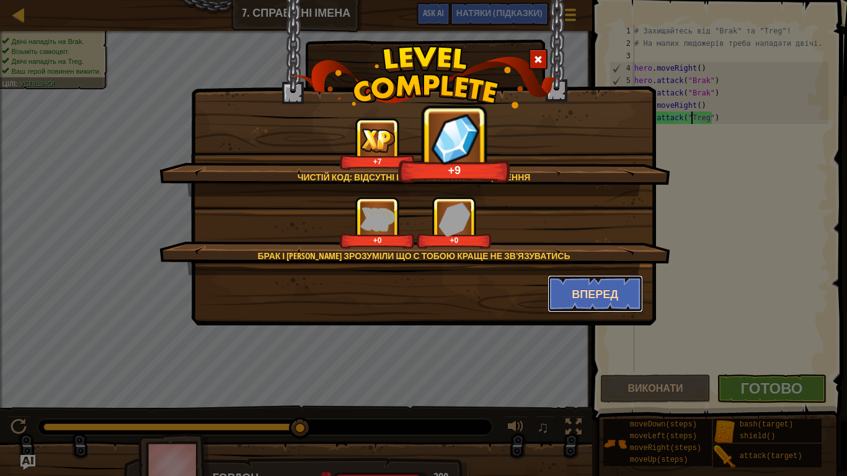
click at [617, 290] on button "Вперед" at bounding box center [596, 293] width 96 height 37
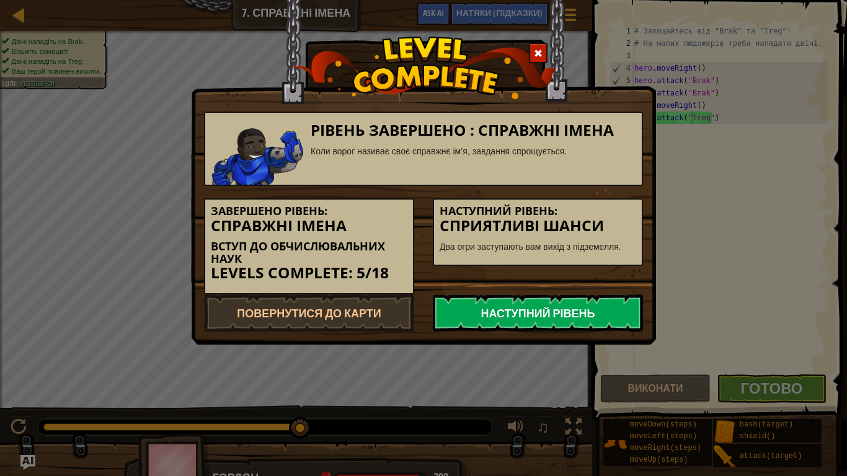
click at [584, 311] on link "Наступний рівень" at bounding box center [538, 313] width 210 height 37
click at [495, 315] on link "Наступний рівень" at bounding box center [538, 313] width 210 height 37
click at [503, 310] on link "Наступний рівень" at bounding box center [538, 313] width 210 height 37
click at [504, 309] on link "Наступний рівень" at bounding box center [538, 313] width 210 height 37
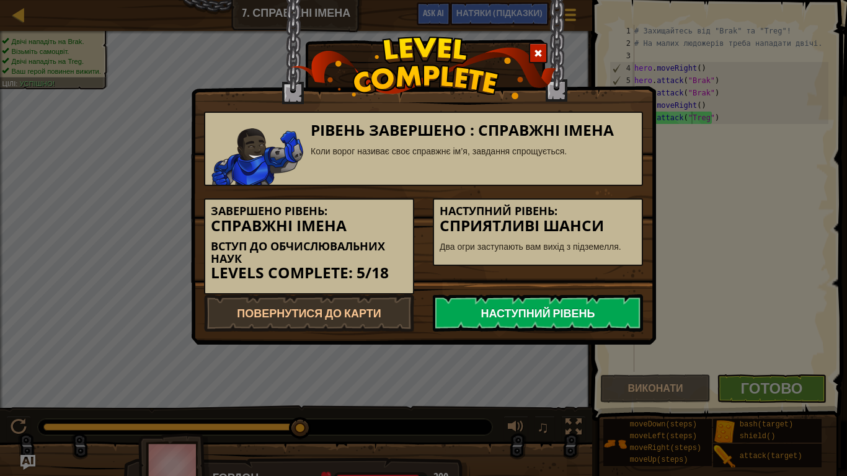
click at [479, 311] on link "Наступний рівень" at bounding box center [538, 313] width 210 height 37
click at [489, 316] on link "Наступний рівень" at bounding box center [538, 313] width 210 height 37
click at [491, 317] on link "Наступний рівень" at bounding box center [538, 313] width 210 height 37
drag, startPoint x: 492, startPoint y: 318, endPoint x: 477, endPoint y: 357, distance: 41.0
click at [477, 357] on div "Рівень завершено : Справжні імена Коли ворог називає своє справжнє ім’я, завдан…" at bounding box center [423, 238] width 847 height 476
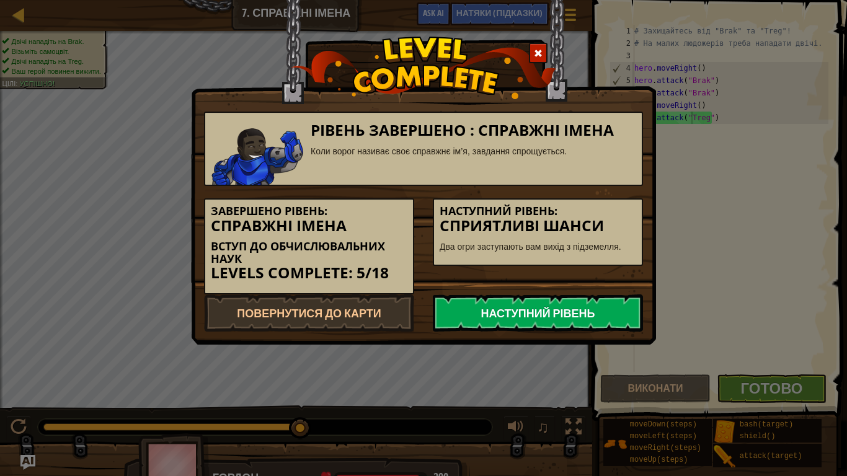
click at [520, 309] on link "Наступний рівень" at bounding box center [538, 313] width 210 height 37
click at [520, 311] on link "Наступний рівень" at bounding box center [538, 313] width 210 height 37
click at [520, 313] on link "Наступний рівень" at bounding box center [538, 313] width 210 height 37
click at [533, 313] on link "Наступний рівень" at bounding box center [538, 313] width 210 height 37
click at [548, 304] on link "Наступний рівень" at bounding box center [538, 313] width 210 height 37
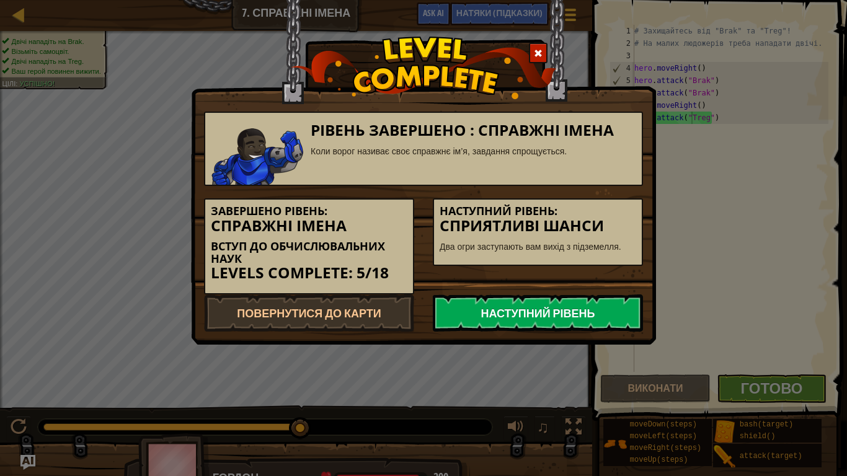
click at [548, 304] on link "Наступний рівень" at bounding box center [538, 313] width 210 height 37
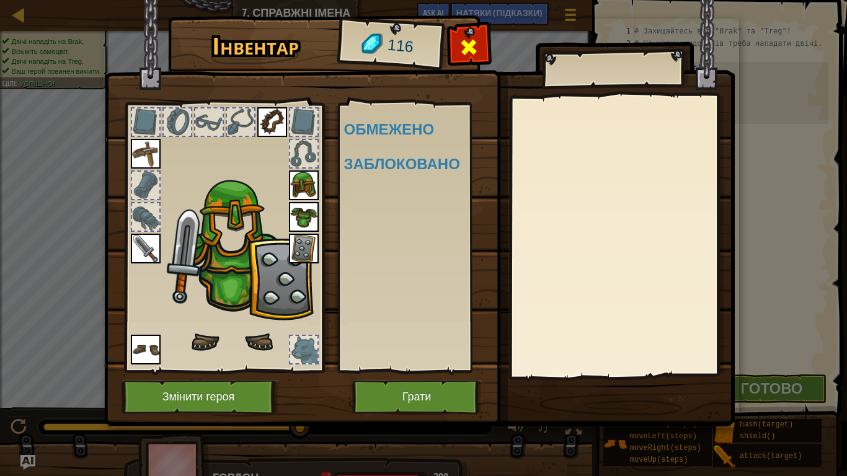
click at [466, 43] on span at bounding box center [469, 47] width 20 height 20
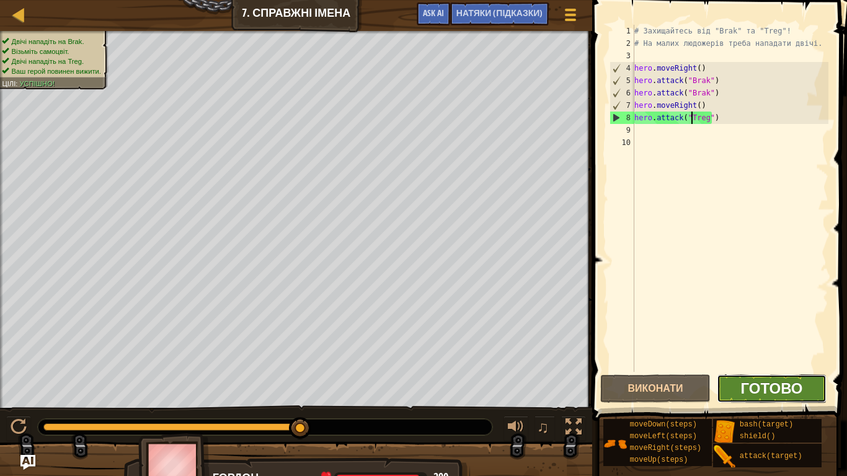
click at [761, 394] on span "Готово" at bounding box center [771, 388] width 62 height 20
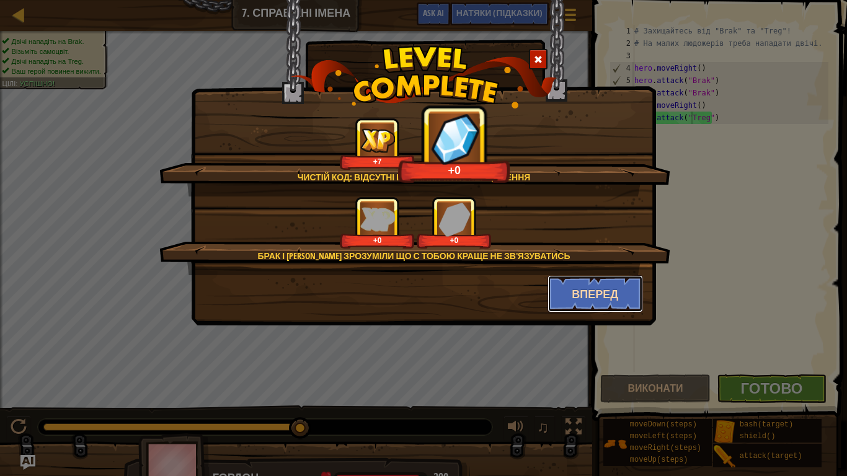
click at [605, 300] on button "Вперед" at bounding box center [596, 293] width 96 height 37
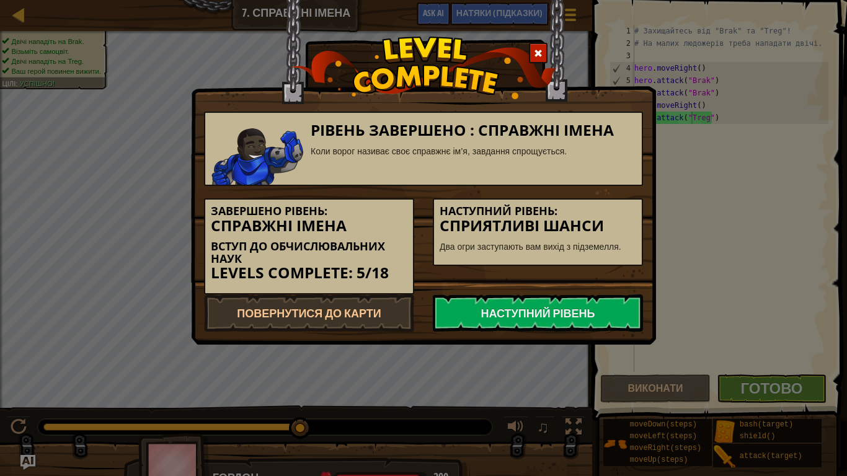
click at [605, 300] on link "Наступний рівень" at bounding box center [538, 313] width 210 height 37
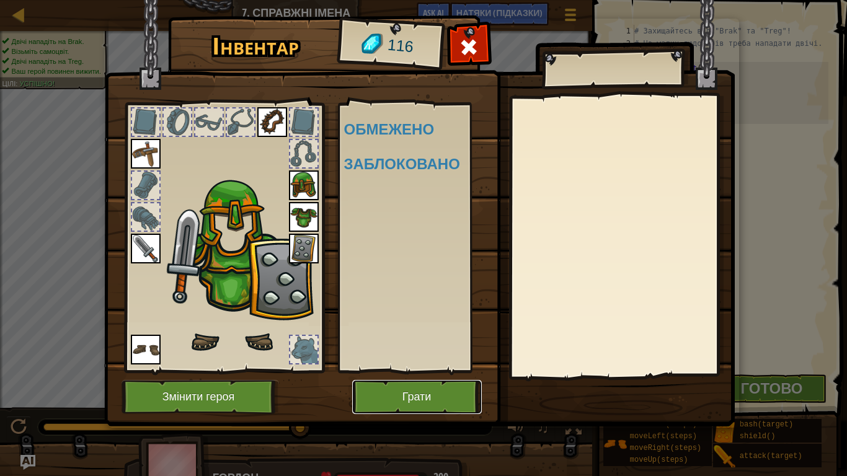
click at [428, 386] on button "Грати" at bounding box center [417, 397] width 130 height 34
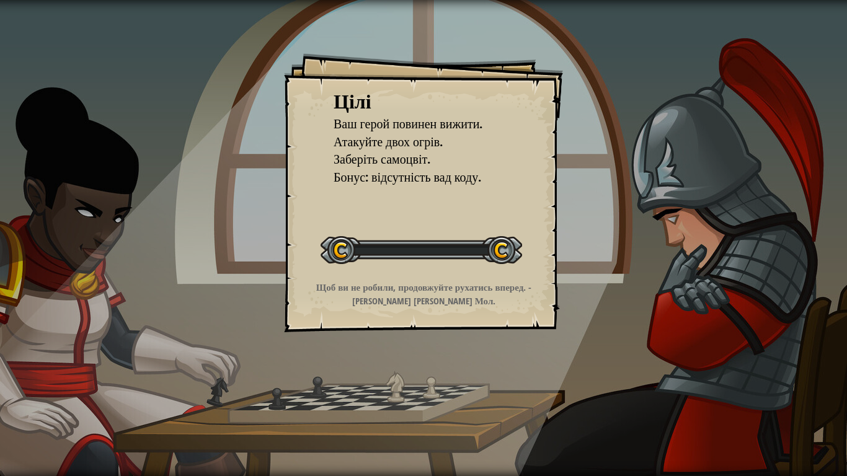
click at [428, 386] on div "Цілі Ваш герой повинен вижити. Атакуйте двох огрів. Заберіть самоцвіт. Бонус: в…" at bounding box center [423, 238] width 847 height 476
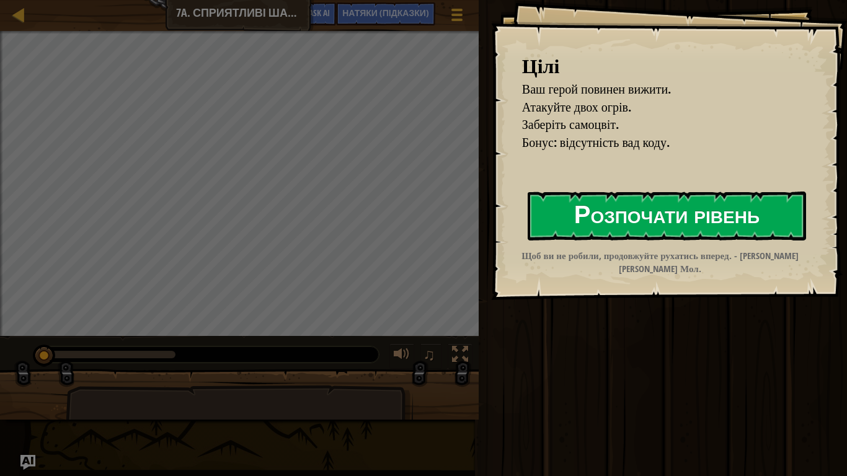
click at [611, 222] on button "Розпочати рівень" at bounding box center [667, 216] width 278 height 49
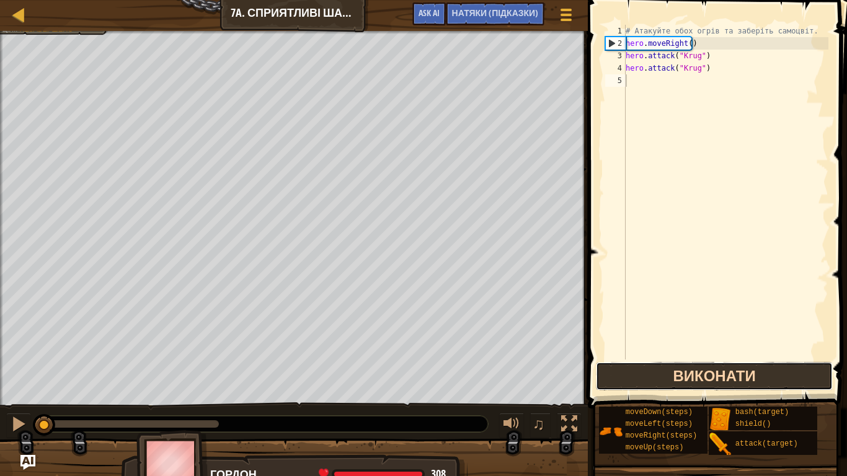
click at [695, 370] on button "Виконати" at bounding box center [714, 376] width 237 height 29
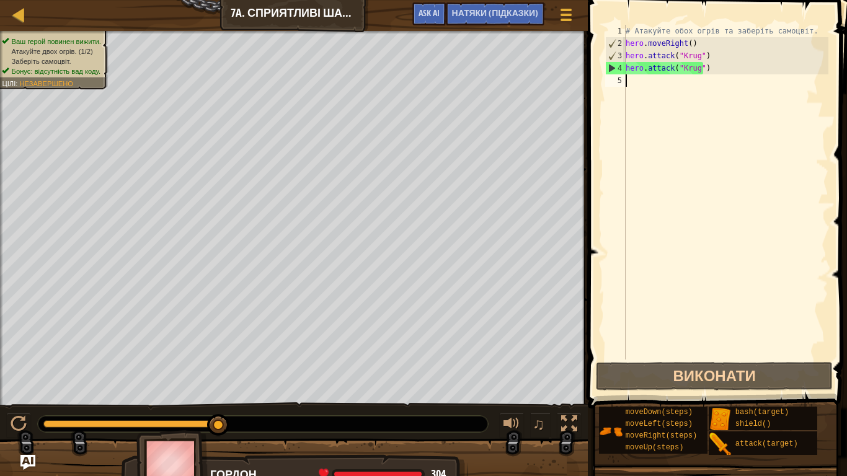
type textarea "h"
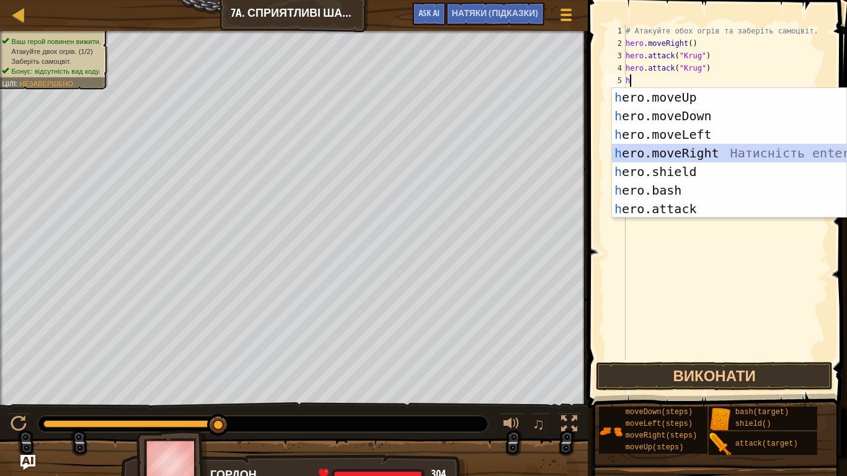
click at [700, 156] on div "h ero.moveUp Натисність enter h ero.moveDown Натисність enter h ero.moveLeft На…" at bounding box center [729, 171] width 234 height 167
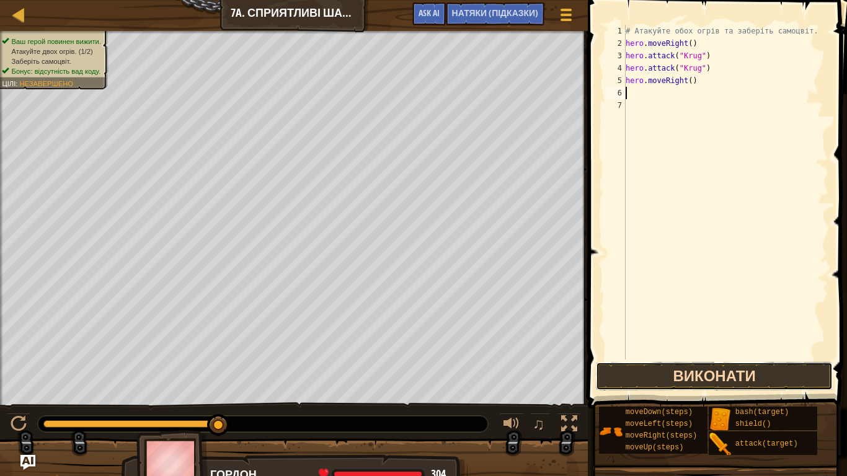
click at [699, 370] on button "Виконати" at bounding box center [714, 376] width 237 height 29
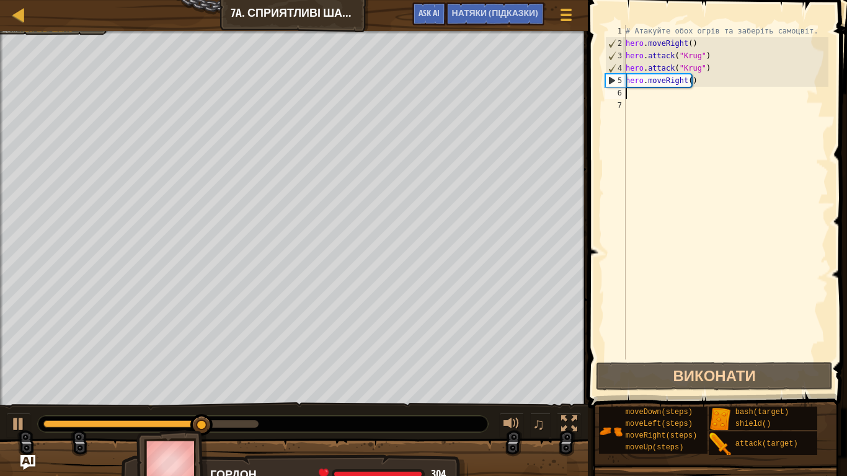
type textarea "h"
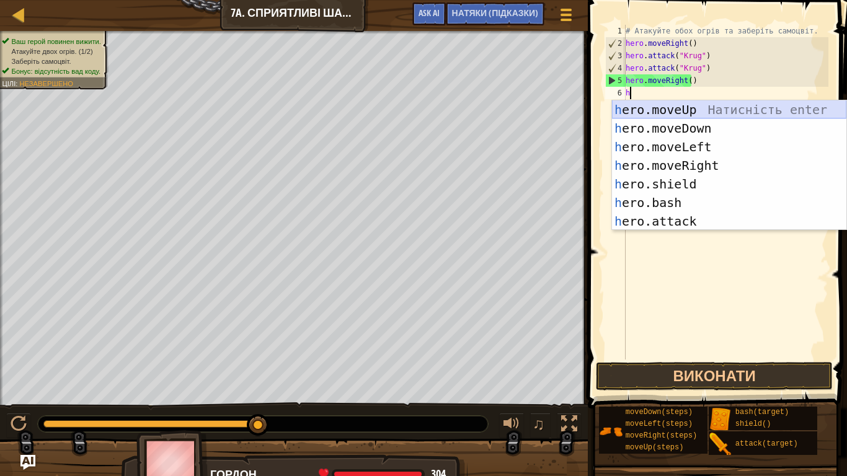
click at [701, 108] on div "h ero.moveUp Натисність enter h ero.moveDown Натисність enter h ero.moveLeft На…" at bounding box center [729, 183] width 234 height 167
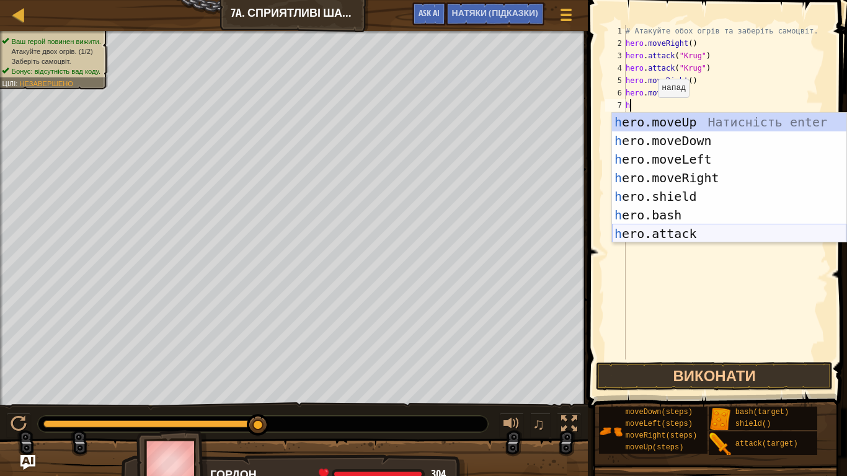
click at [659, 229] on div "h ero.moveUp Натисність enter h ero.moveDown Натисність enter h ero.moveLeft На…" at bounding box center [729, 196] width 234 height 167
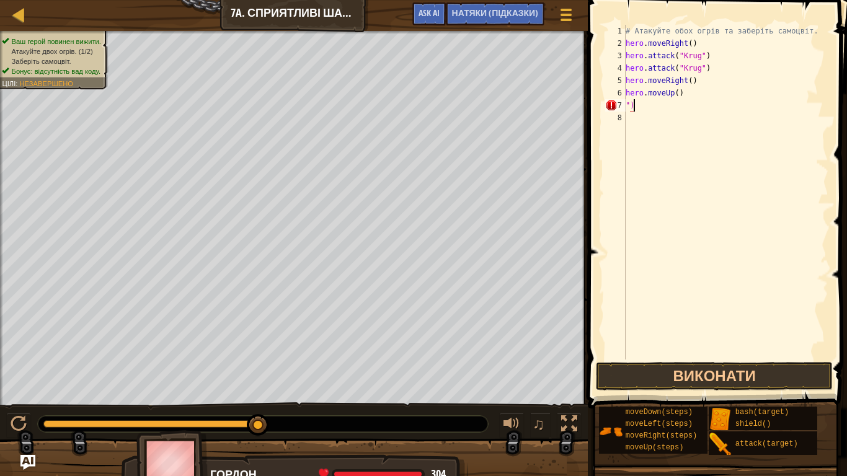
click at [636, 108] on div "# Атакуйте обох огрів та заберіть самоцвіт. hero . moveRight ( ) hero . attack …" at bounding box center [725, 205] width 205 height 360
type textarea """
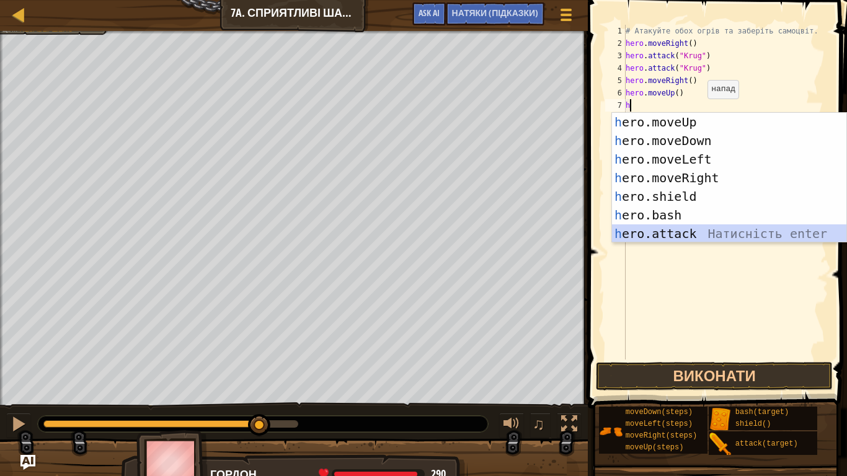
click at [673, 230] on div "h ero.moveUp Натисність enter h ero.moveDown Натисність enter h ero.moveLeft На…" at bounding box center [729, 196] width 234 height 167
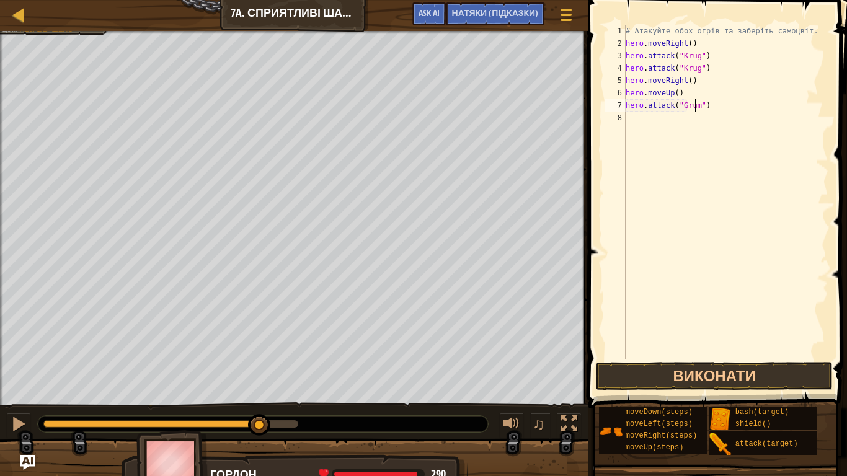
scroll to position [6, 6]
type textarea "hero.attack("Grump")"
click at [701, 373] on button "Виконати" at bounding box center [714, 376] width 237 height 29
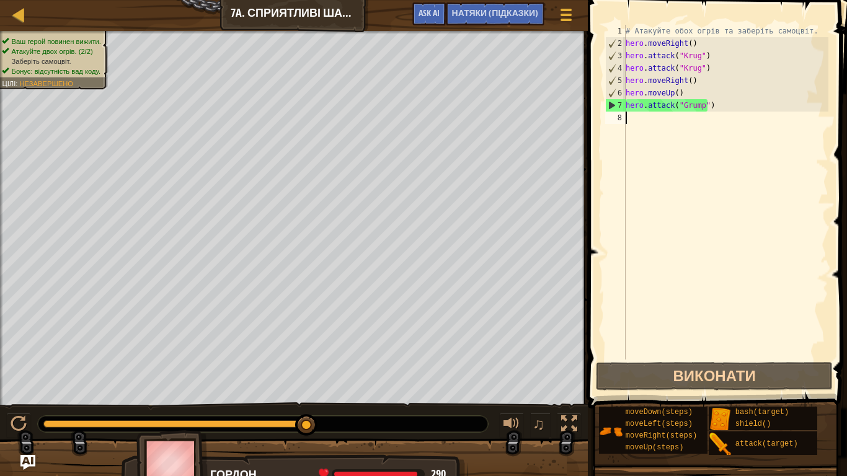
click at [640, 115] on div "# Атакуйте обох огрів та заберіть самоцвіт. hero . moveRight ( ) hero . attack …" at bounding box center [725, 205] width 205 height 360
type textarea "h"
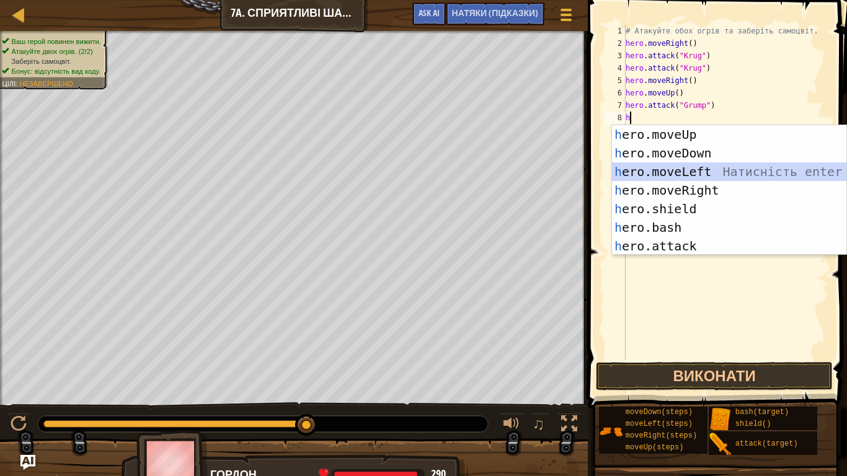
click at [691, 164] on div "h ero.moveUp Натисність enter h ero.moveDown Натисність enter h ero.moveLeft На…" at bounding box center [729, 208] width 234 height 167
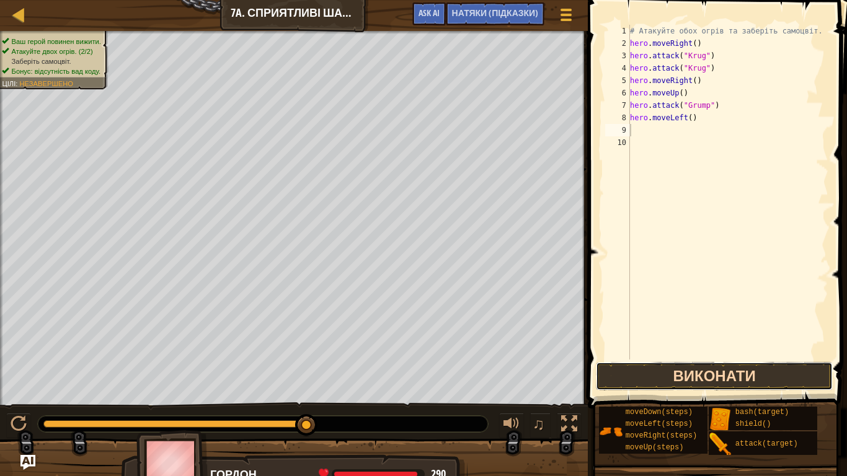
click at [691, 378] on button "Виконати" at bounding box center [714, 376] width 237 height 29
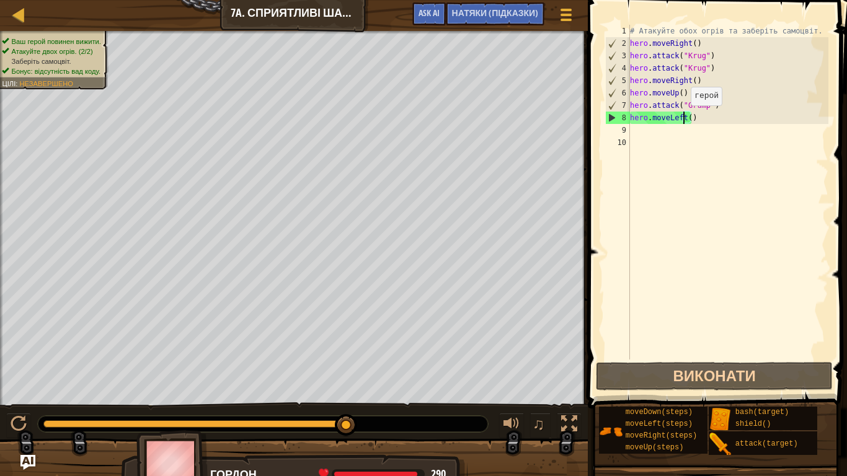
click at [685, 118] on div "# Атакуйте обох огрів та заберіть самоцвіт. hero . moveRight ( ) hero . attack …" at bounding box center [728, 205] width 201 height 360
click at [689, 117] on div "# Атакуйте обох огрів та заберіть самоцвіт. hero . moveRight ( ) hero . attack …" at bounding box center [728, 205] width 201 height 360
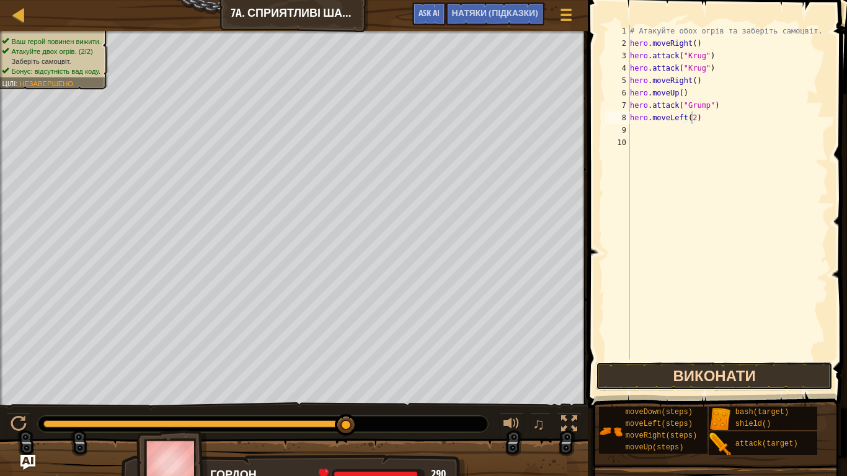
click at [648, 383] on button "Виконати" at bounding box center [714, 376] width 237 height 29
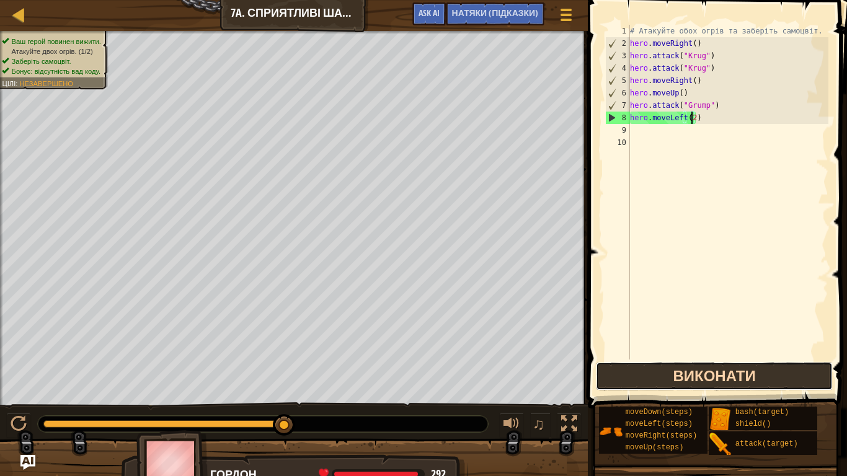
click at [806, 381] on button "Виконати" at bounding box center [714, 376] width 237 height 29
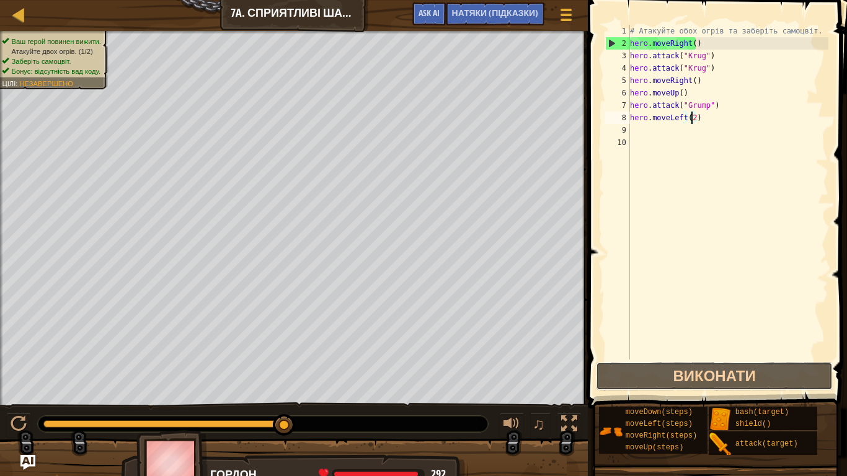
drag, startPoint x: 810, startPoint y: 378, endPoint x: 759, endPoint y: 345, distance: 60.2
click at [804, 378] on button "Виконати" at bounding box center [714, 376] width 237 height 29
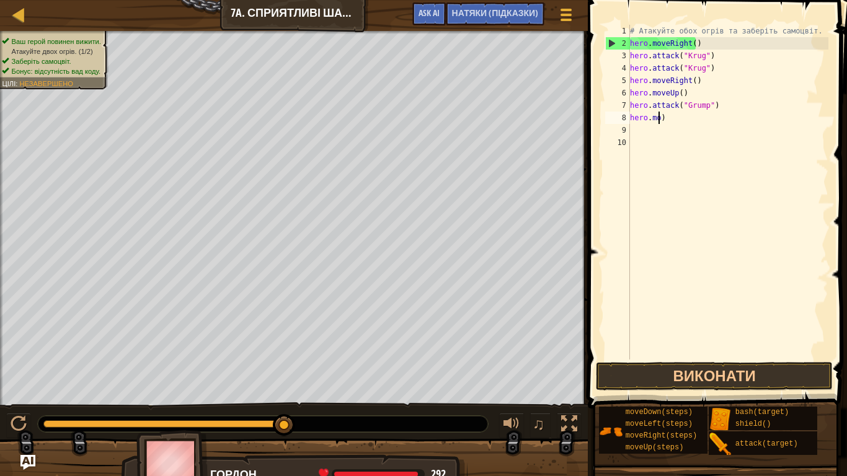
scroll to position [6, 1]
type textarea ")"
click at [636, 118] on div "# Атакуйте обох огрів та заберіть самоцвіт. hero . moveRight ( ) hero . attack …" at bounding box center [728, 205] width 201 height 360
type textarea ")"
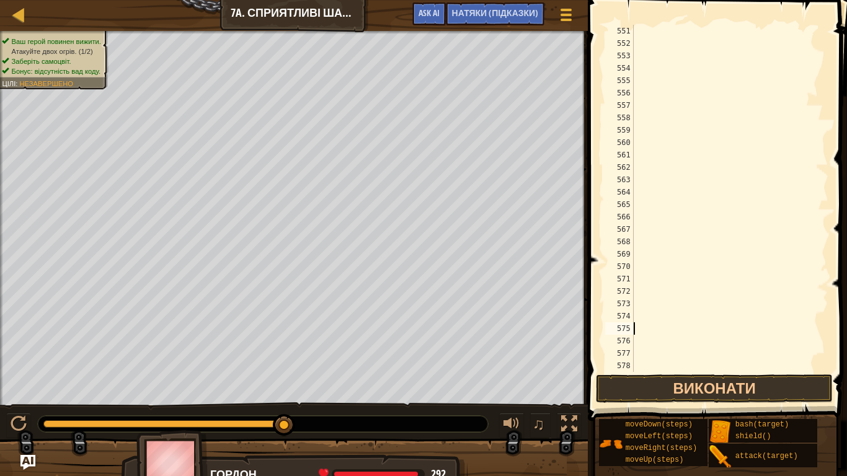
scroll to position [0, 0]
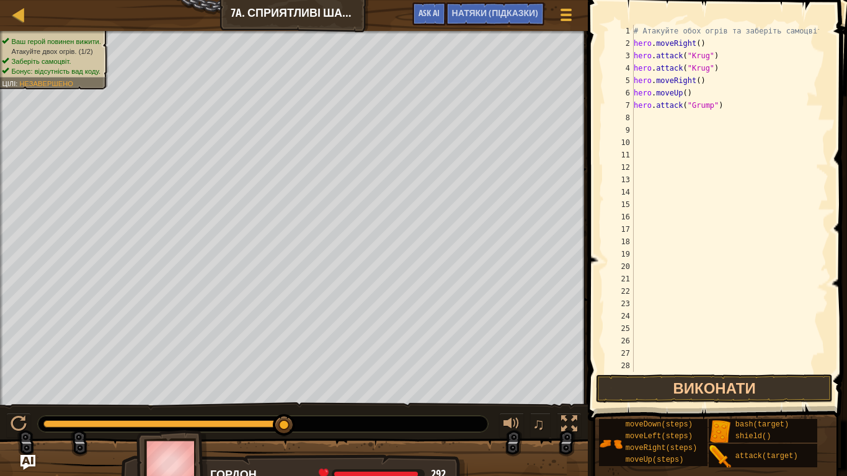
click at [644, 118] on div "# Атакуйте обох огрів та заберіть самоцвіт. hero . moveRight ( ) hero . attack …" at bounding box center [725, 211] width 188 height 372
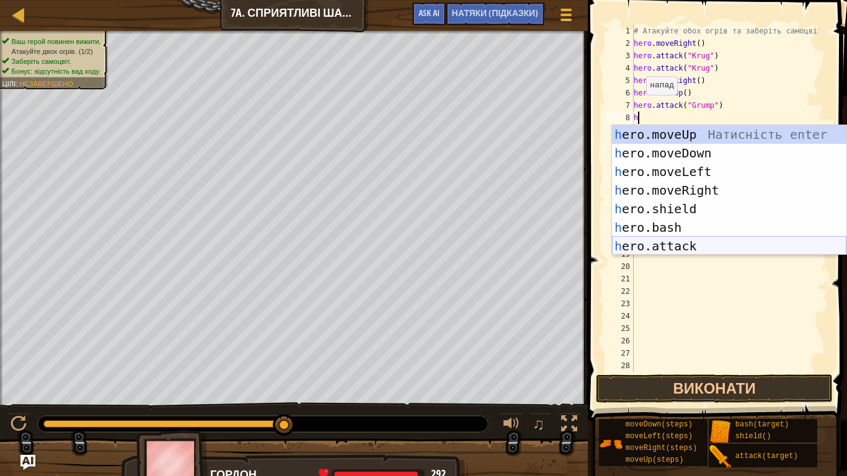
click at [694, 243] on div "h ero.moveUp Натисність enter h ero.moveDown Натисність enter h ero.moveLeft На…" at bounding box center [729, 208] width 234 height 167
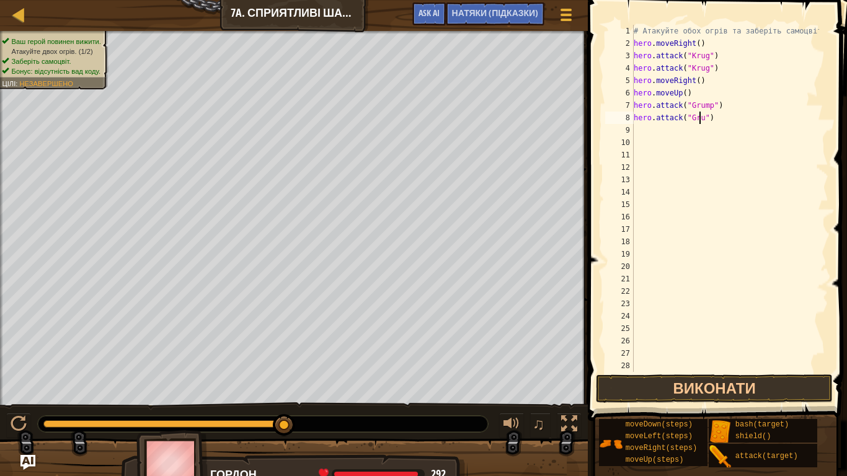
scroll to position [6, 6]
type textarea "hero.attack("Grump")"
click at [639, 127] on div "# Атакуйте обох огрів та заберіть самоцвіт. hero . moveRight ( ) hero . attack …" at bounding box center [725, 211] width 188 height 372
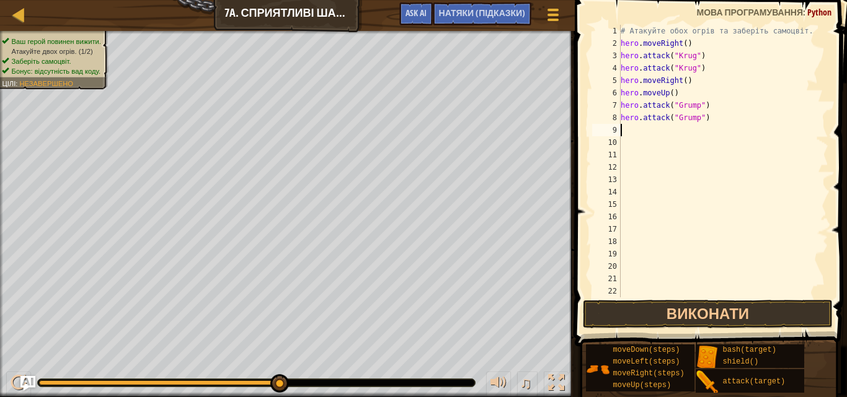
scroll to position [0, 0]
drag, startPoint x: 734, startPoint y: 296, endPoint x: 732, endPoint y: 304, distance: 8.3
click at [733, 302] on div "1 2 3 4 5 6 7 8 9 10 11 12 13 14 15 16 17 18 19 20 21 22 23 # Атакуйте обох огр…" at bounding box center [709, 197] width 276 height 383
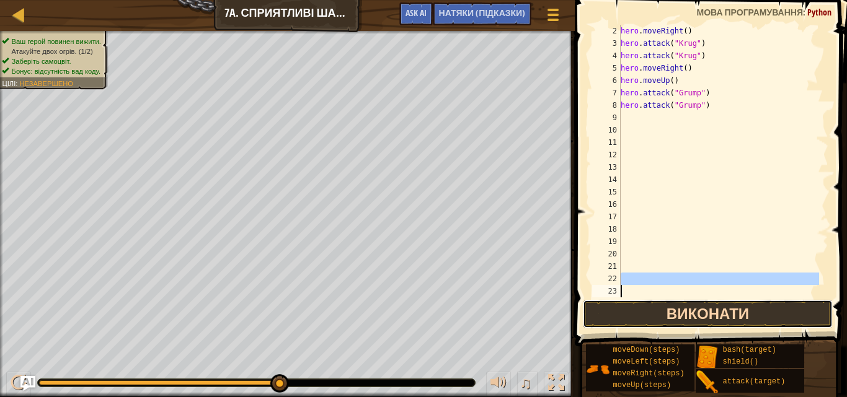
click at [734, 304] on button "Виконати" at bounding box center [707, 314] width 249 height 29
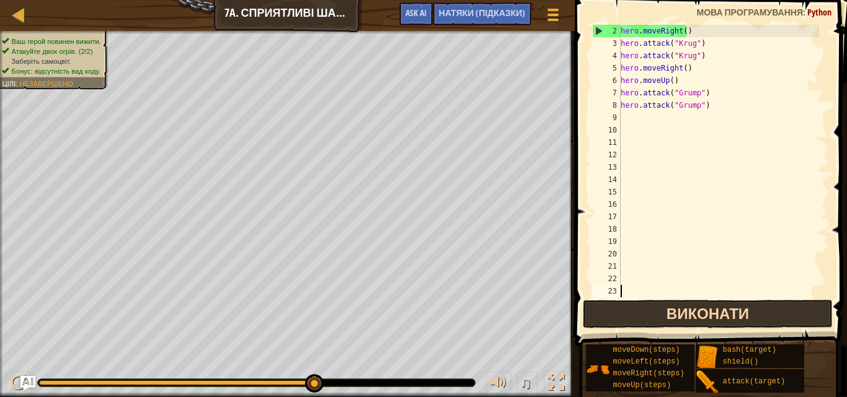
type textarea "h"
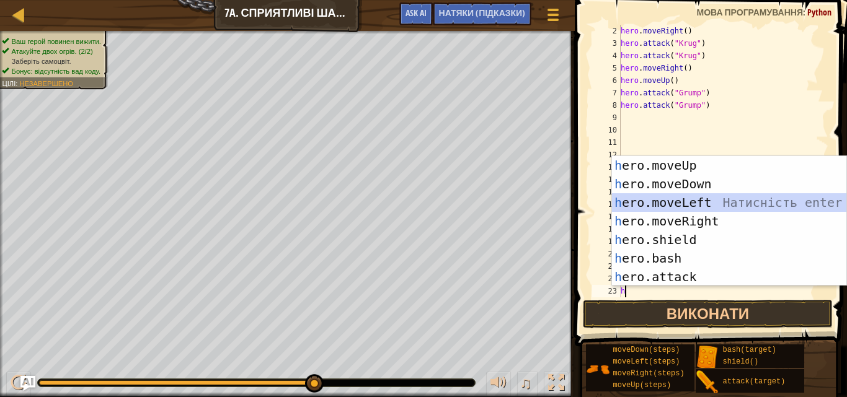
click at [682, 198] on div "h ero.moveUp Натисність enter h ero.moveDown Натисність enter h ero.moveLeft На…" at bounding box center [729, 239] width 234 height 167
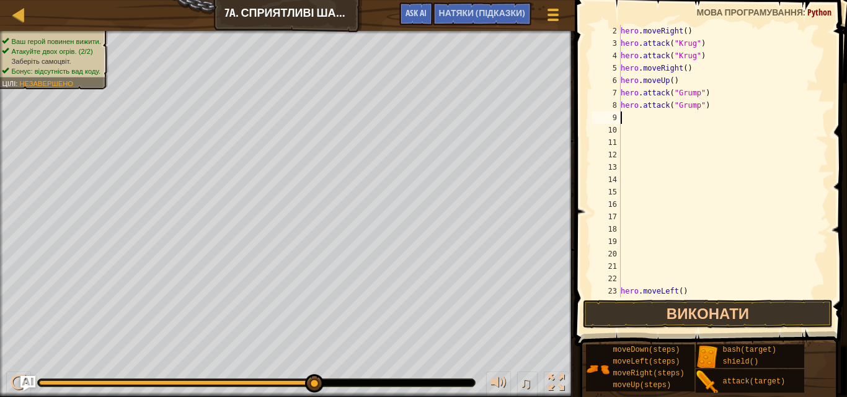
click at [624, 116] on div "hero . moveRight ( ) hero . attack ( "Krug" ) hero . attack ( "Krug" ) hero . m…" at bounding box center [718, 174] width 201 height 298
type textarea "h"
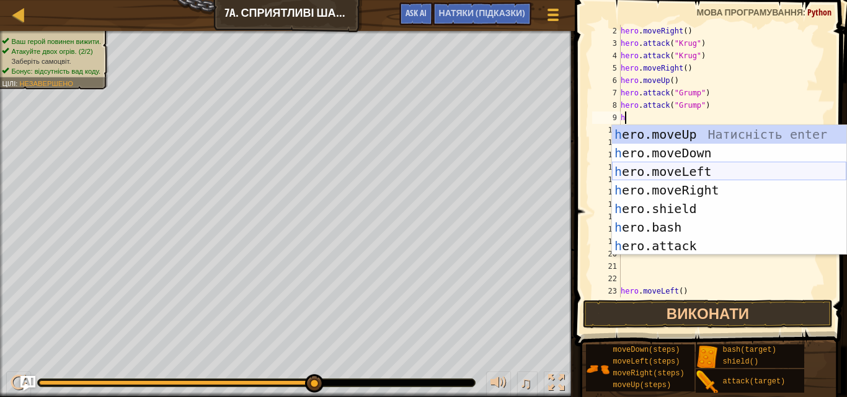
click at [698, 169] on div "h ero.moveUp Натисність enter h ero.moveDown Натисність enter h ero.moveLeft На…" at bounding box center [729, 208] width 234 height 167
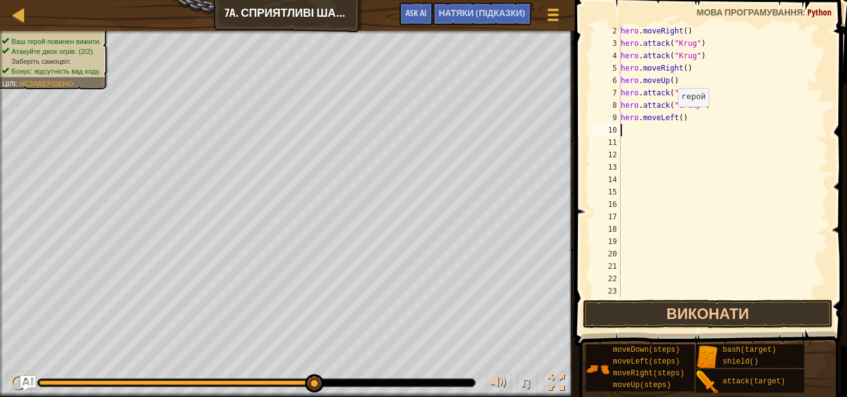
click at [675, 119] on div "hero . moveRight ( ) hero . attack ( "Krug" ) hero . attack ( "Krug" ) hero . m…" at bounding box center [718, 174] width 201 height 298
click at [678, 120] on div "hero . moveRight ( ) hero . attack ( "Krug" ) hero . attack ( "Krug" ) hero . m…" at bounding box center [718, 174] width 201 height 298
type textarea "hero.moveLeft(2)"
click at [686, 314] on button "Виконати" at bounding box center [707, 314] width 249 height 29
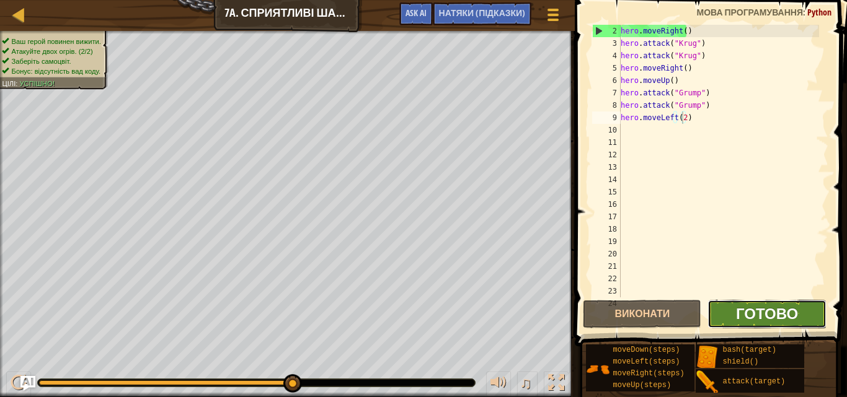
click at [764, 307] on span "Готово" at bounding box center [767, 314] width 62 height 20
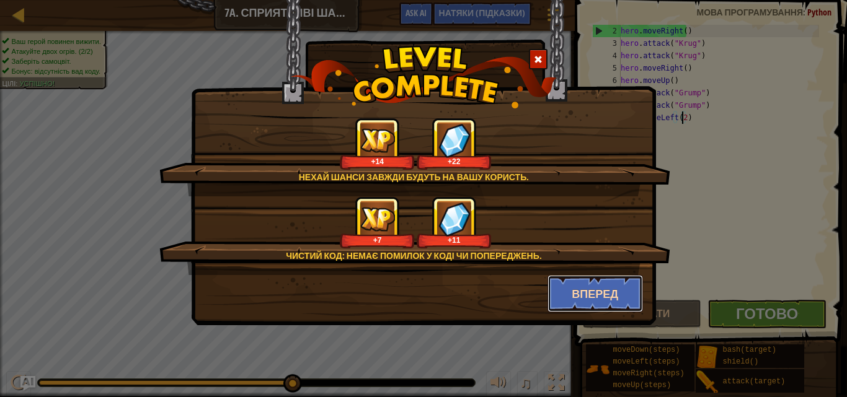
click at [585, 284] on button "Вперед" at bounding box center [596, 293] width 96 height 37
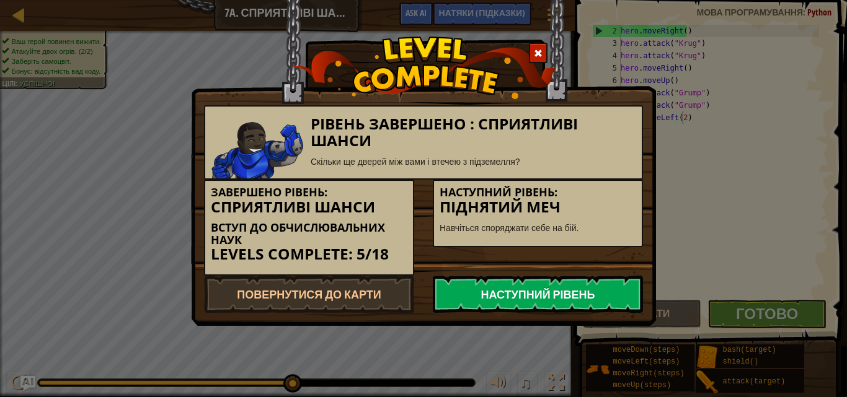
click at [582, 298] on link "Наступний рівень" at bounding box center [538, 294] width 210 height 37
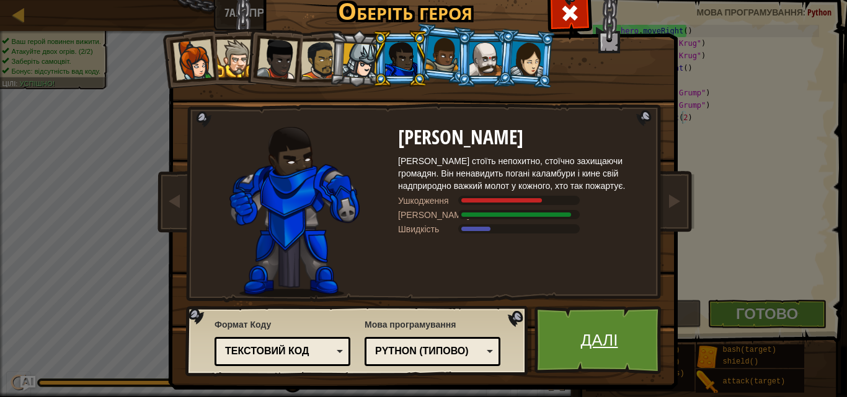
click at [594, 346] on link "Далі" at bounding box center [600, 340] width 130 height 68
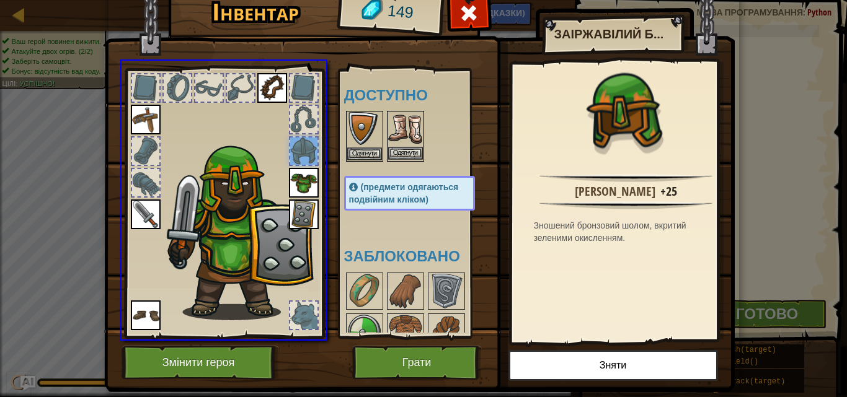
drag, startPoint x: 295, startPoint y: 152, endPoint x: 433, endPoint y: 128, distance: 140.4
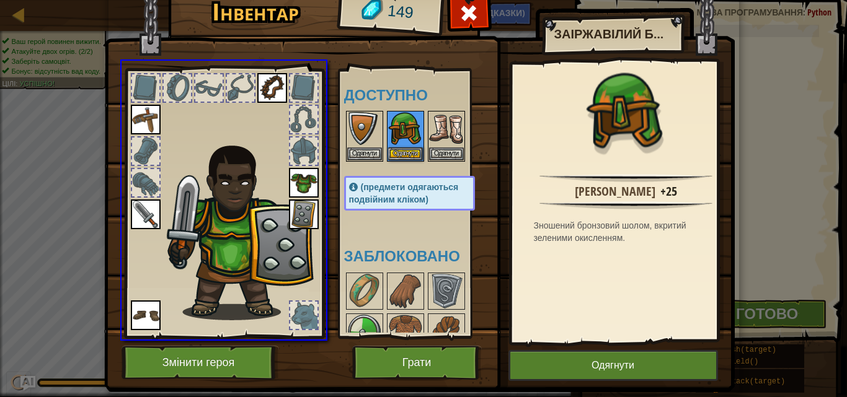
drag, startPoint x: 402, startPoint y: 130, endPoint x: 333, endPoint y: 145, distance: 71.0
click at [326, 143] on div "Інвентар 149 Доступно Одягнути Одягнути Одягнути Одягнути Одягнути Одягнути Одя…" at bounding box center [423, 198] width 847 height 397
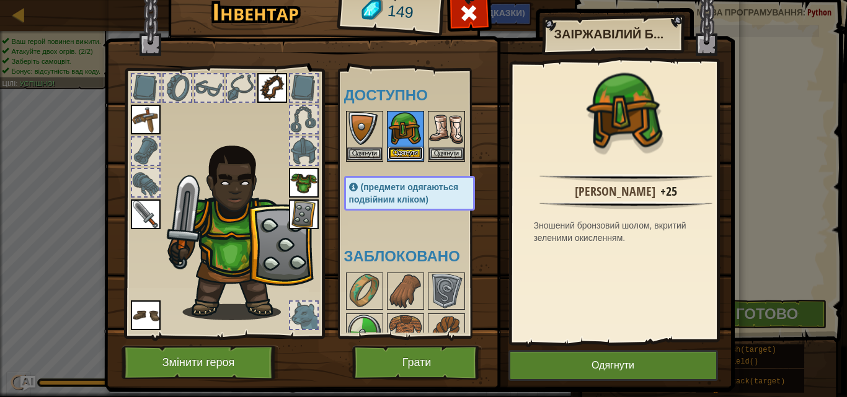
click at [397, 151] on button "Одягнути" at bounding box center [405, 153] width 35 height 13
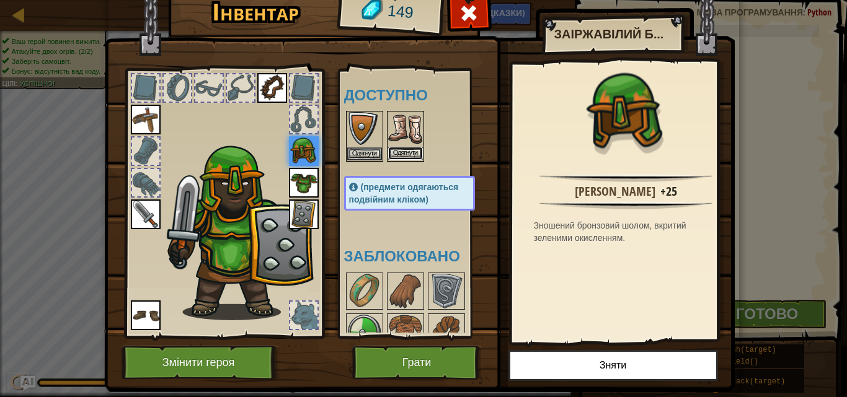
click at [395, 148] on button "Одягнути" at bounding box center [405, 153] width 35 height 13
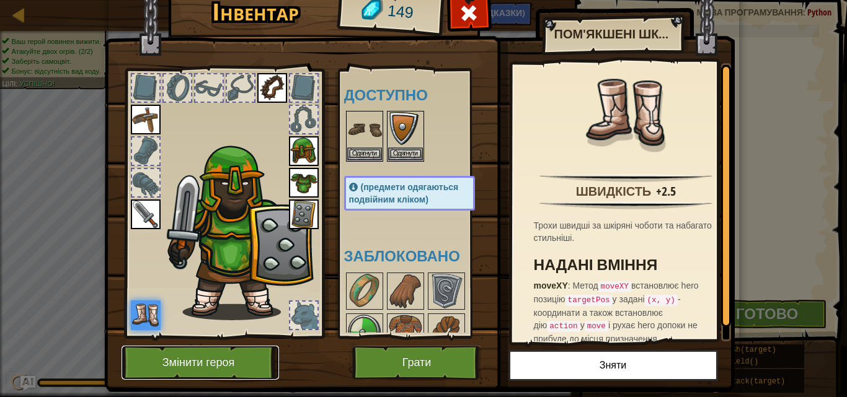
click at [222, 368] on button "Змінити героя" at bounding box center [201, 363] width 158 height 34
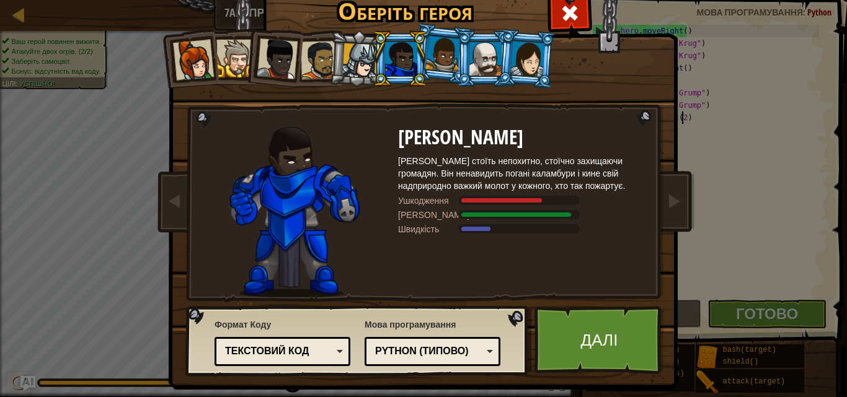
click at [316, 72] on div at bounding box center [320, 60] width 38 height 38
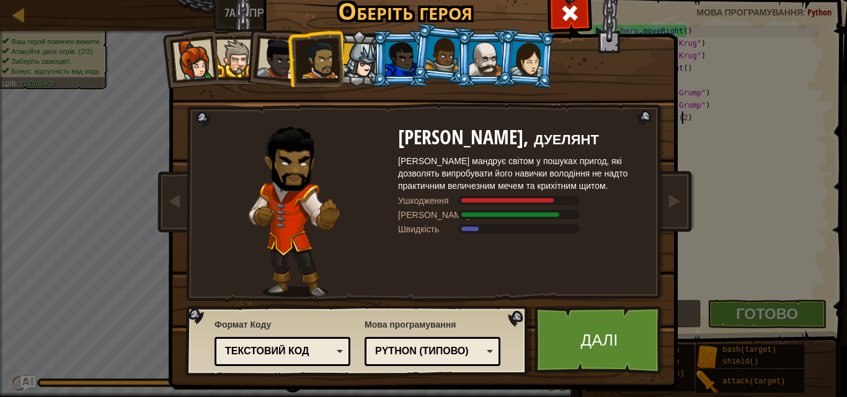
click at [376, 53] on li at bounding box center [400, 58] width 56 height 56
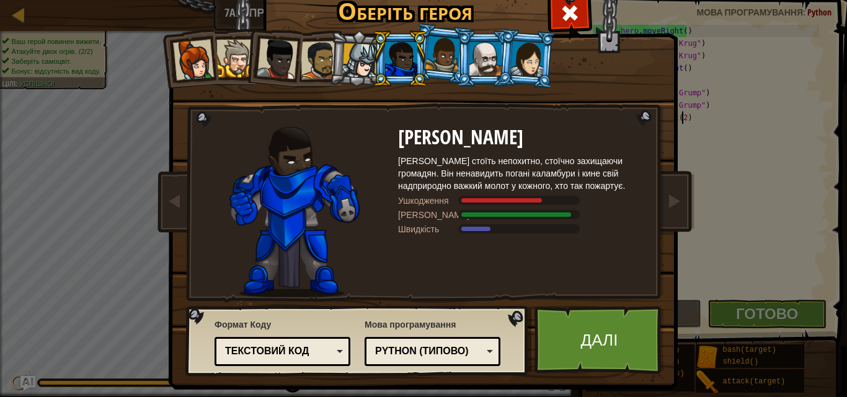
click at [189, 60] on div at bounding box center [193, 60] width 41 height 41
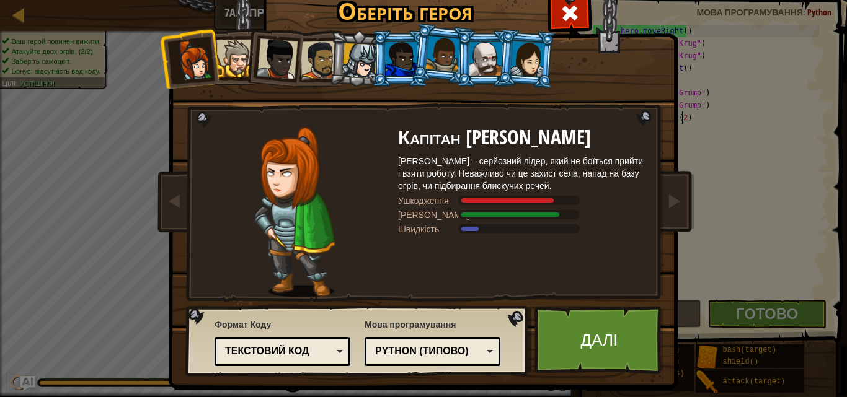
click at [222, 68] on div at bounding box center [235, 59] width 38 height 38
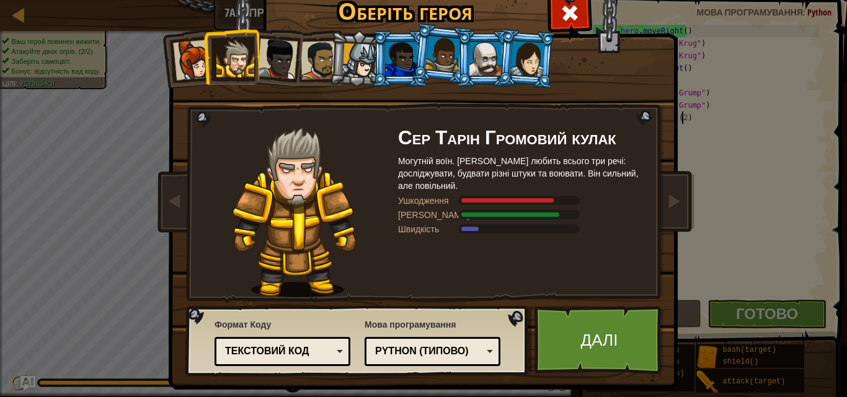
click at [510, 67] on div at bounding box center [527, 58] width 35 height 35
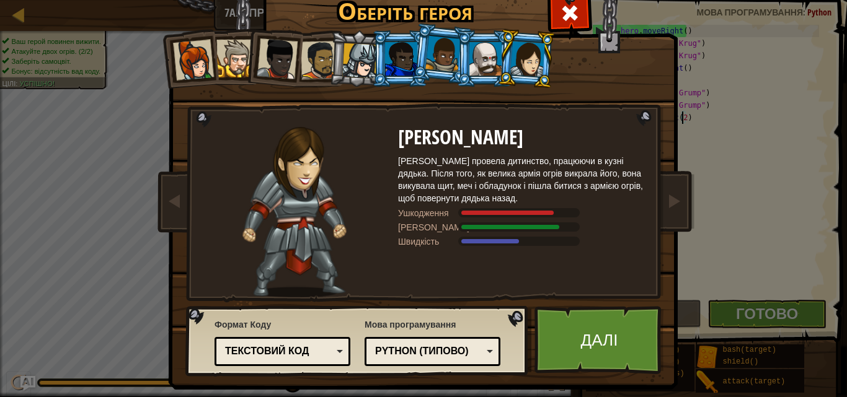
click at [476, 67] on div at bounding box center [485, 58] width 32 height 33
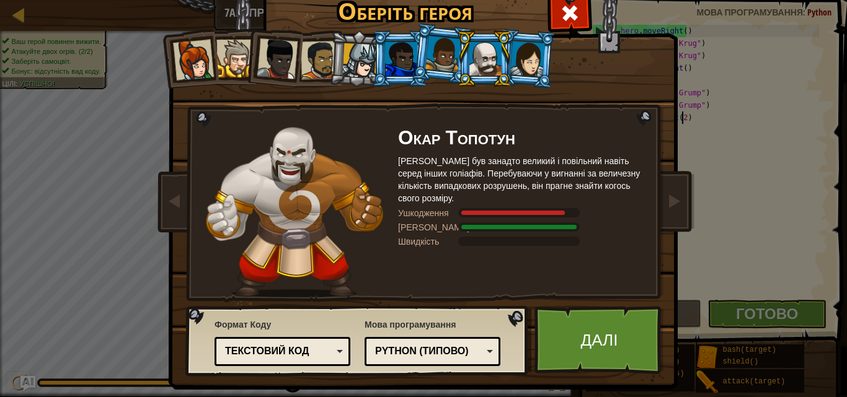
click at [397, 54] on div at bounding box center [401, 58] width 32 height 33
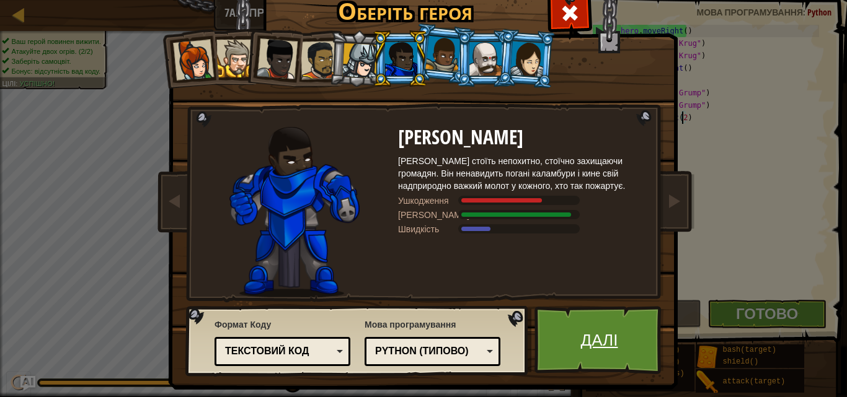
click at [563, 316] on link "Далі" at bounding box center [600, 340] width 130 height 68
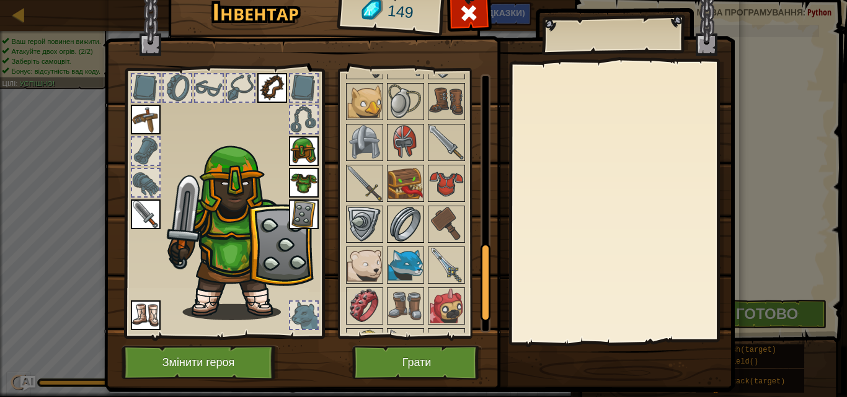
scroll to position [634, 0]
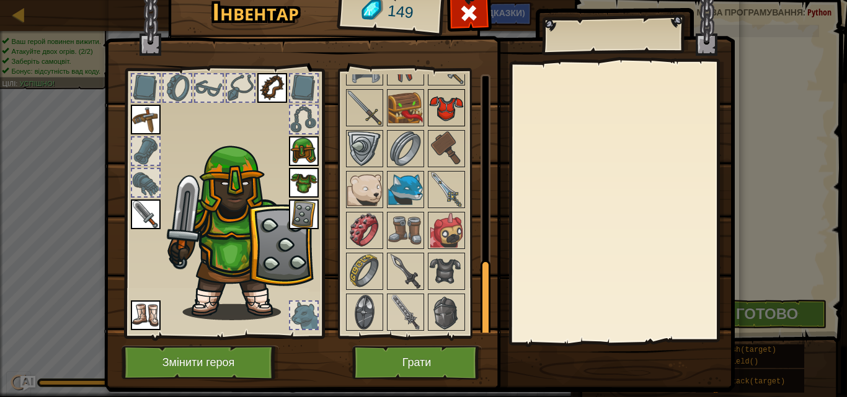
drag, startPoint x: 393, startPoint y: 162, endPoint x: 432, endPoint y: 118, distance: 58.4
click at [393, 162] on img at bounding box center [405, 148] width 35 height 35
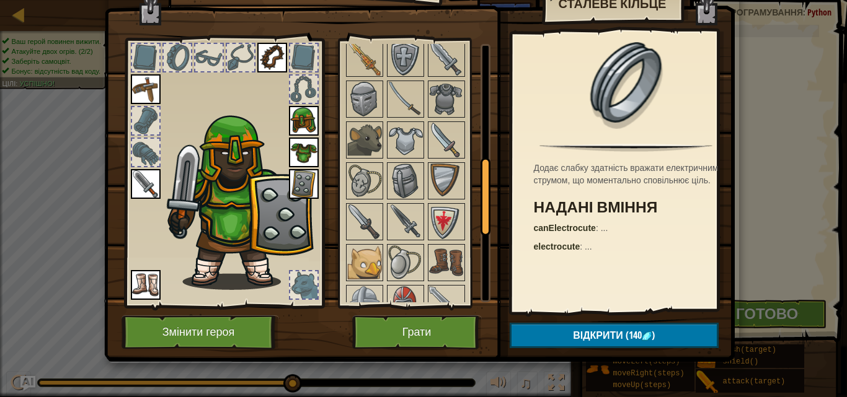
scroll to position [386, 0]
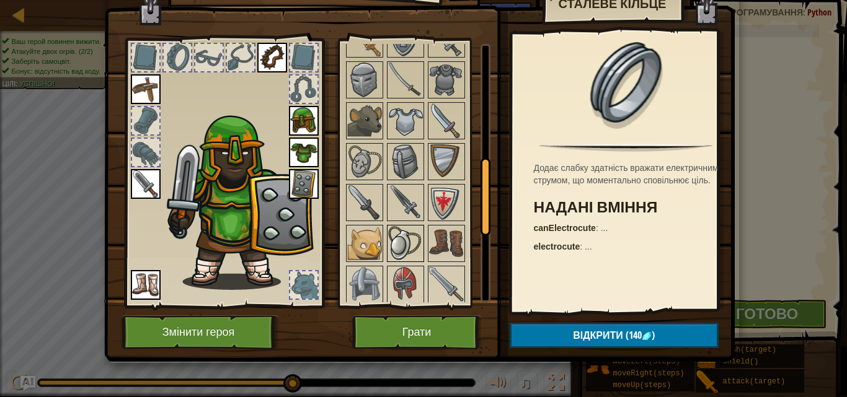
click at [409, 232] on img at bounding box center [405, 243] width 35 height 35
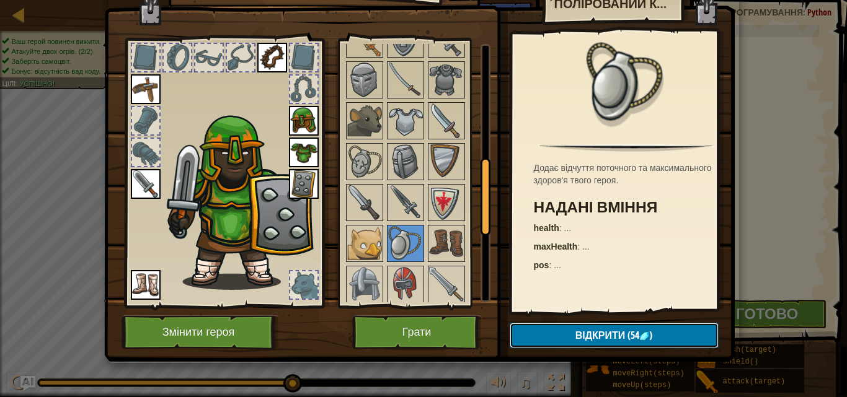
click at [538, 338] on button "Відкрити (54 )" at bounding box center [614, 335] width 209 height 25
click at [559, 332] on button "Підтвердити" at bounding box center [614, 335] width 209 height 25
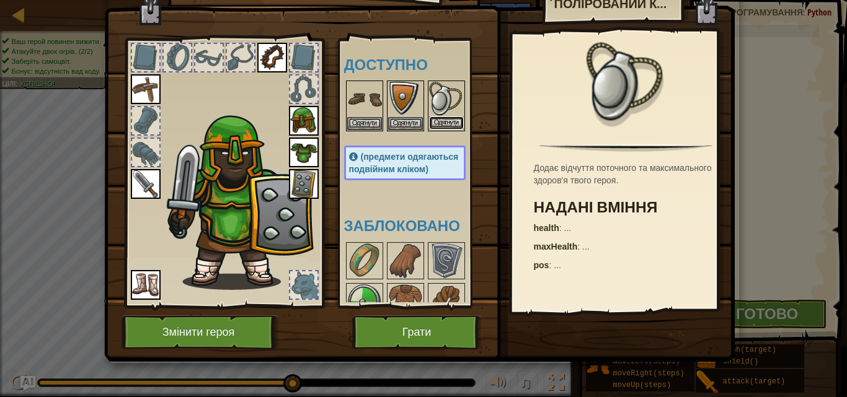
click at [451, 122] on button "Одягнути" at bounding box center [446, 123] width 35 height 13
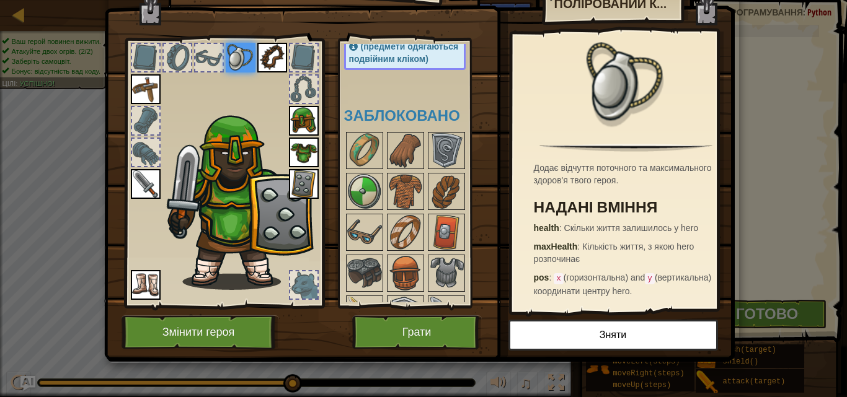
scroll to position [124, 0]
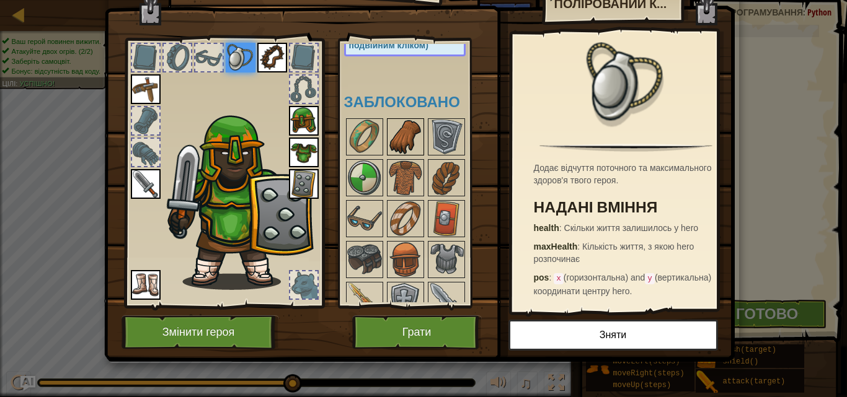
click at [397, 141] on img at bounding box center [405, 137] width 35 height 35
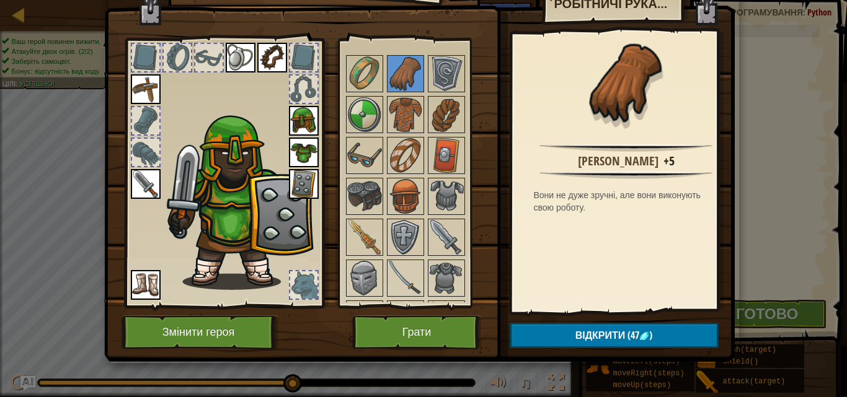
scroll to position [186, 0]
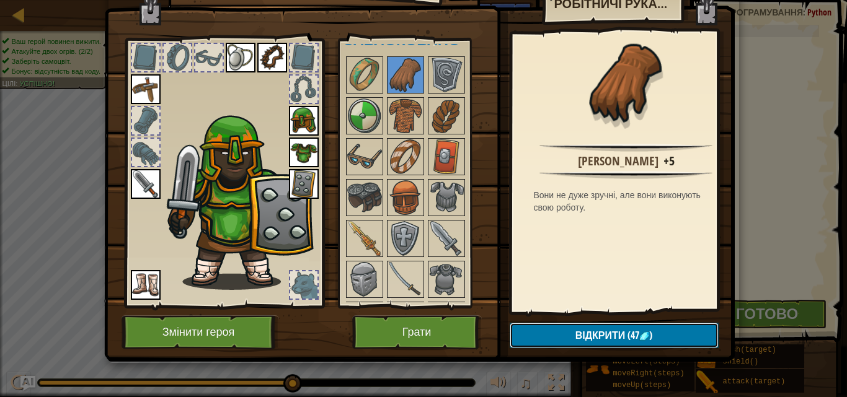
click at [516, 331] on button "Відкрити (47 )" at bounding box center [614, 335] width 209 height 25
click at [536, 331] on button "Підтвердити" at bounding box center [614, 335] width 209 height 25
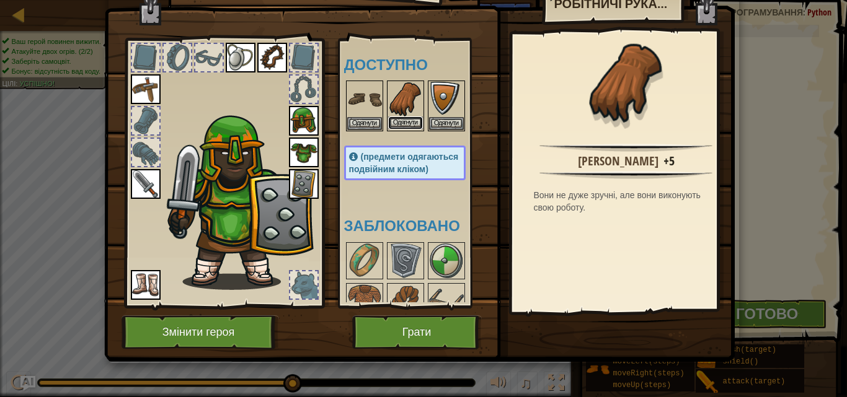
click at [402, 120] on button "Одягнути" at bounding box center [405, 123] width 35 height 13
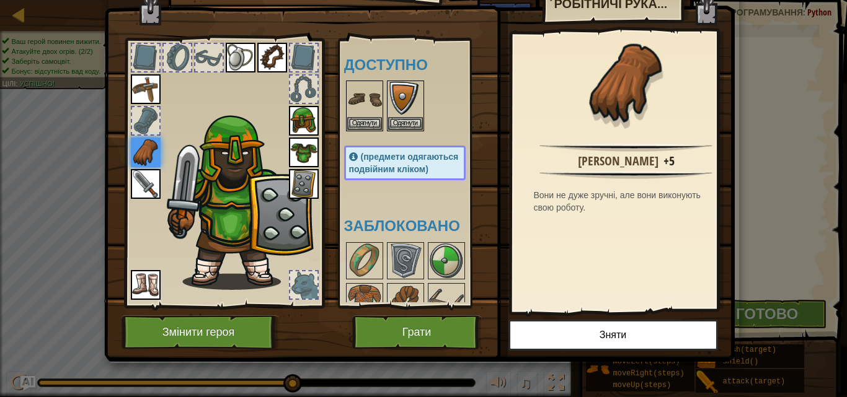
click at [138, 91] on img at bounding box center [146, 89] width 30 height 30
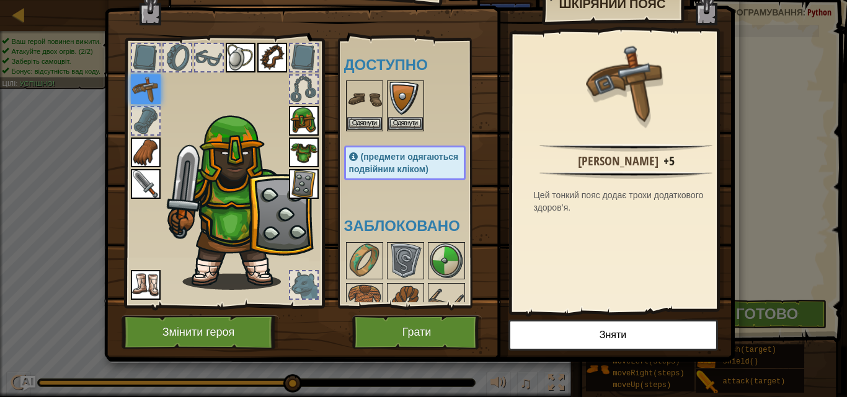
click at [195, 53] on div at bounding box center [208, 57] width 27 height 27
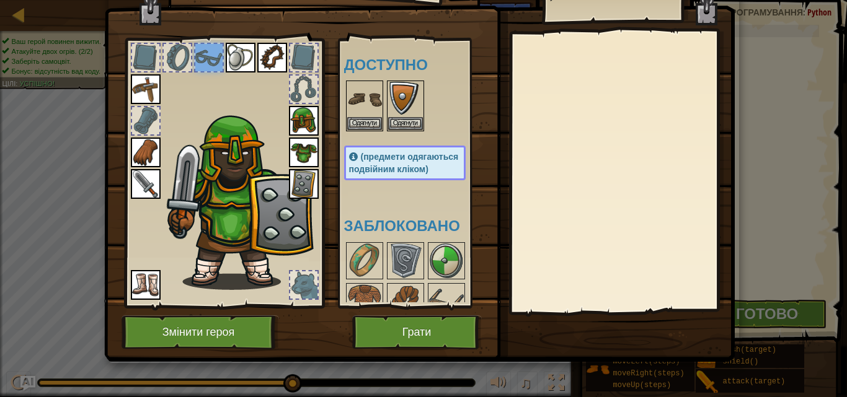
click at [166, 55] on div at bounding box center [177, 57] width 27 height 27
click at [141, 127] on div at bounding box center [145, 120] width 27 height 27
click at [141, 126] on div at bounding box center [145, 120] width 27 height 27
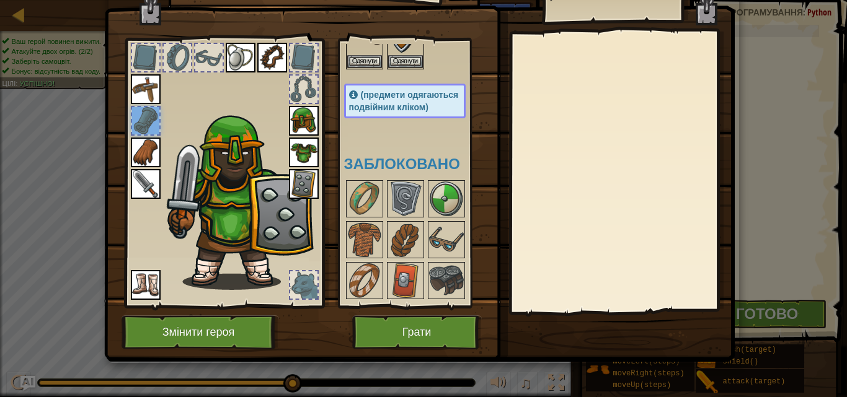
scroll to position [124, 0]
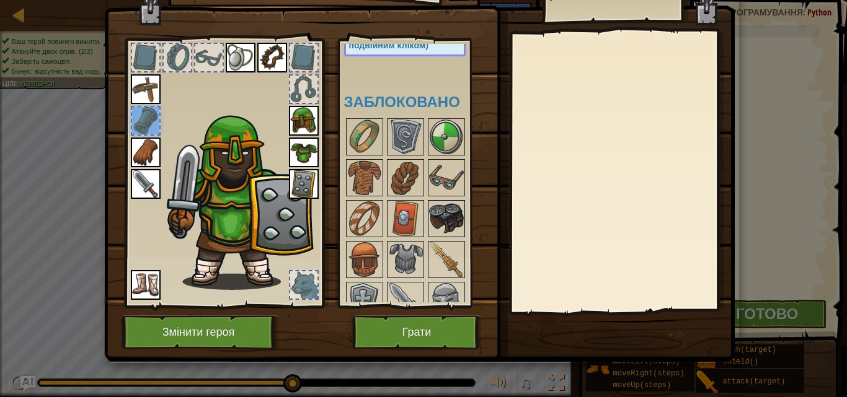
click at [432, 224] on img at bounding box center [446, 219] width 35 height 35
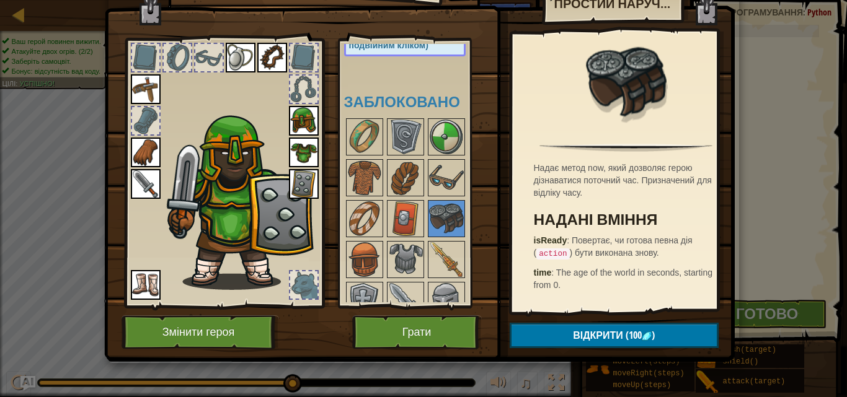
scroll to position [0, 0]
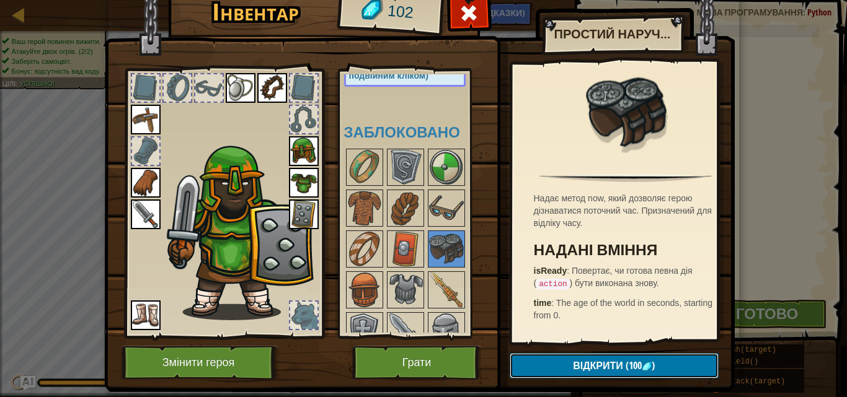
click at [532, 363] on button "Відкрити (100 )" at bounding box center [614, 365] width 209 height 25
click at [546, 365] on button "Відкрити (100 )" at bounding box center [614, 365] width 209 height 25
